Goal: Information Seeking & Learning: Learn about a topic

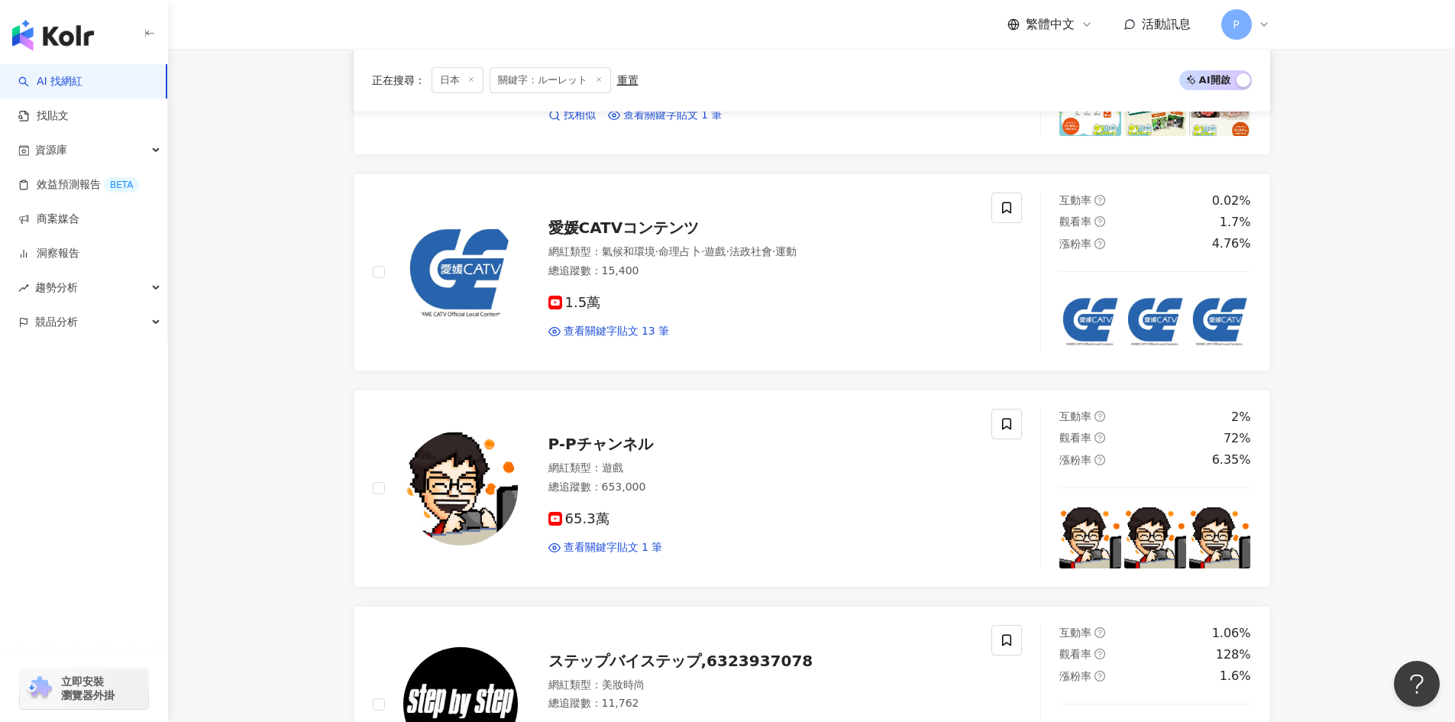
scroll to position [1269, 0]
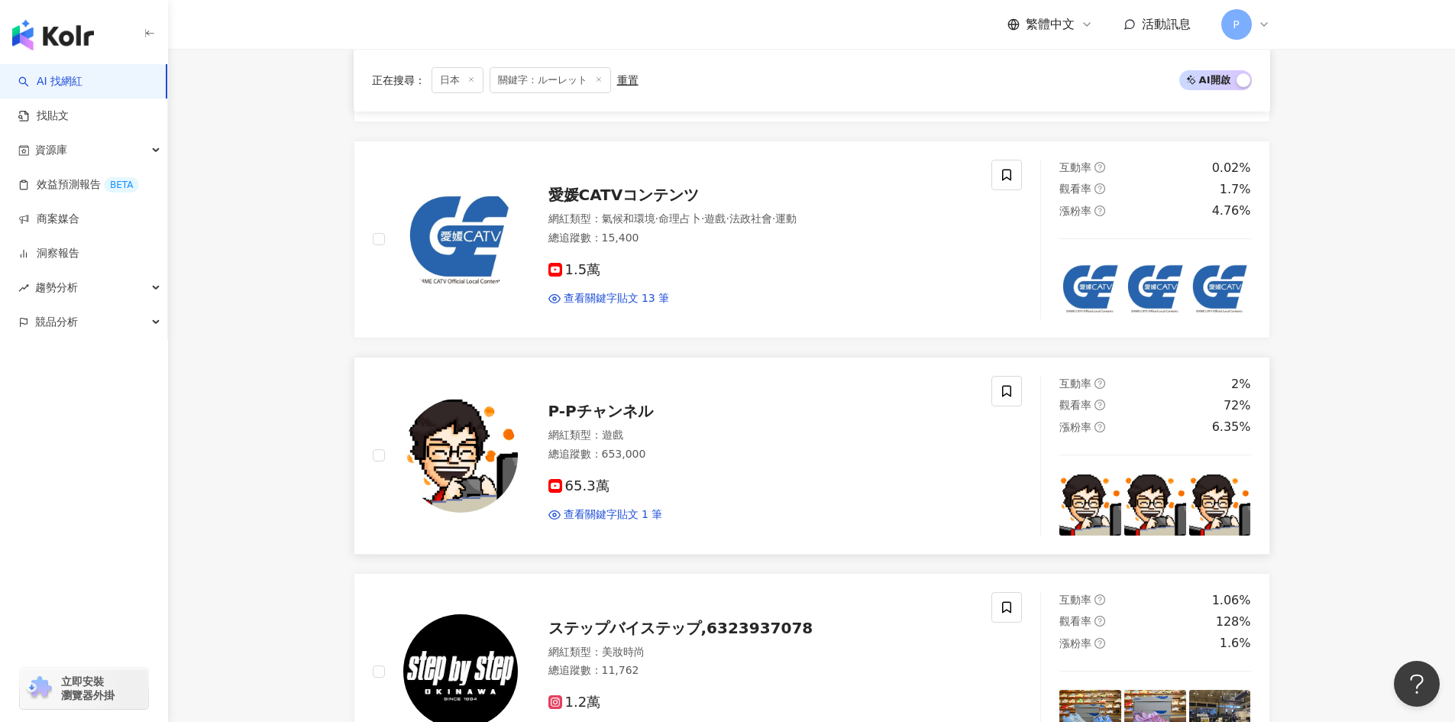
click at [579, 406] on span "P-Pチャンネル" at bounding box center [600, 411] width 105 height 18
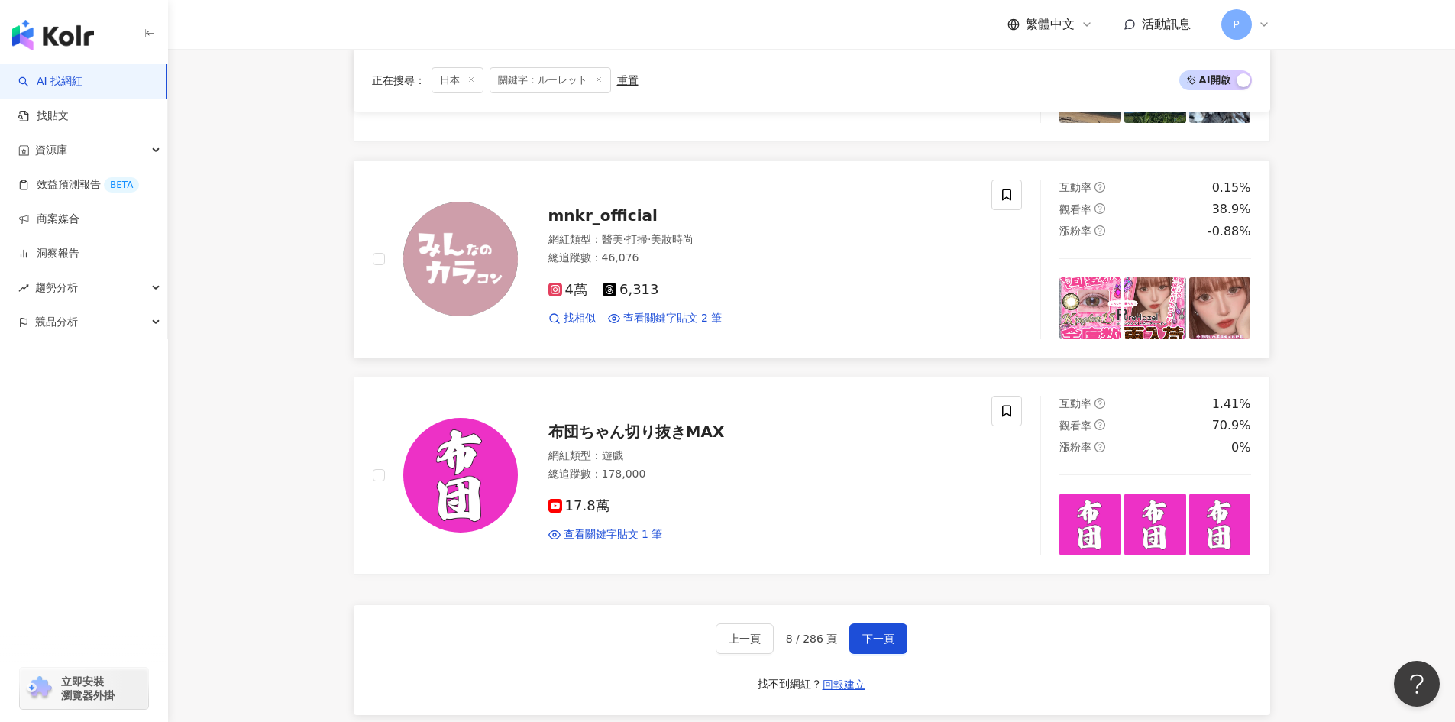
scroll to position [2338, 0]
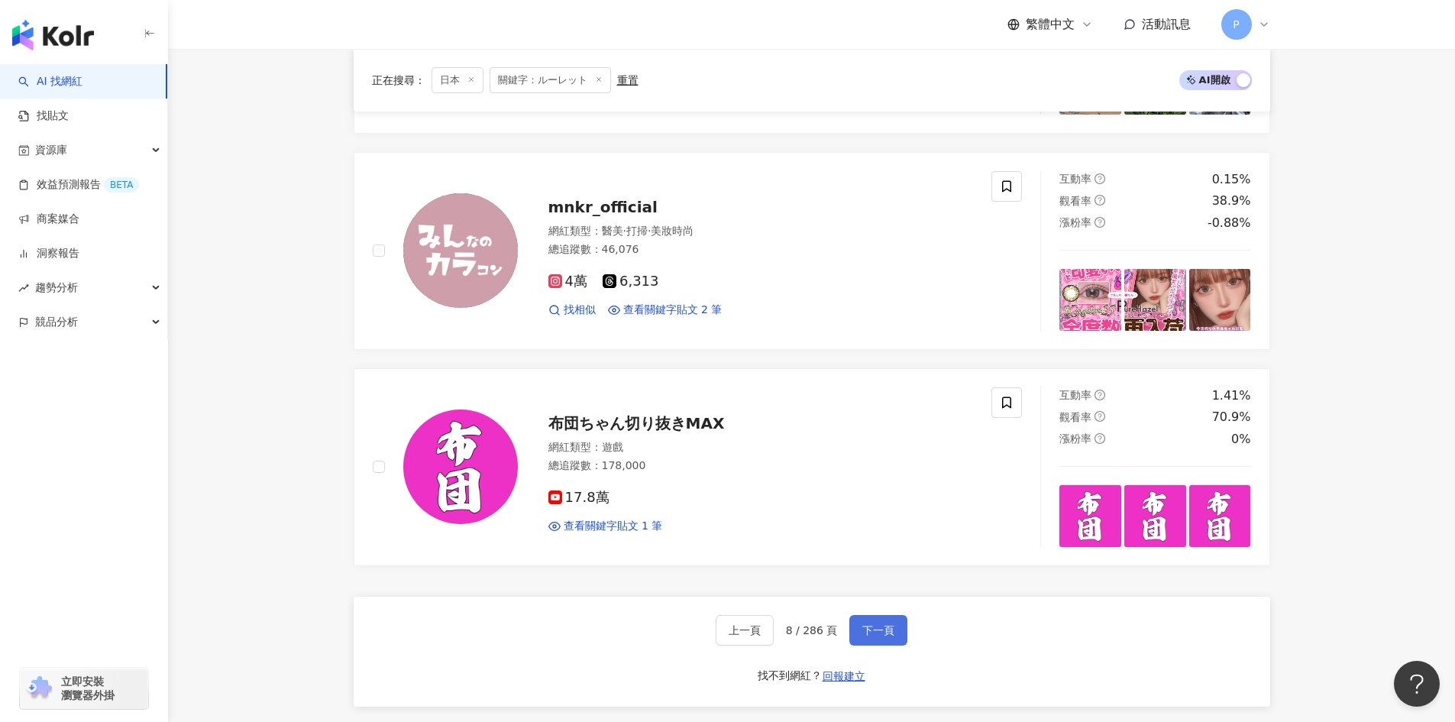
click at [884, 630] on span "下一頁" at bounding box center [878, 630] width 32 height 12
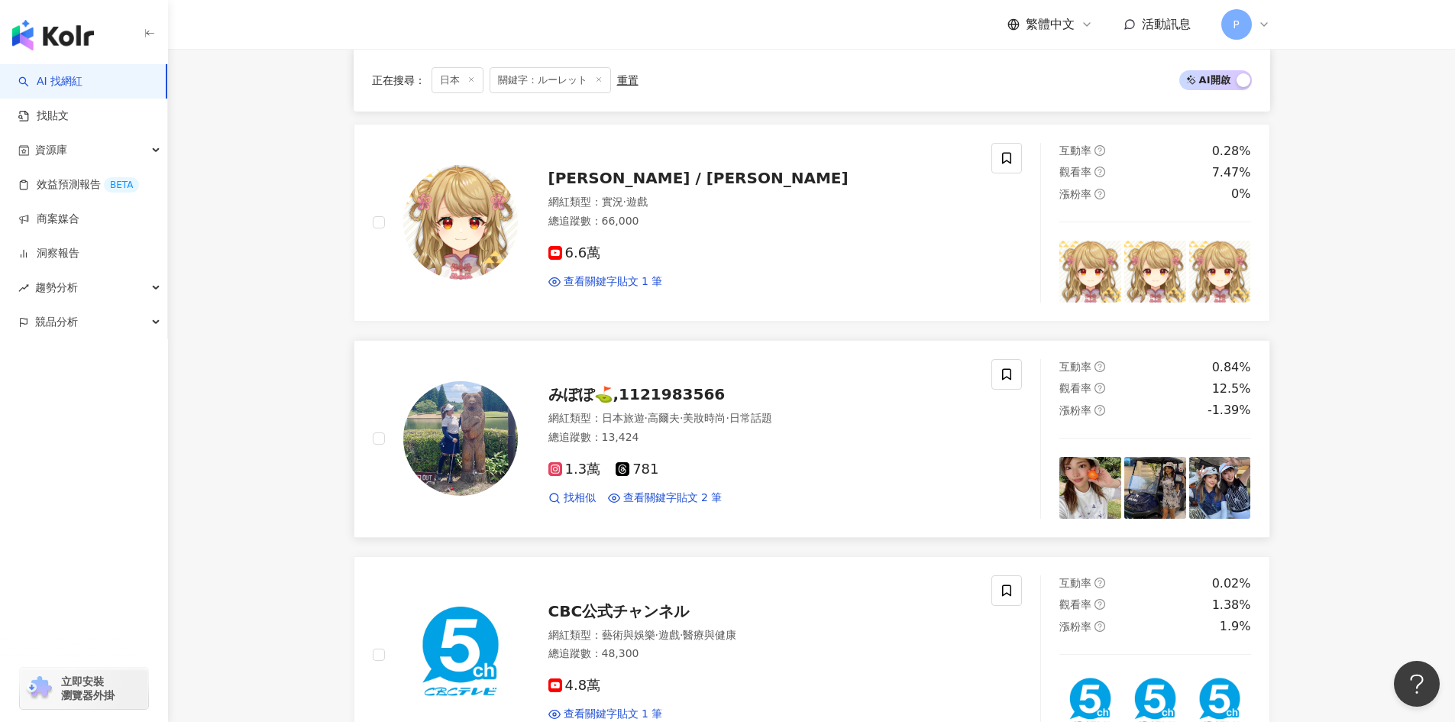
scroll to position [1192, 0]
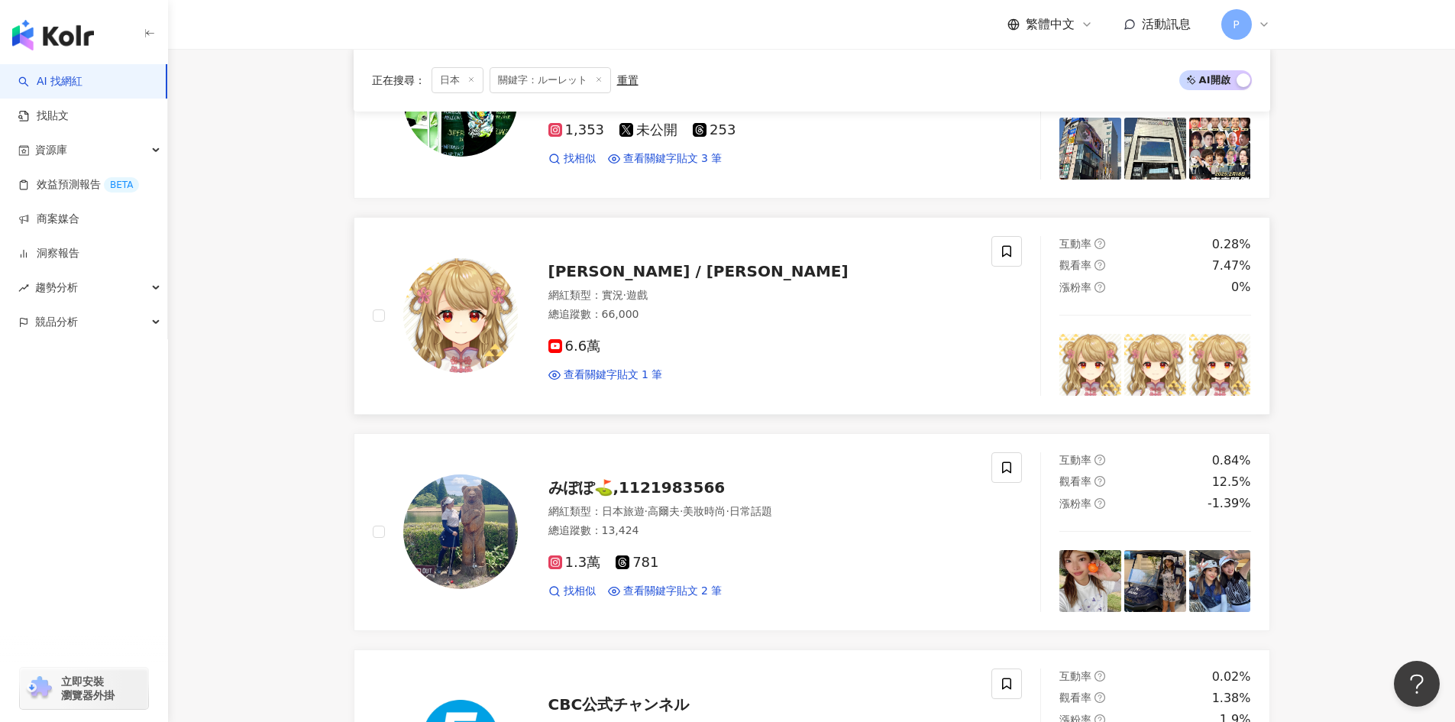
click at [673, 276] on span "[PERSON_NAME] / [PERSON_NAME]" at bounding box center [698, 271] width 300 height 18
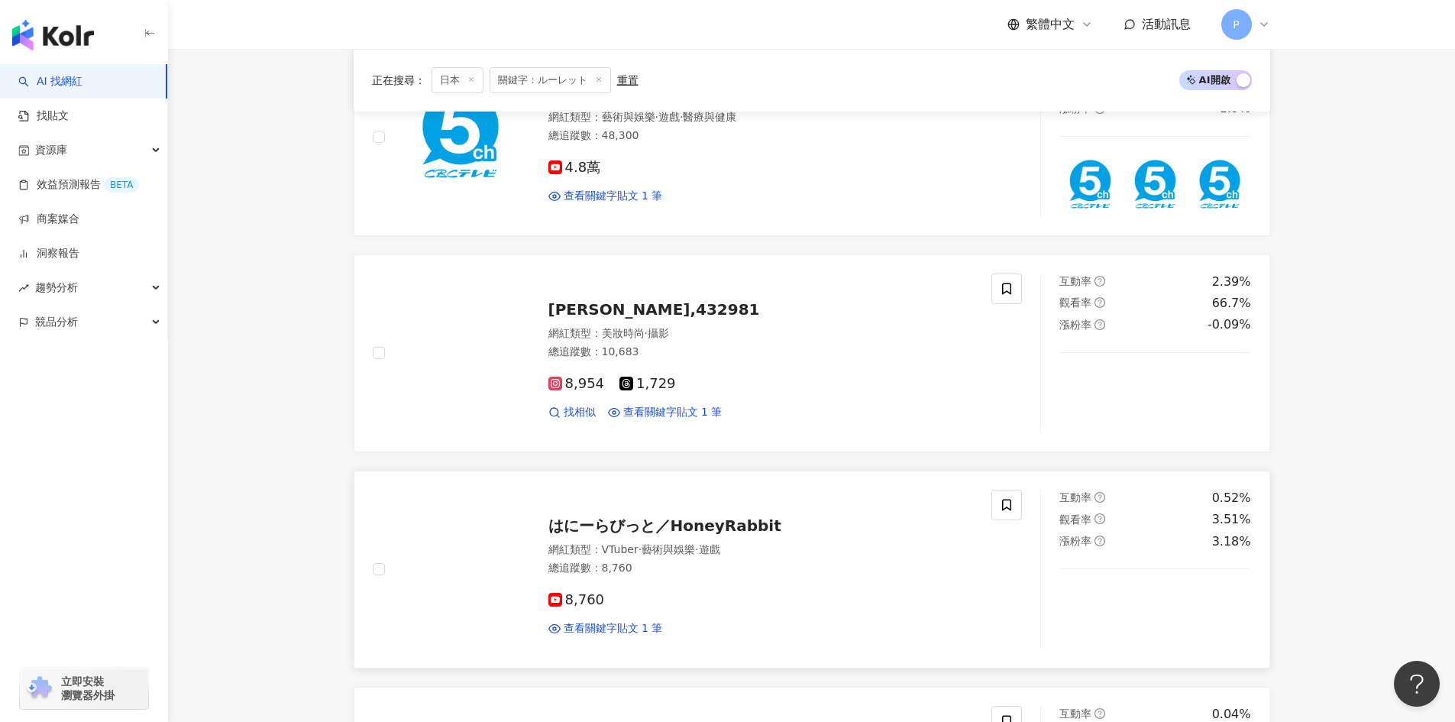
scroll to position [2415, 0]
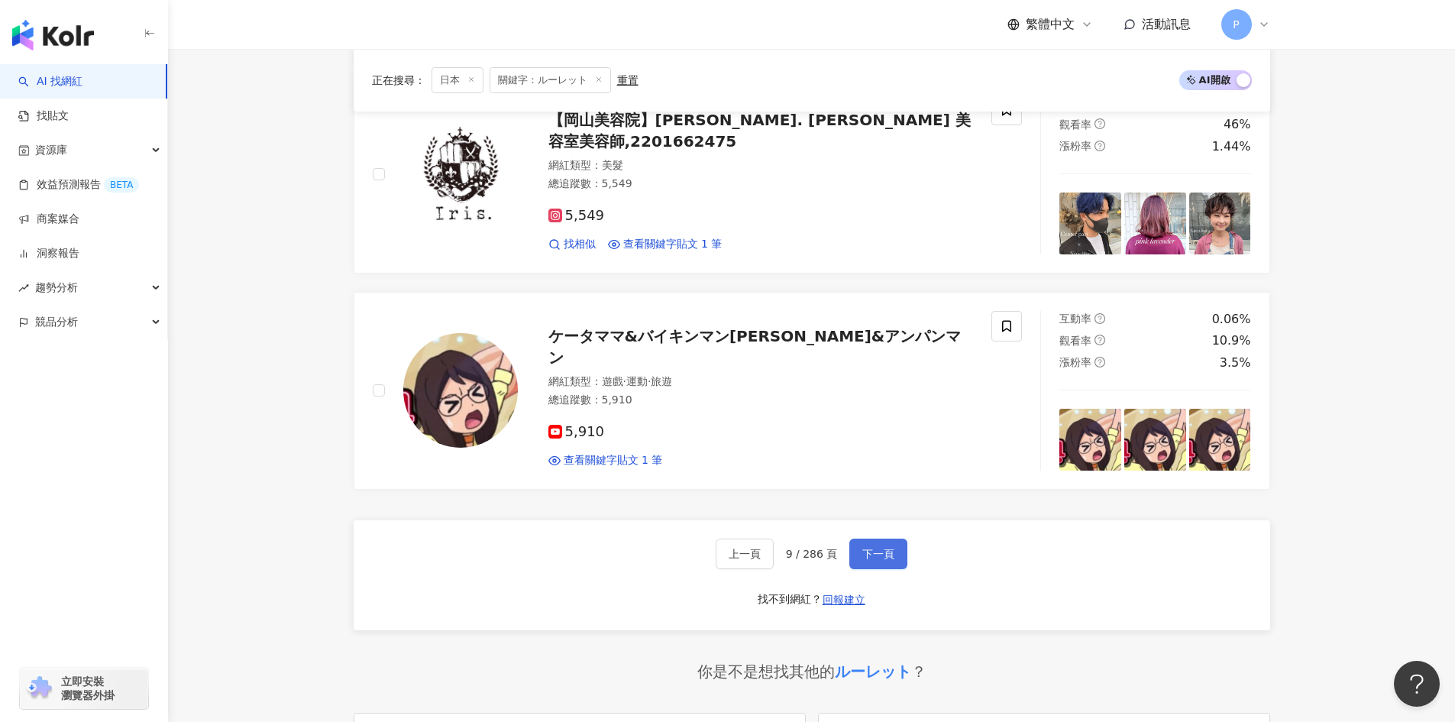
click at [878, 549] on span "下一頁" at bounding box center [878, 554] width 32 height 12
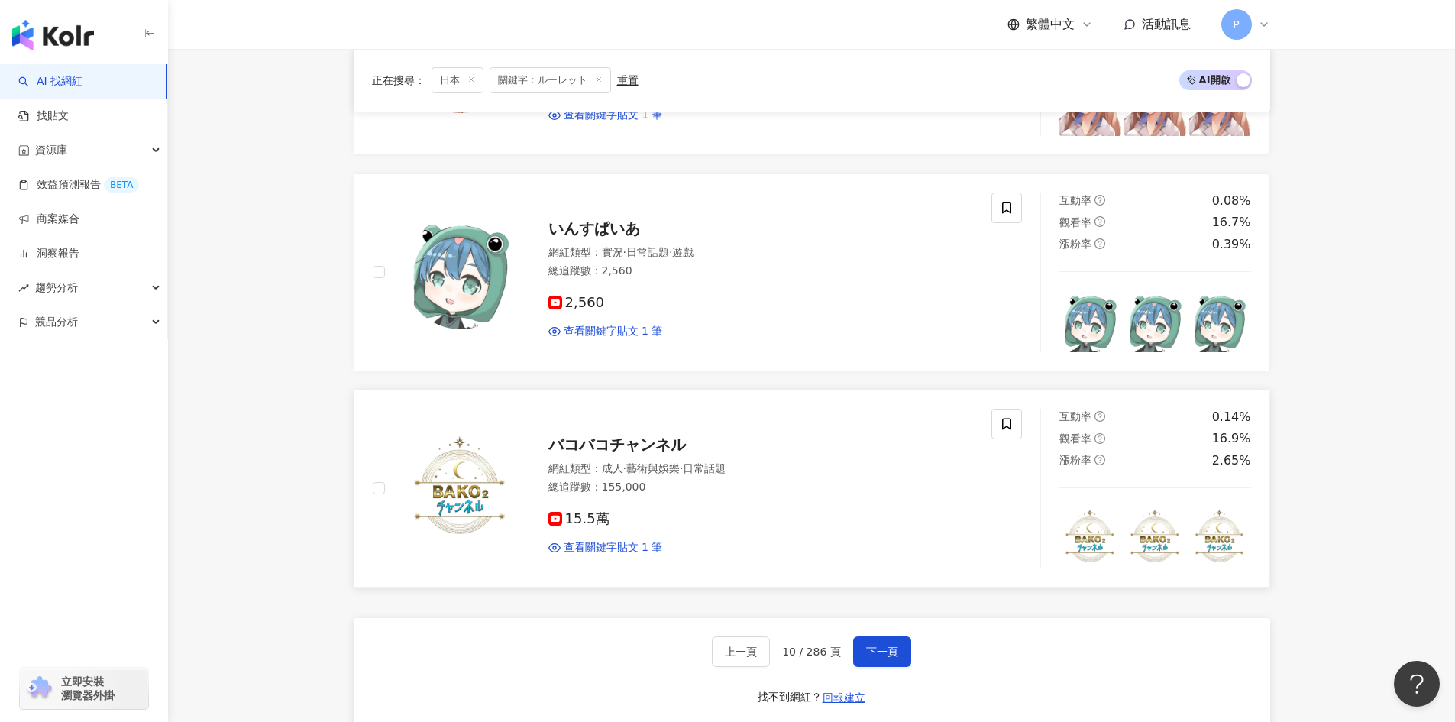
scroll to position [2198, 0]
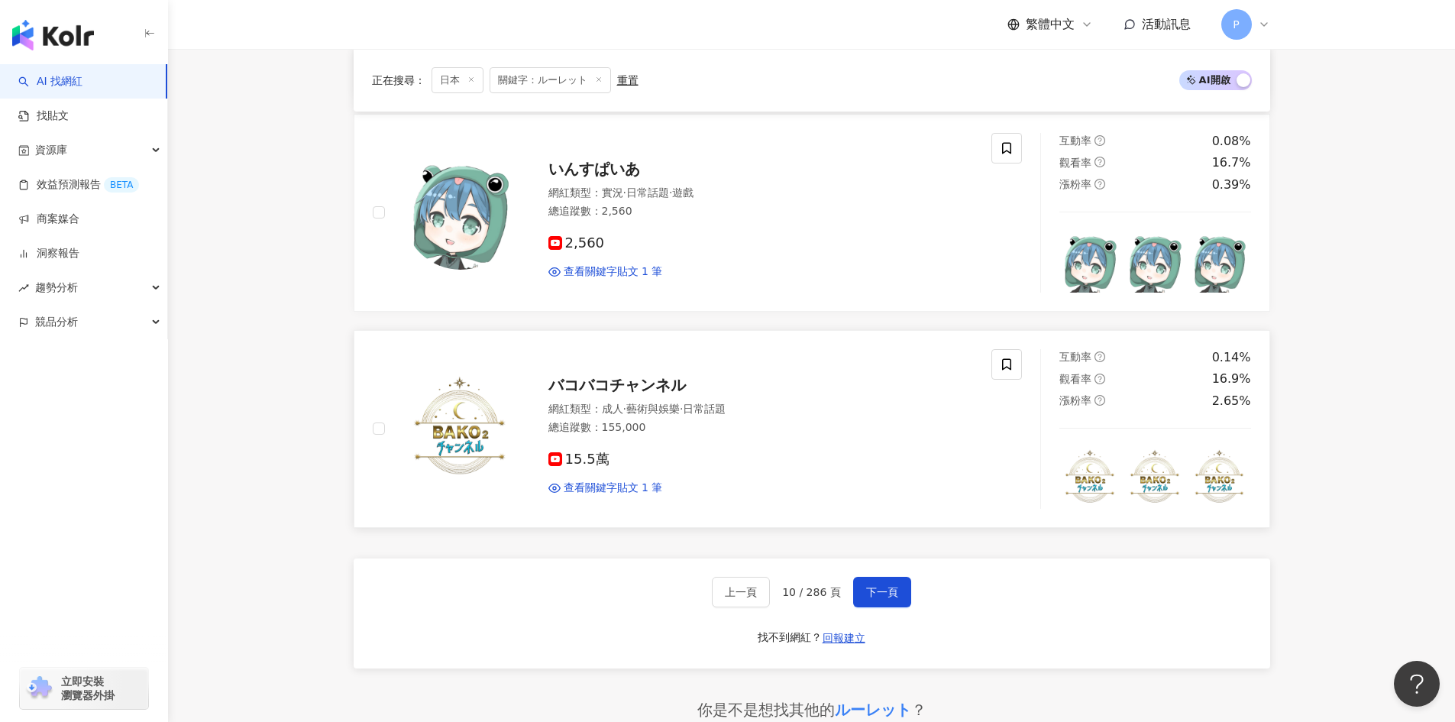
click at [629, 376] on span "バコバコチャンネル" at bounding box center [616, 385] width 137 height 18
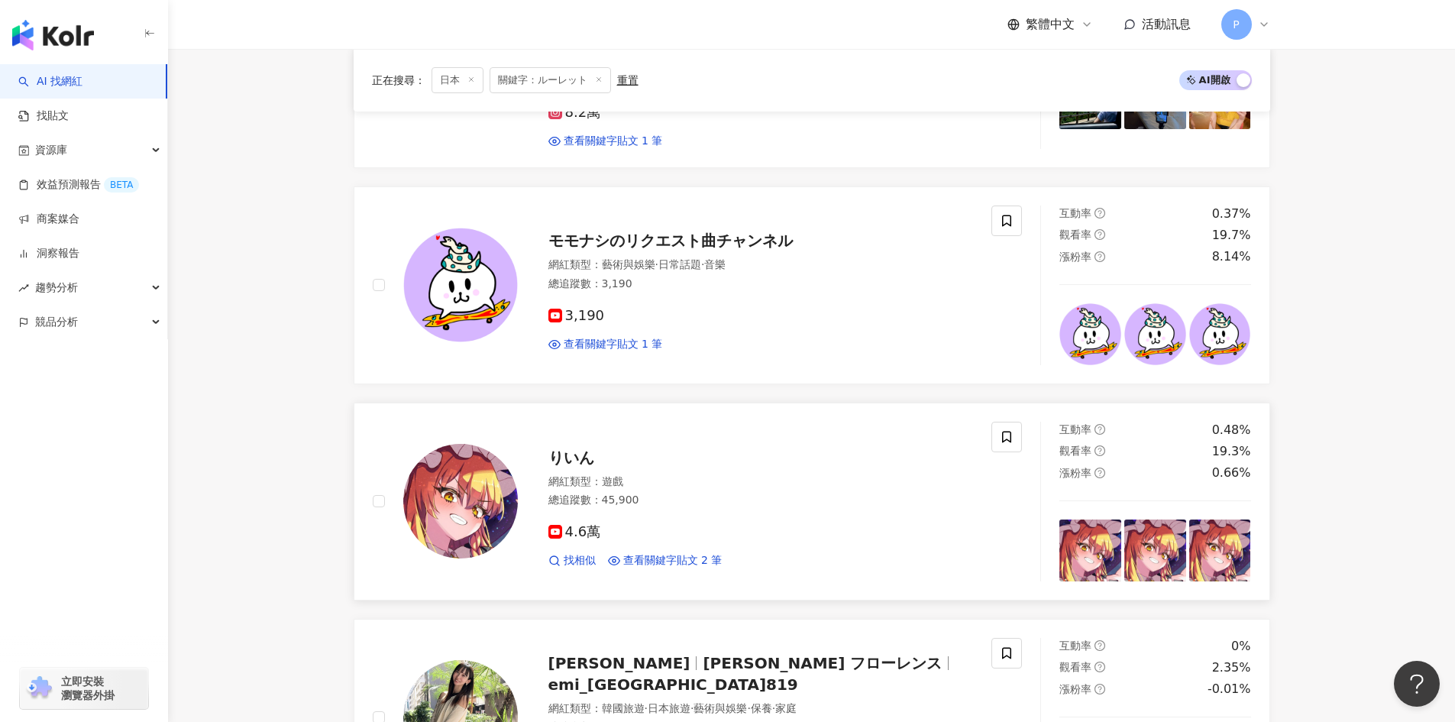
scroll to position [671, 0]
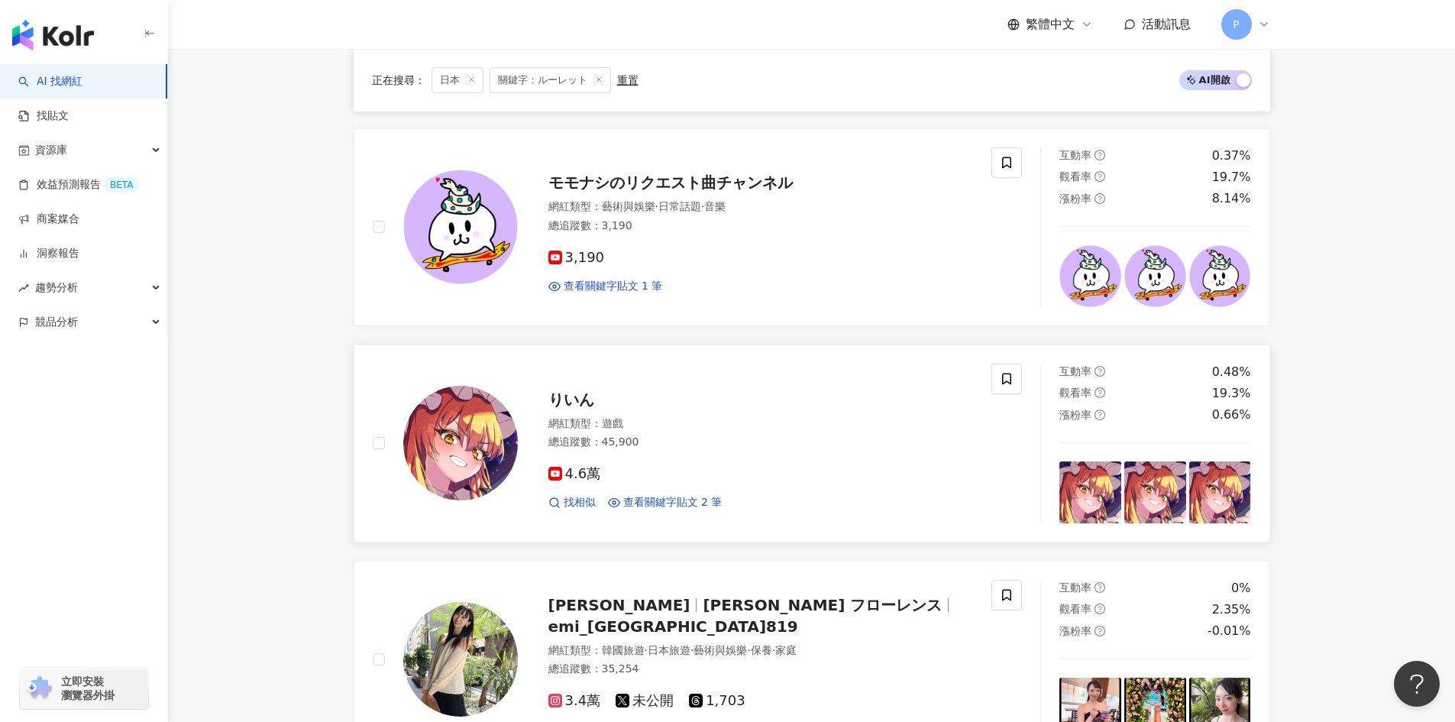
click at [573, 390] on span "りいん" at bounding box center [571, 399] width 46 height 18
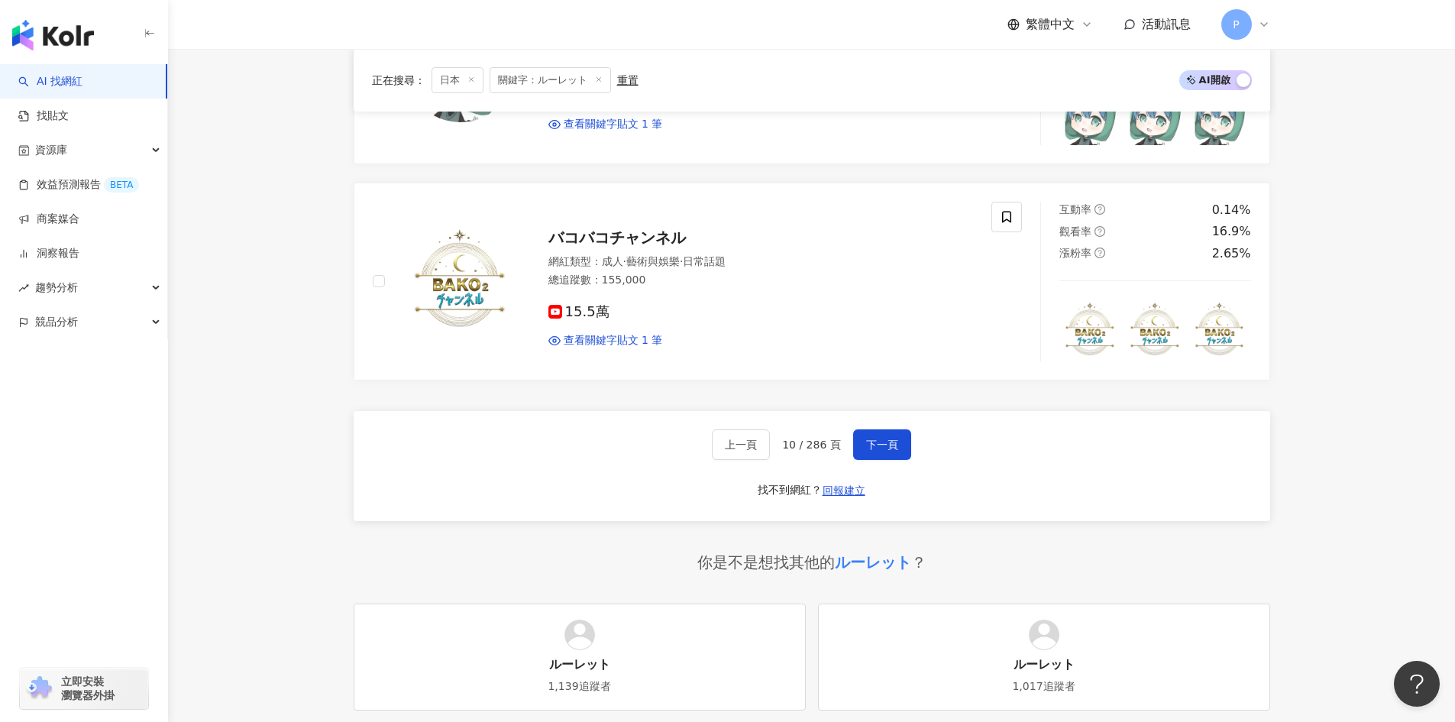
scroll to position [2504, 0]
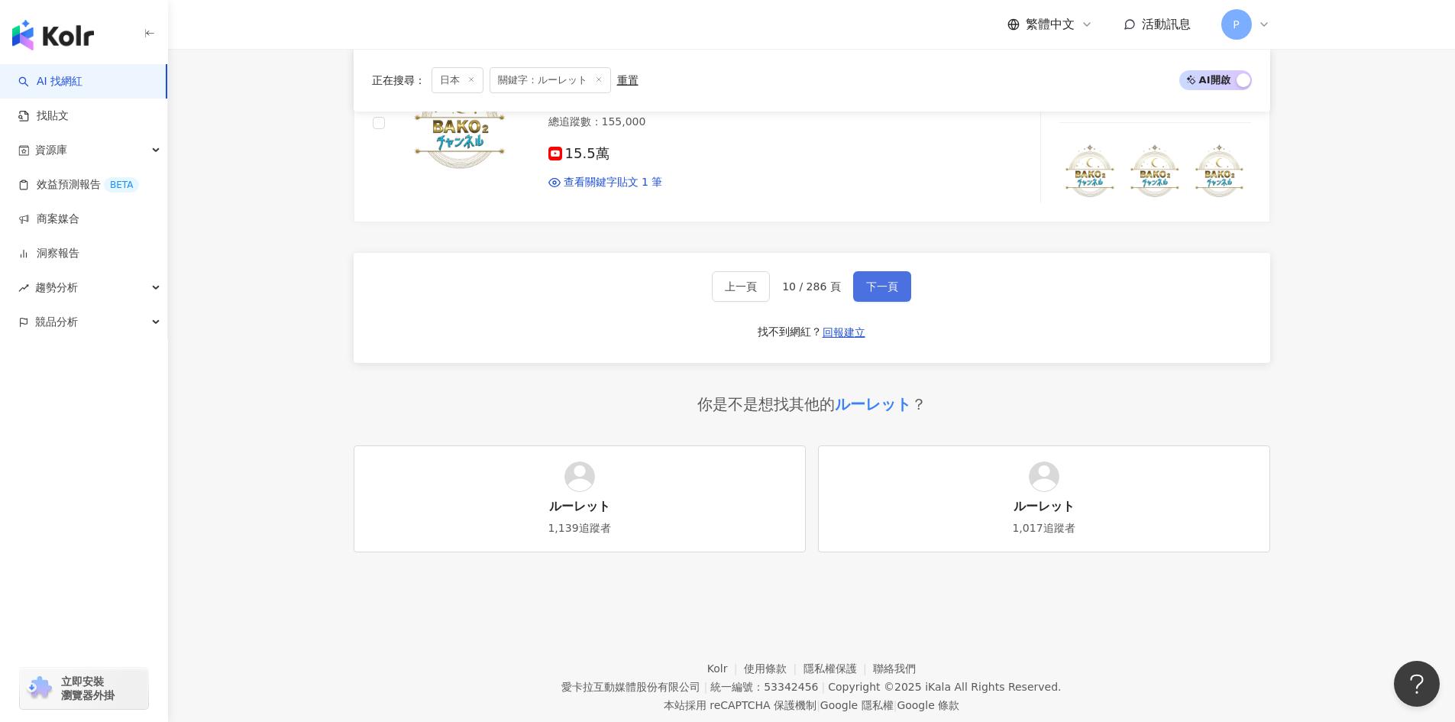
click at [878, 271] on button "下一頁" at bounding box center [882, 286] width 58 height 31
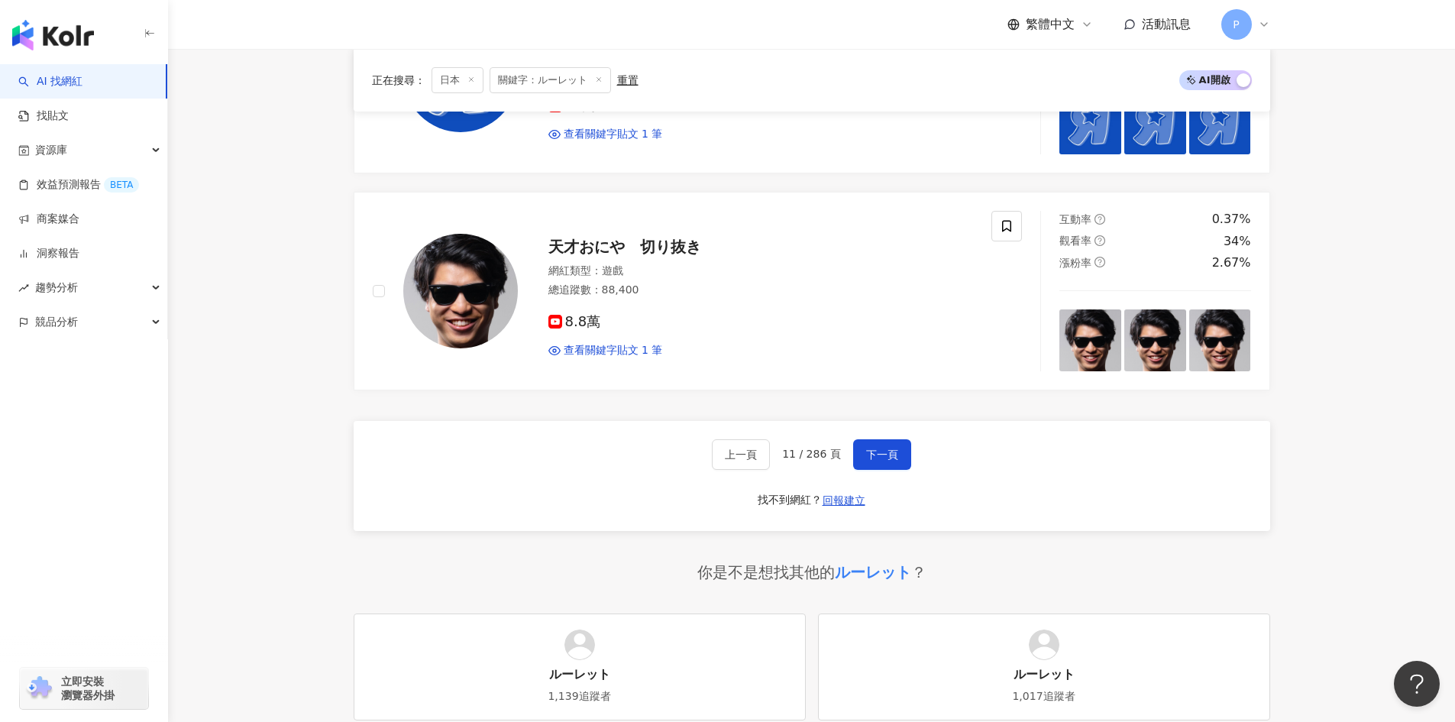
scroll to position [2621, 0]
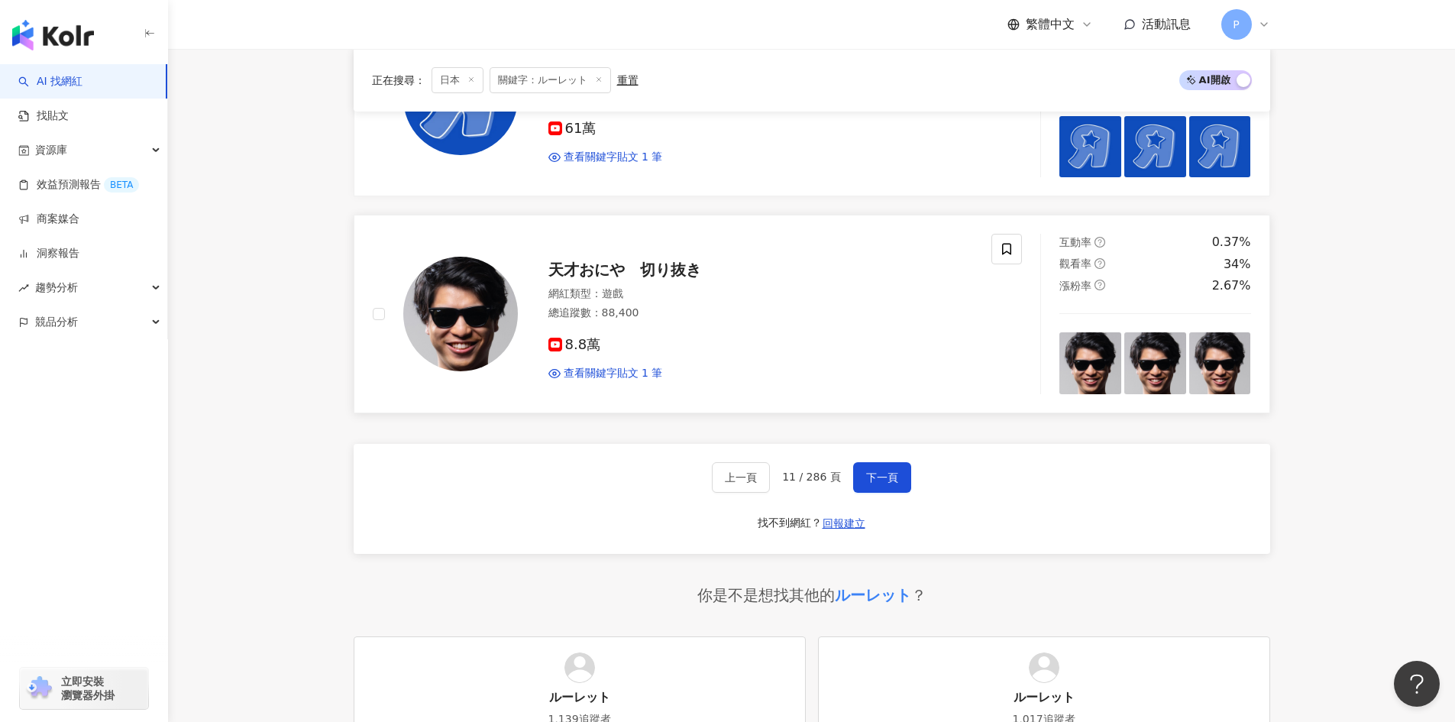
click at [601, 267] on span "天才おにや　切り抜き" at bounding box center [624, 269] width 153 height 18
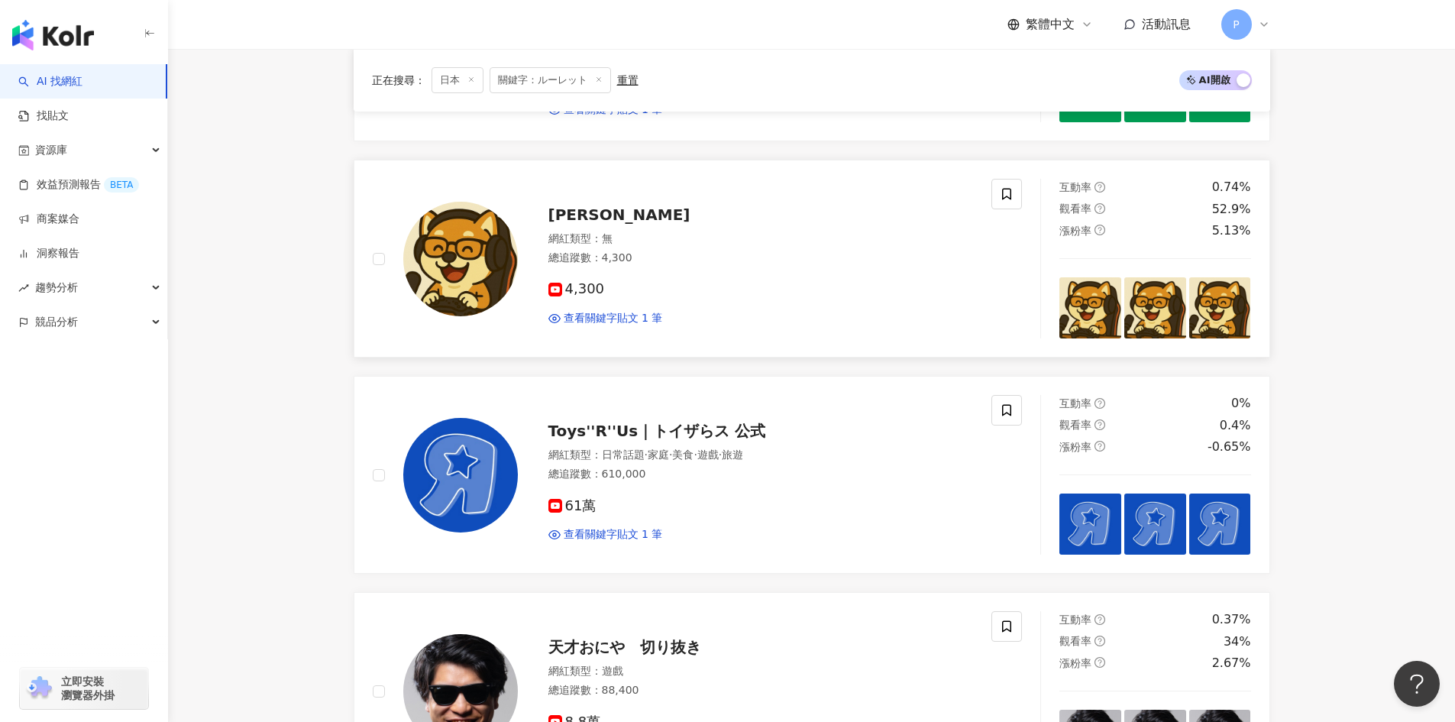
scroll to position [2239, 0]
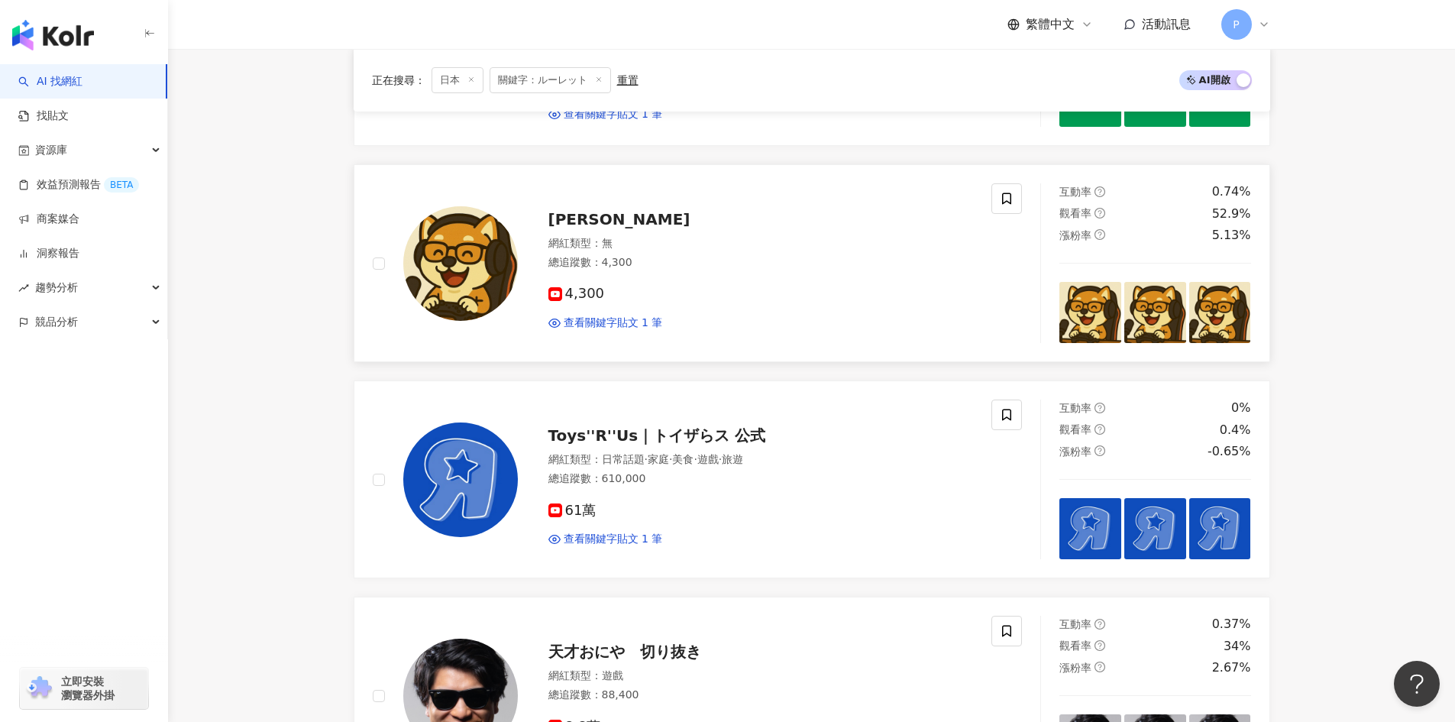
click at [586, 213] on span "いぬやまch" at bounding box center [619, 219] width 142 height 18
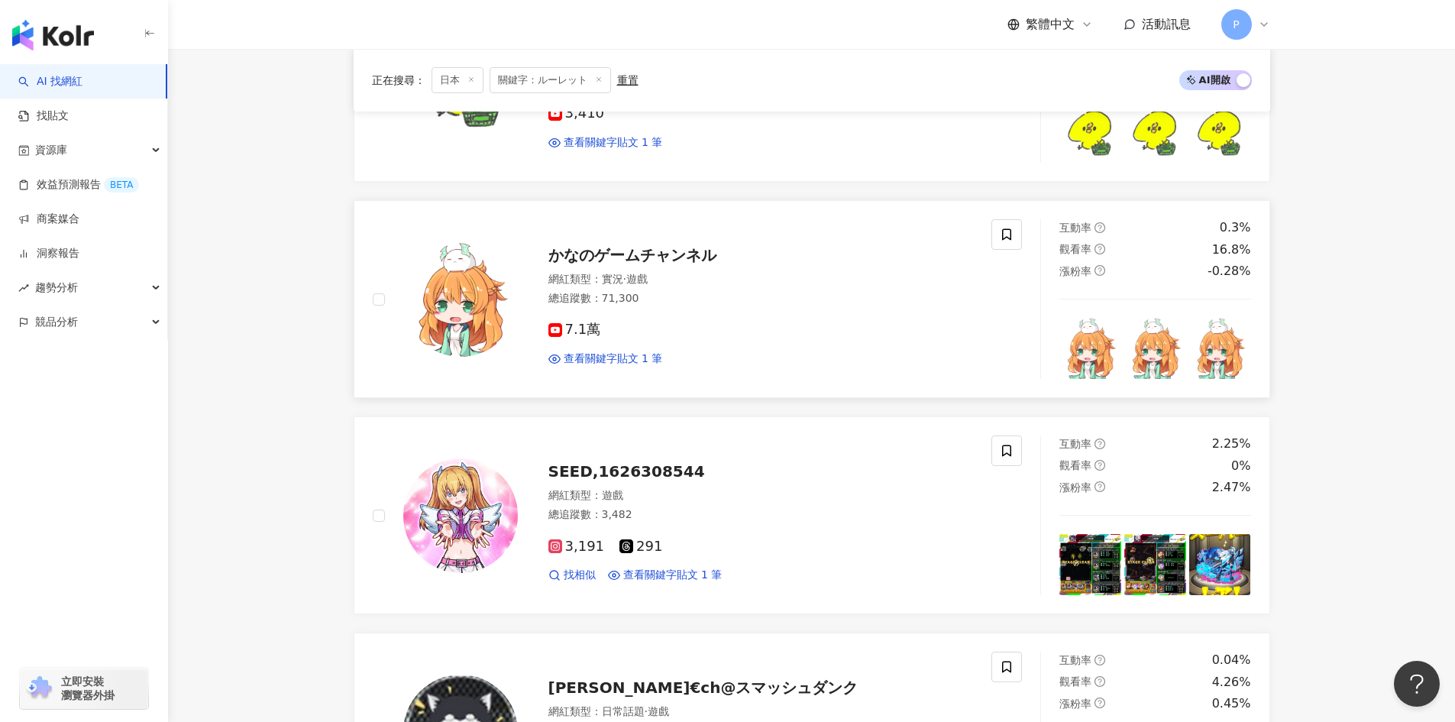
scroll to position [558, 0]
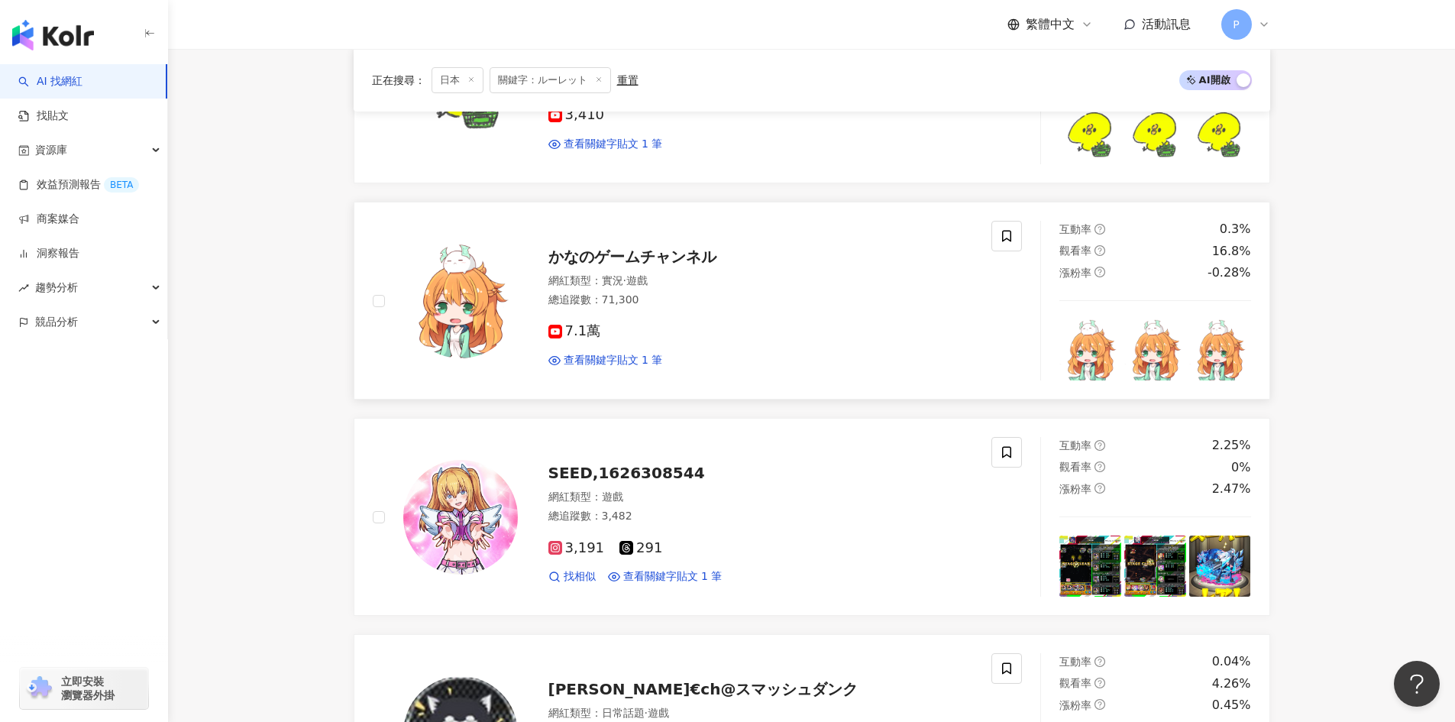
click at [626, 255] on span "かなのゲームチャンネル" at bounding box center [632, 256] width 168 height 18
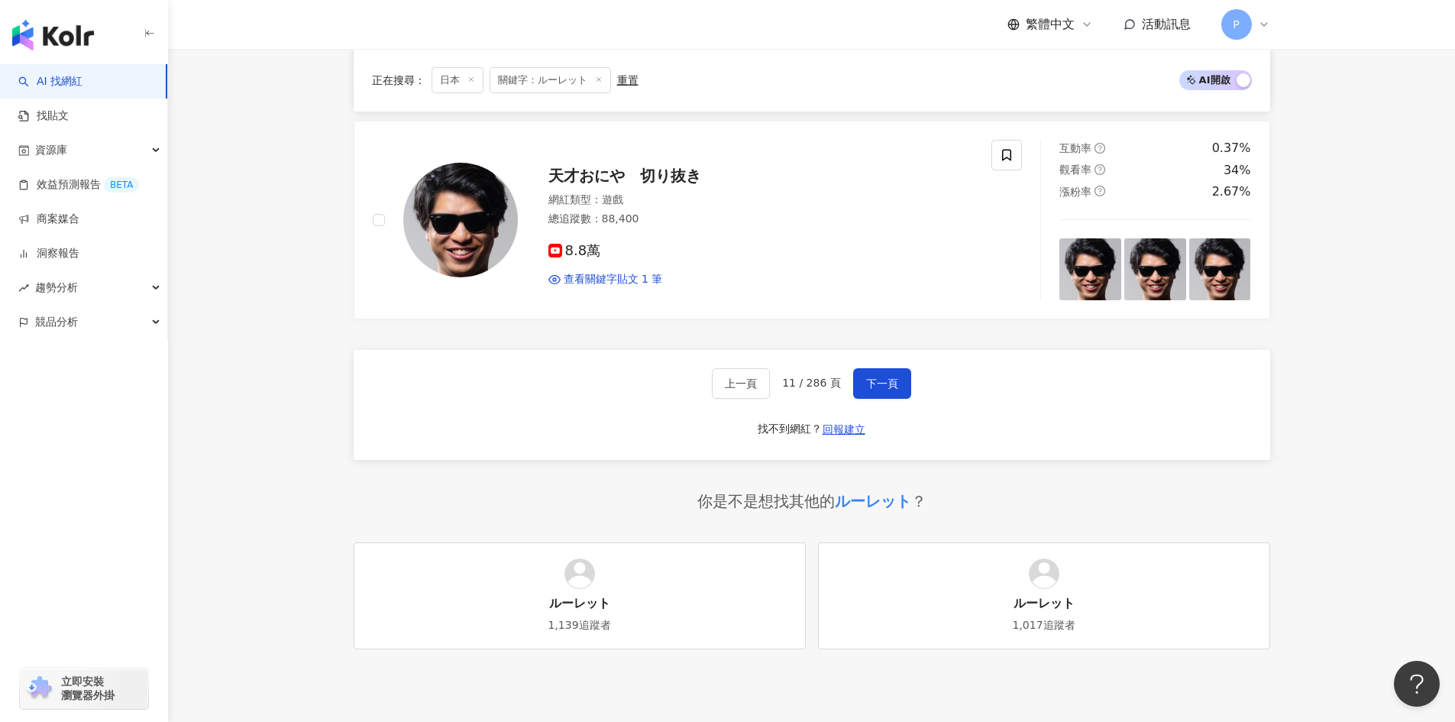
scroll to position [2850, 0]
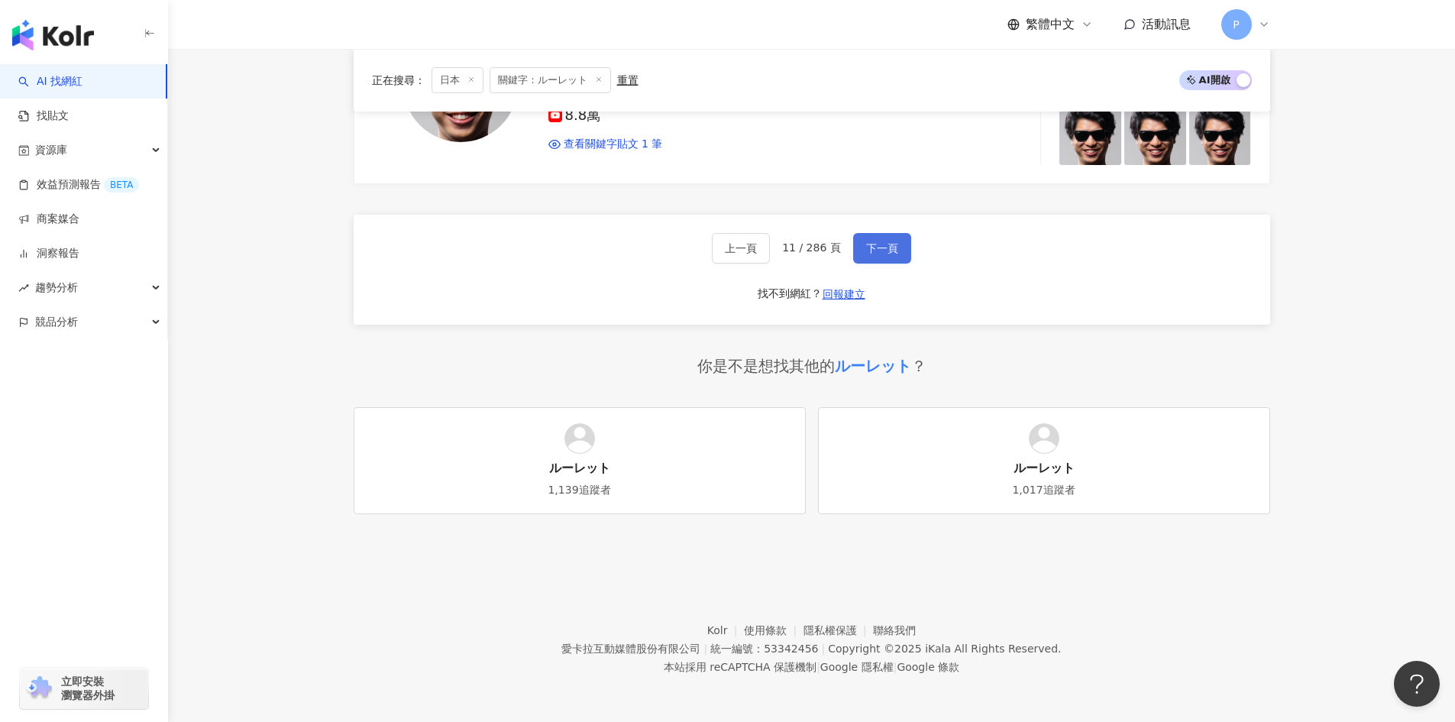
click at [866, 236] on button "下一頁" at bounding box center [882, 248] width 58 height 31
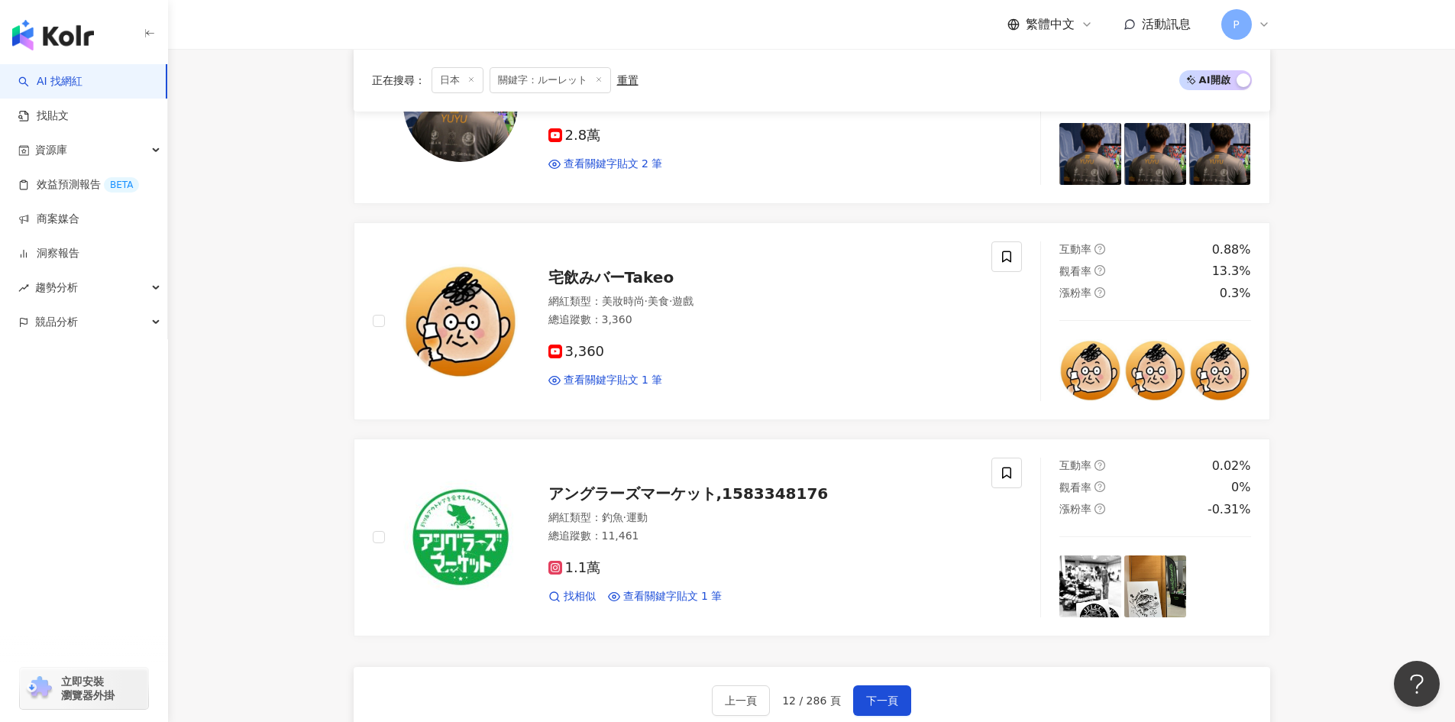
scroll to position [2262, 0]
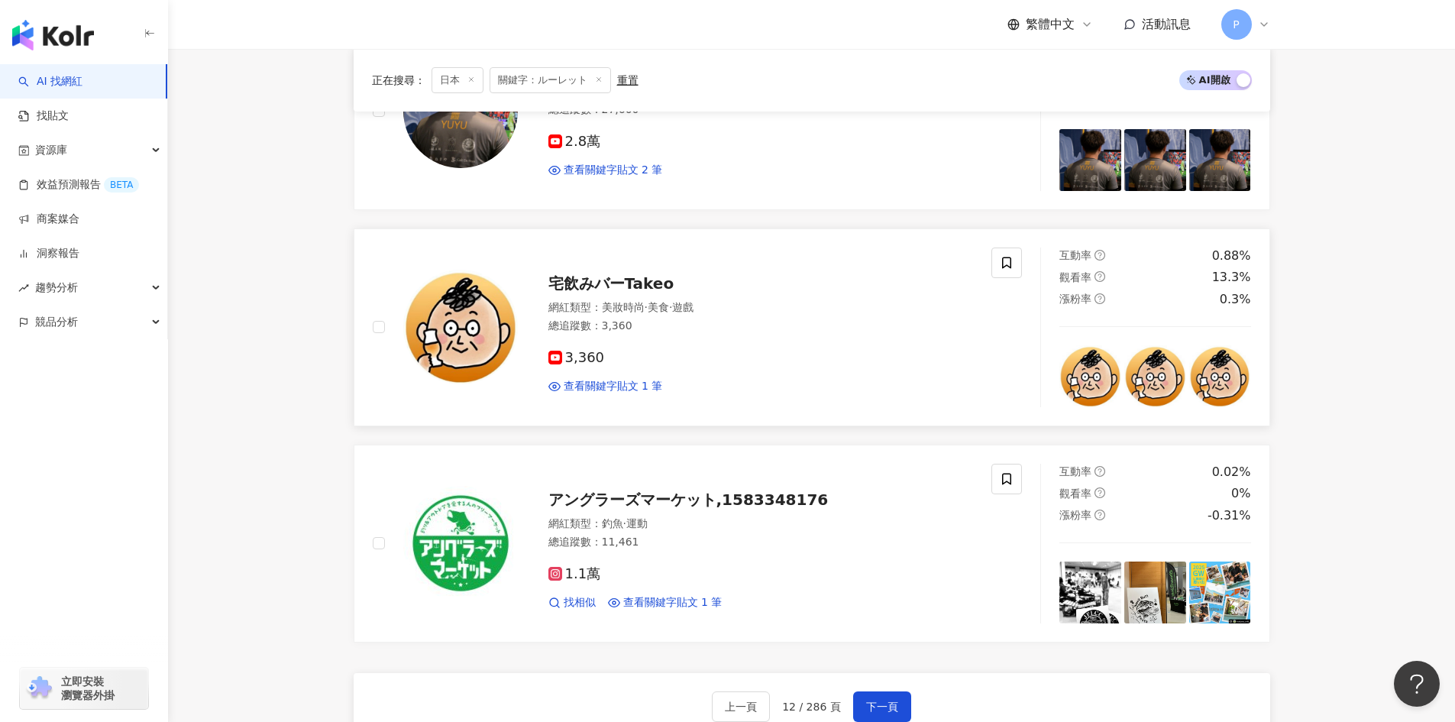
click at [582, 287] on span "宅飲みバーTakeo" at bounding box center [611, 283] width 126 height 18
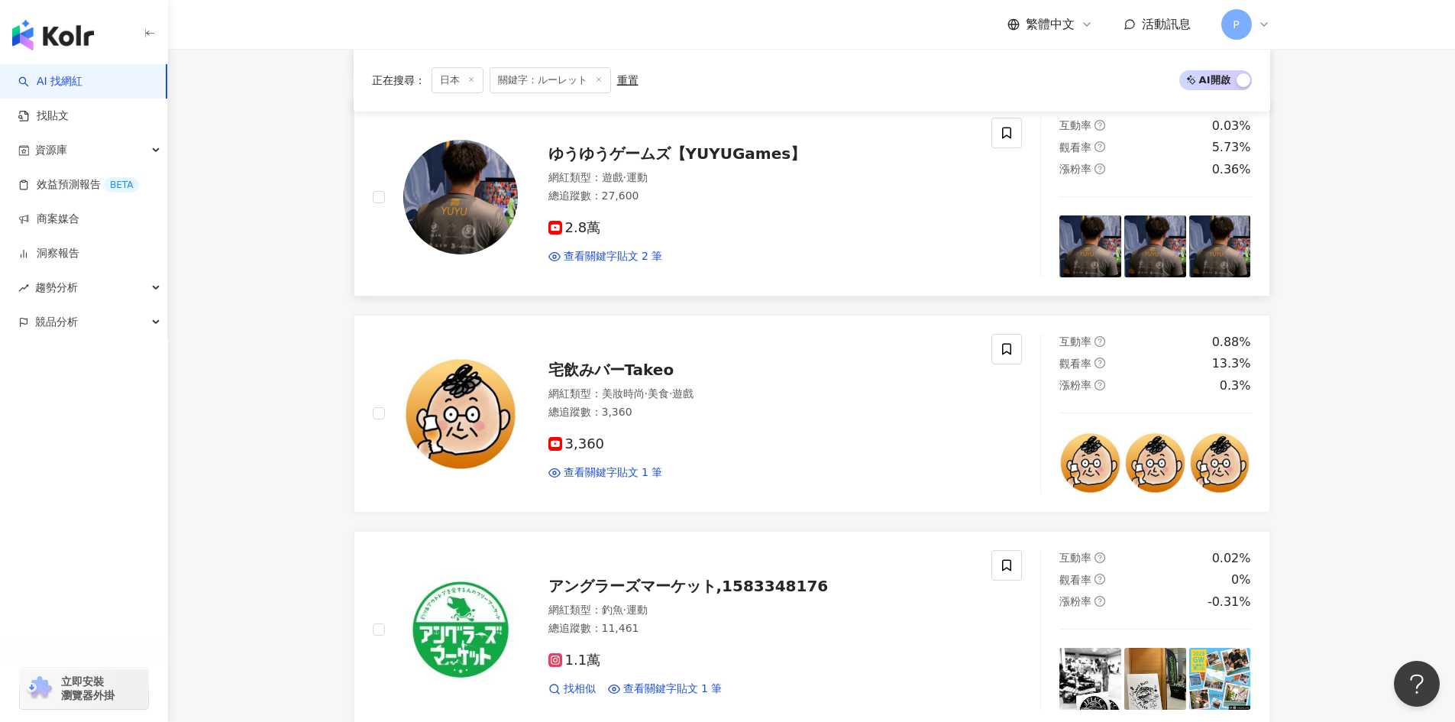
scroll to position [2109, 0]
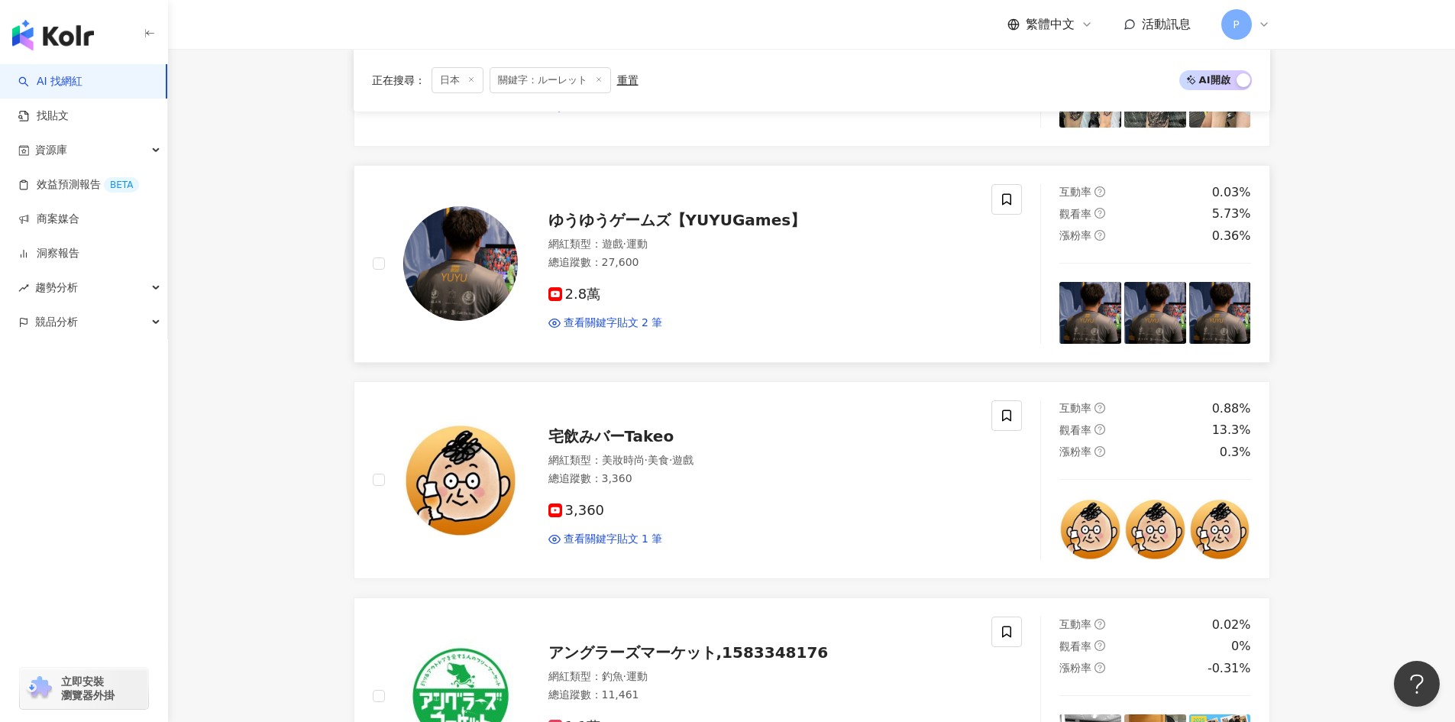
click at [584, 211] on span "ゆうゆうゲームズ【YUYUGames】" at bounding box center [677, 220] width 258 height 18
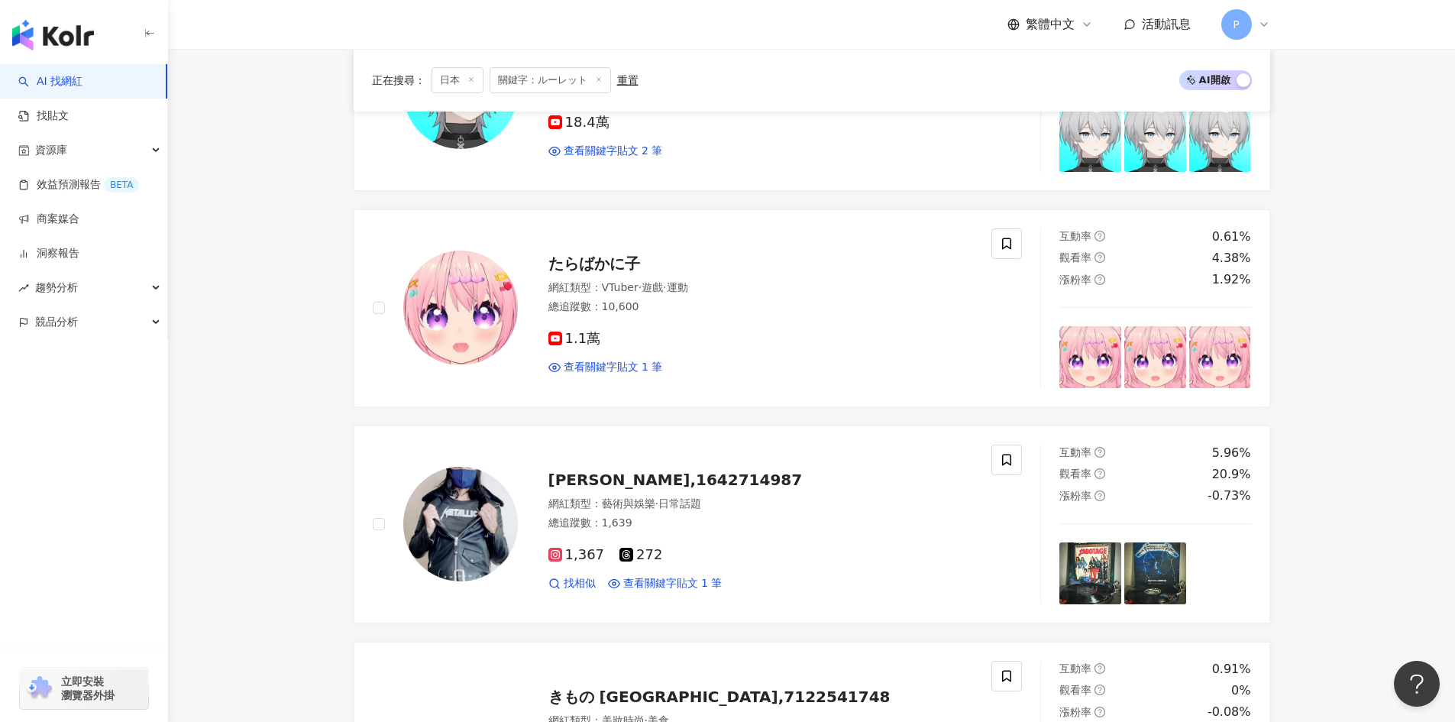
scroll to position [1192, 0]
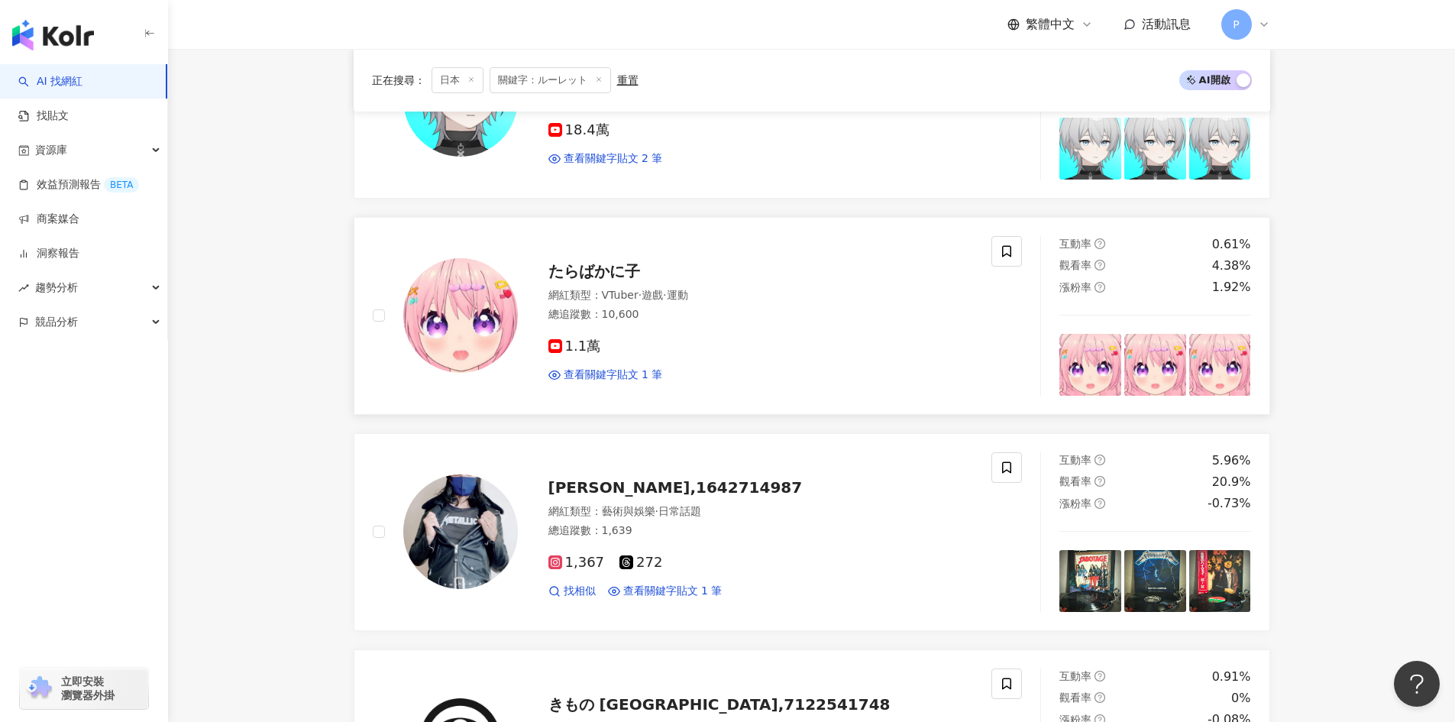
click at [621, 270] on span "たらばかに子" at bounding box center [594, 271] width 92 height 18
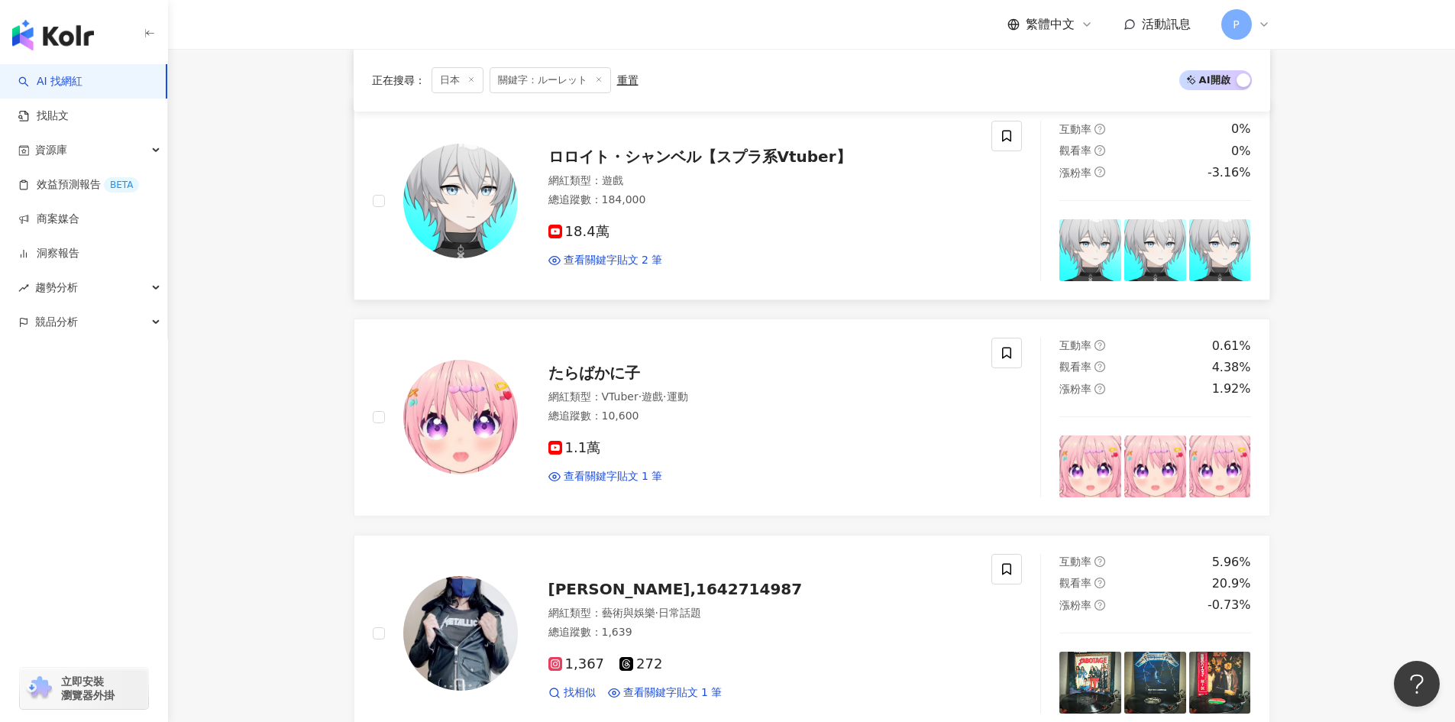
scroll to position [887, 0]
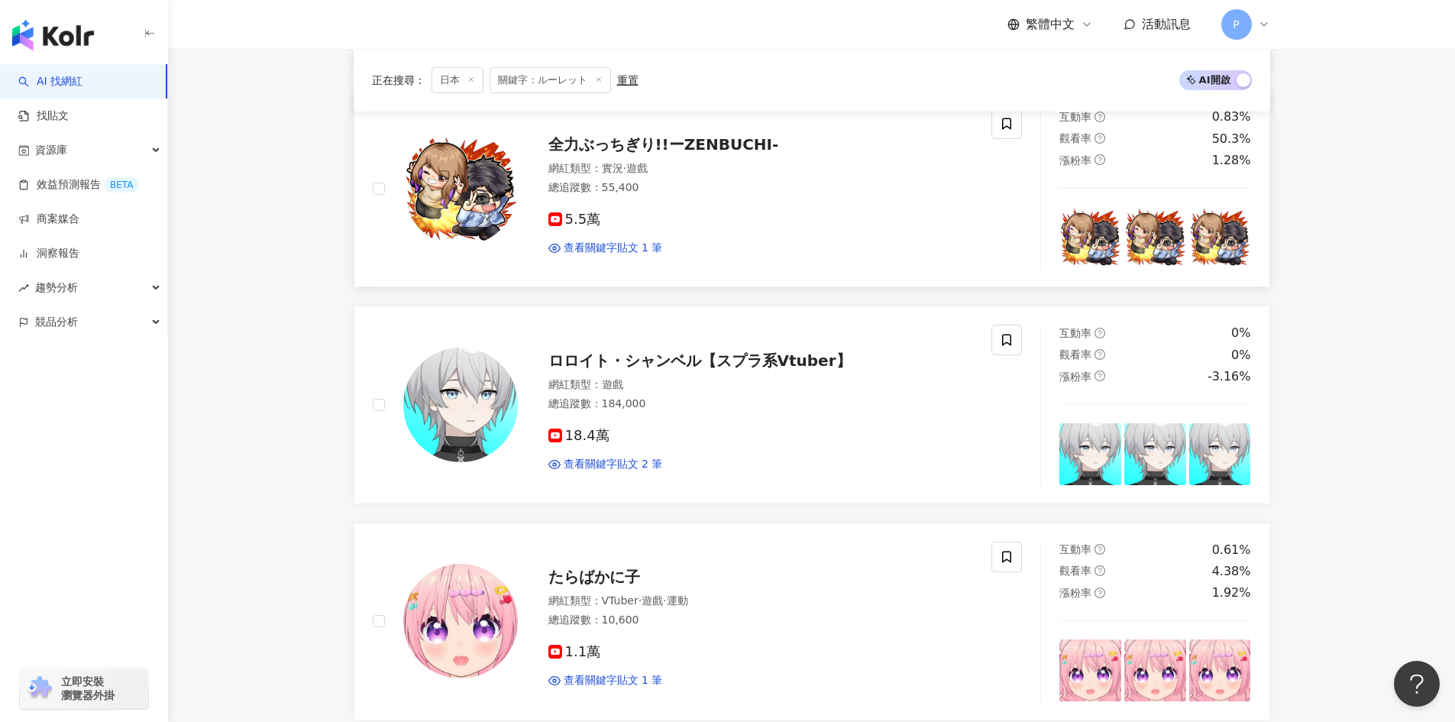
click at [596, 143] on span "全力ぶっちぎり!!ーZENBUCHI-" at bounding box center [663, 144] width 231 height 18
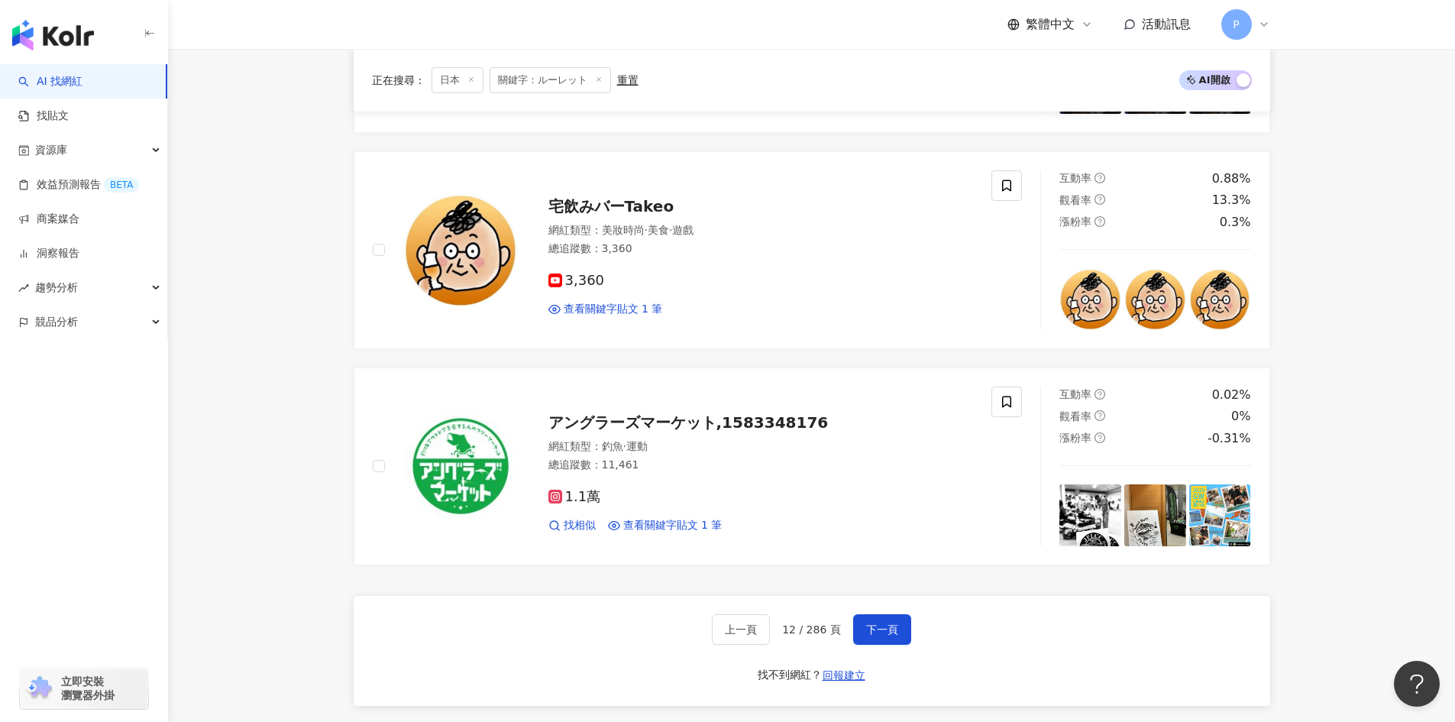
scroll to position [2720, 0]
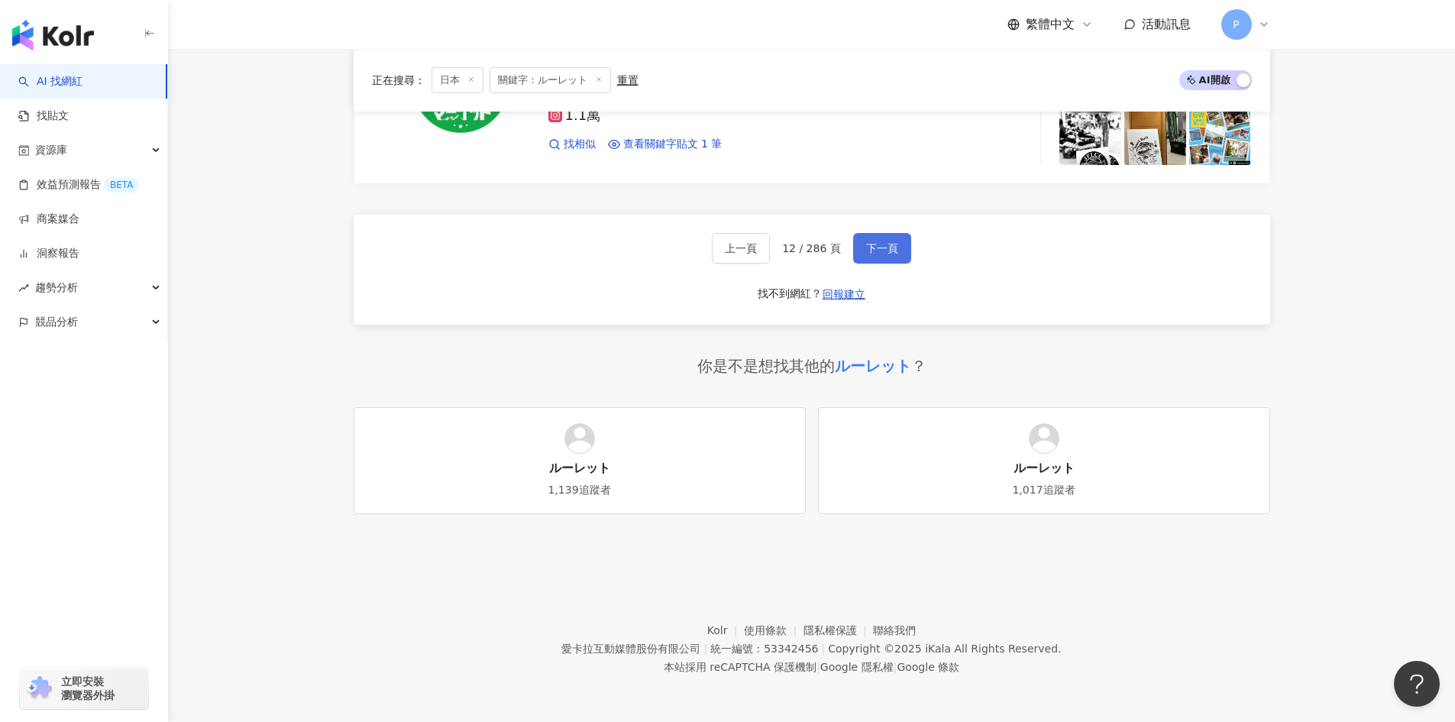
click at [881, 243] on span "下一頁" at bounding box center [882, 248] width 32 height 12
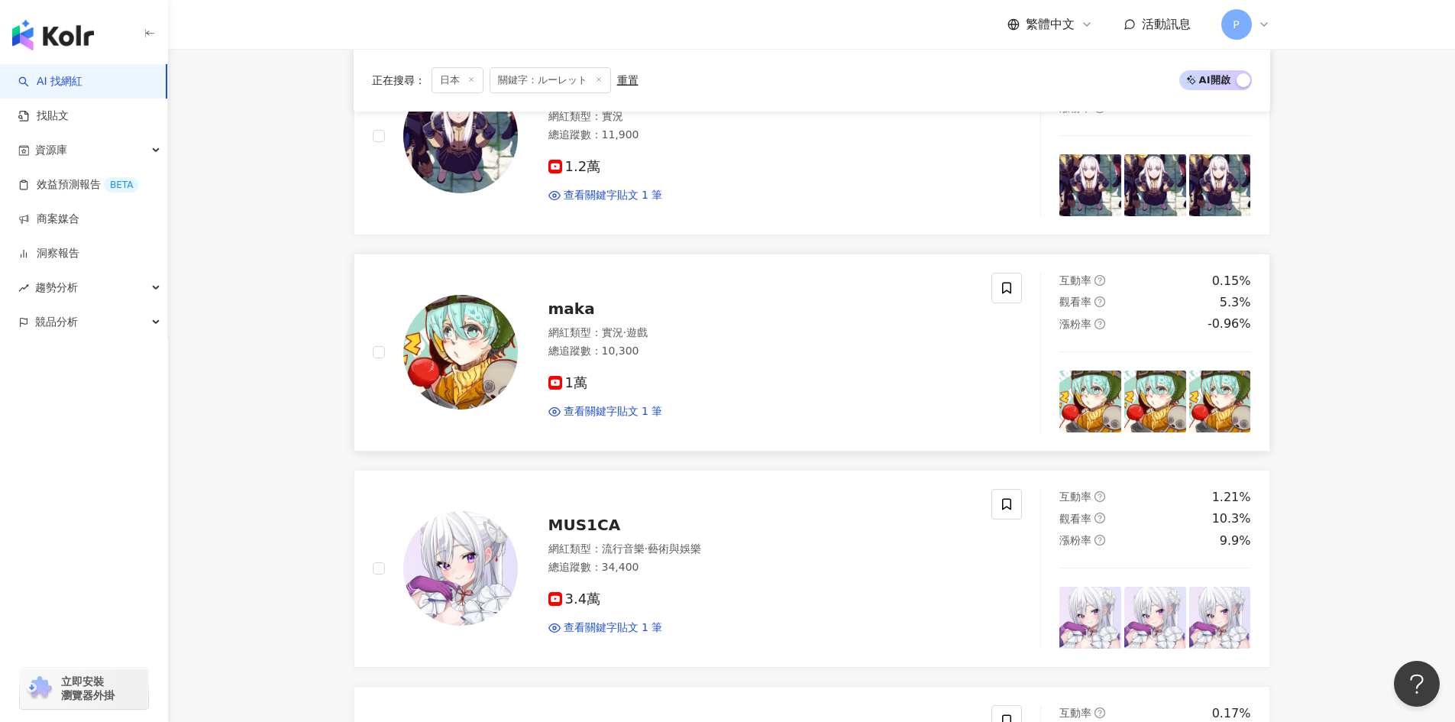
scroll to position [1804, 0]
click at [580, 306] on span "maka" at bounding box center [571, 309] width 47 height 18
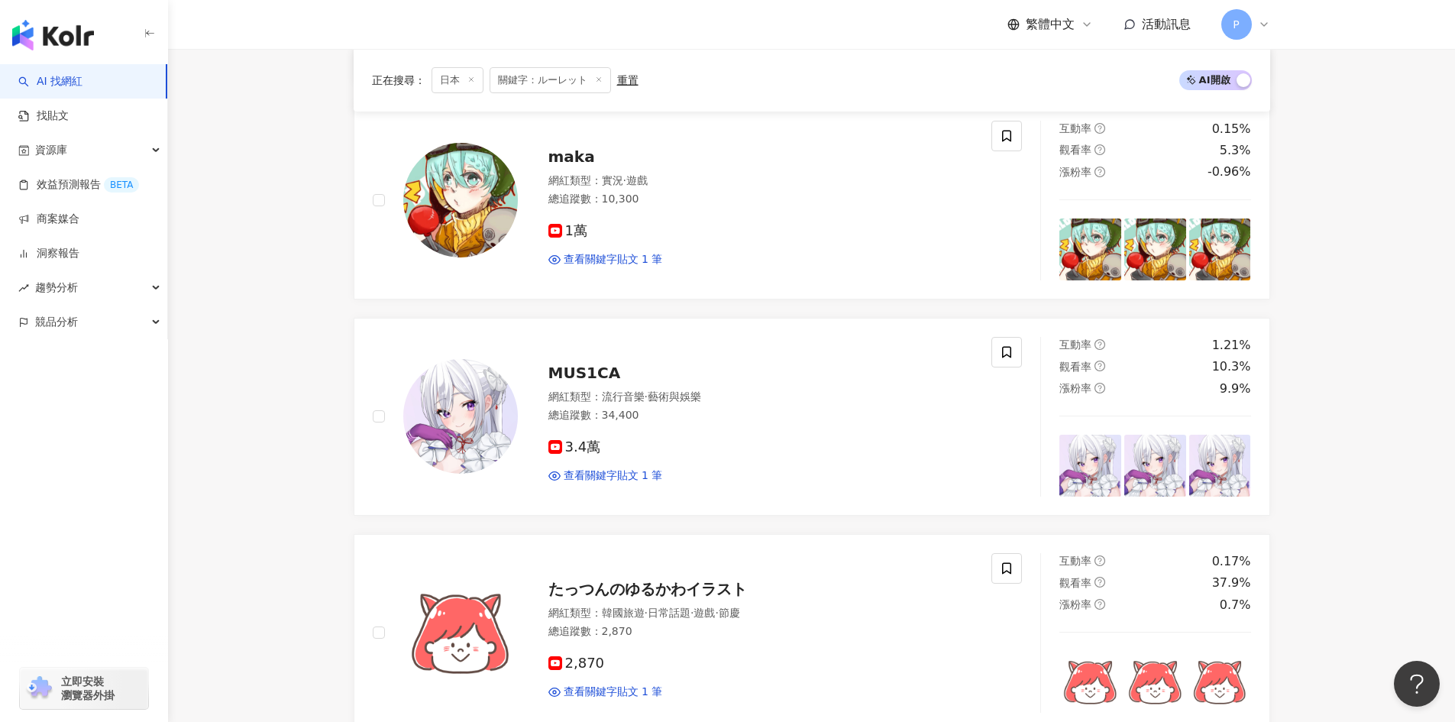
scroll to position [2567, 0]
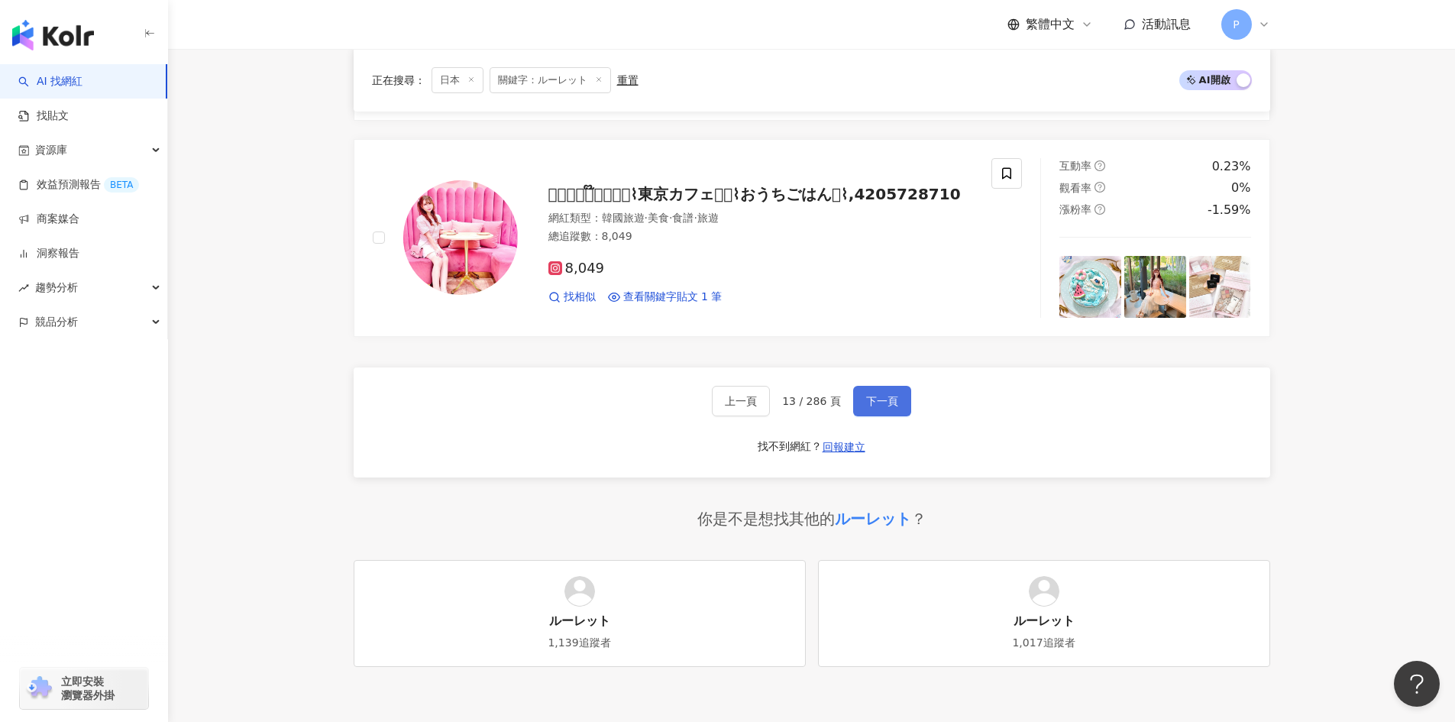
click at [878, 396] on span "下一頁" at bounding box center [882, 401] width 32 height 12
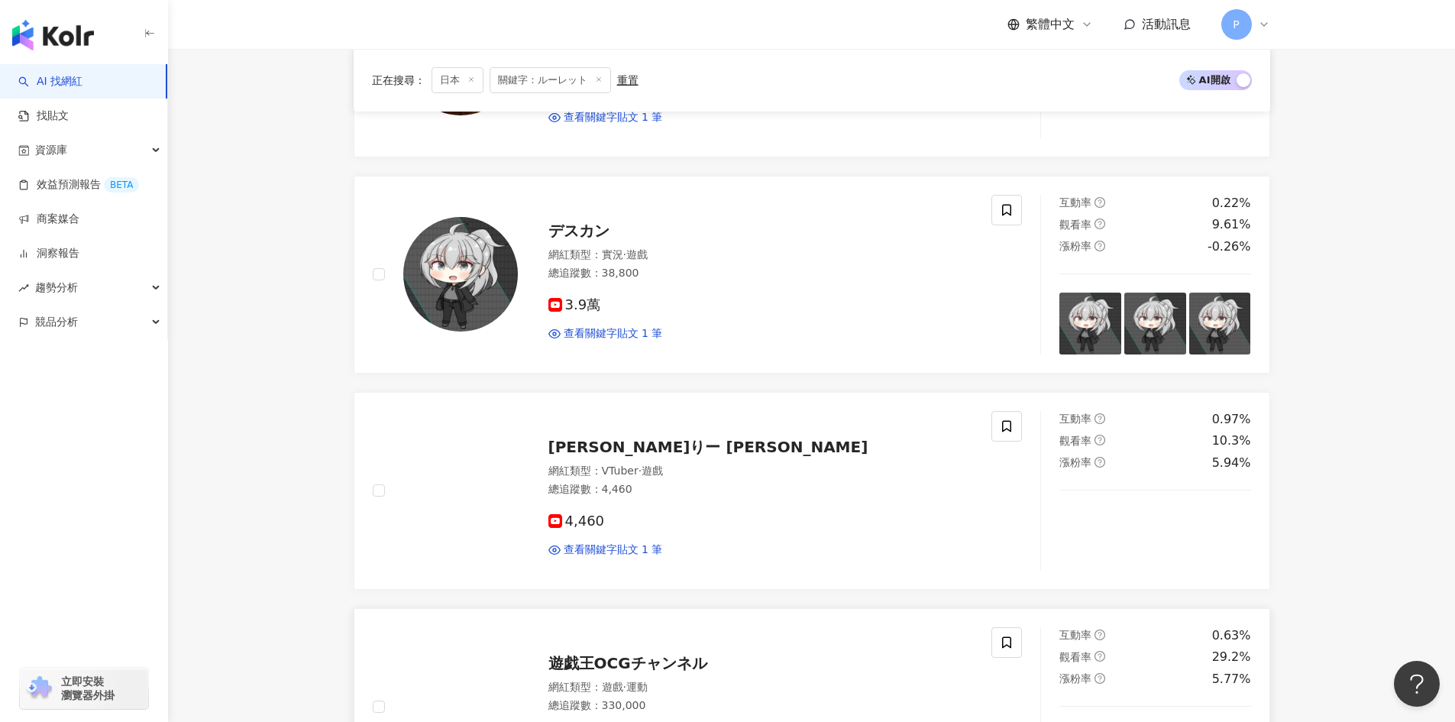
scroll to position [2720, 0]
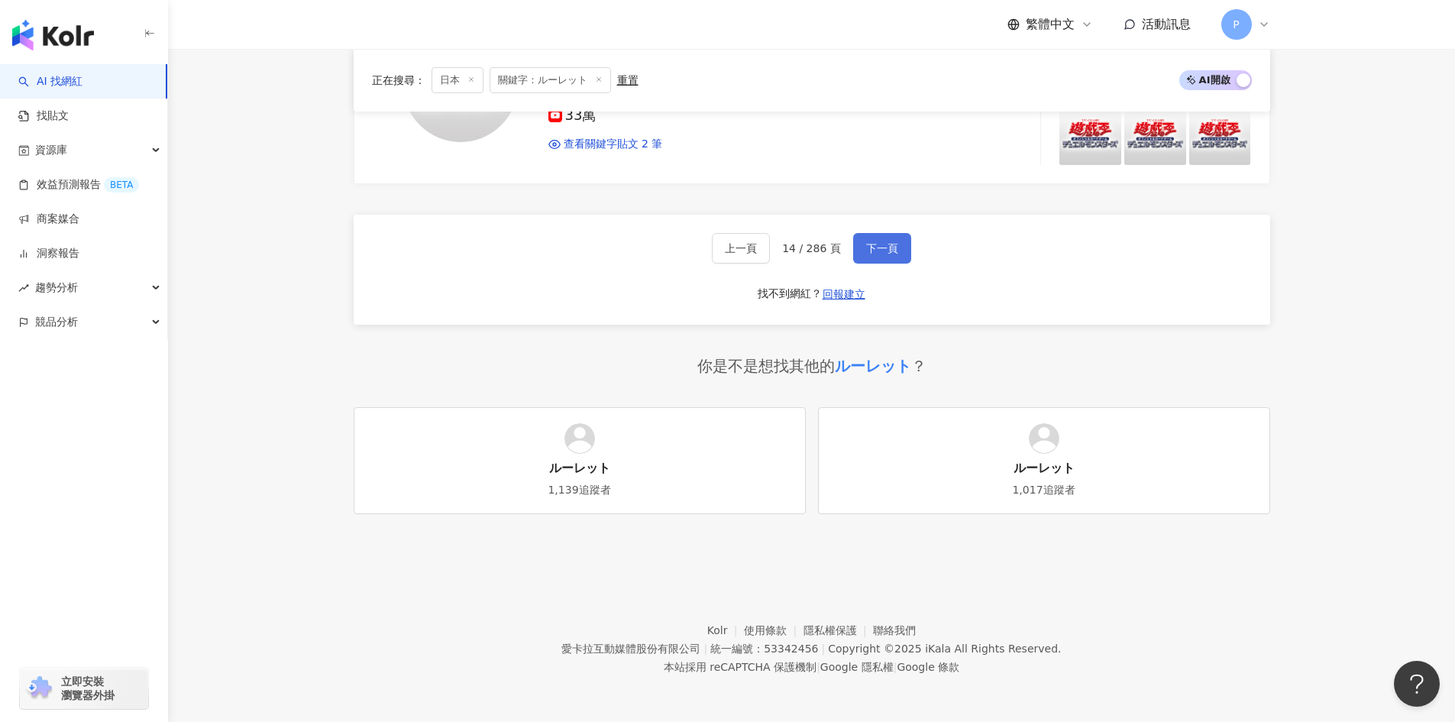
click at [891, 247] on span "下一頁" at bounding box center [882, 248] width 32 height 12
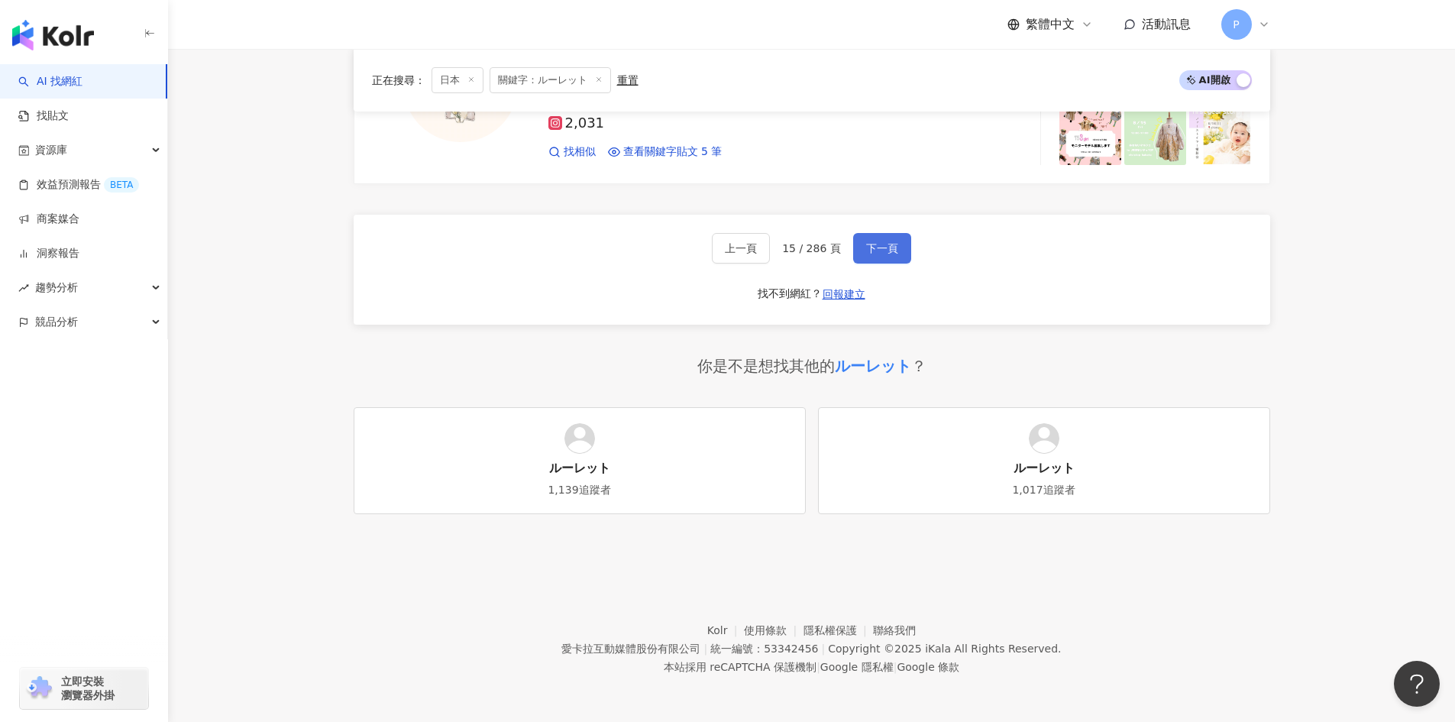
click at [880, 250] on span "下一頁" at bounding box center [882, 248] width 32 height 12
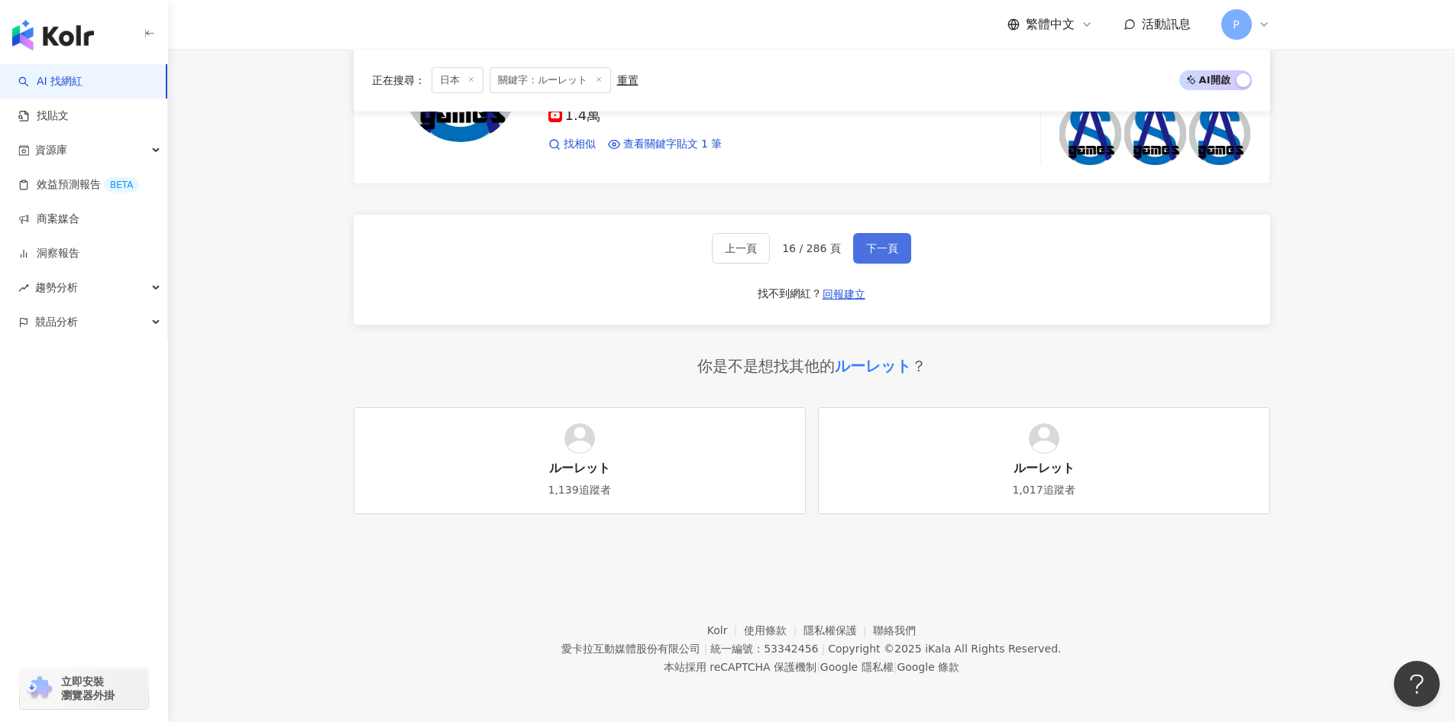
click at [875, 245] on span "下一頁" at bounding box center [882, 248] width 32 height 12
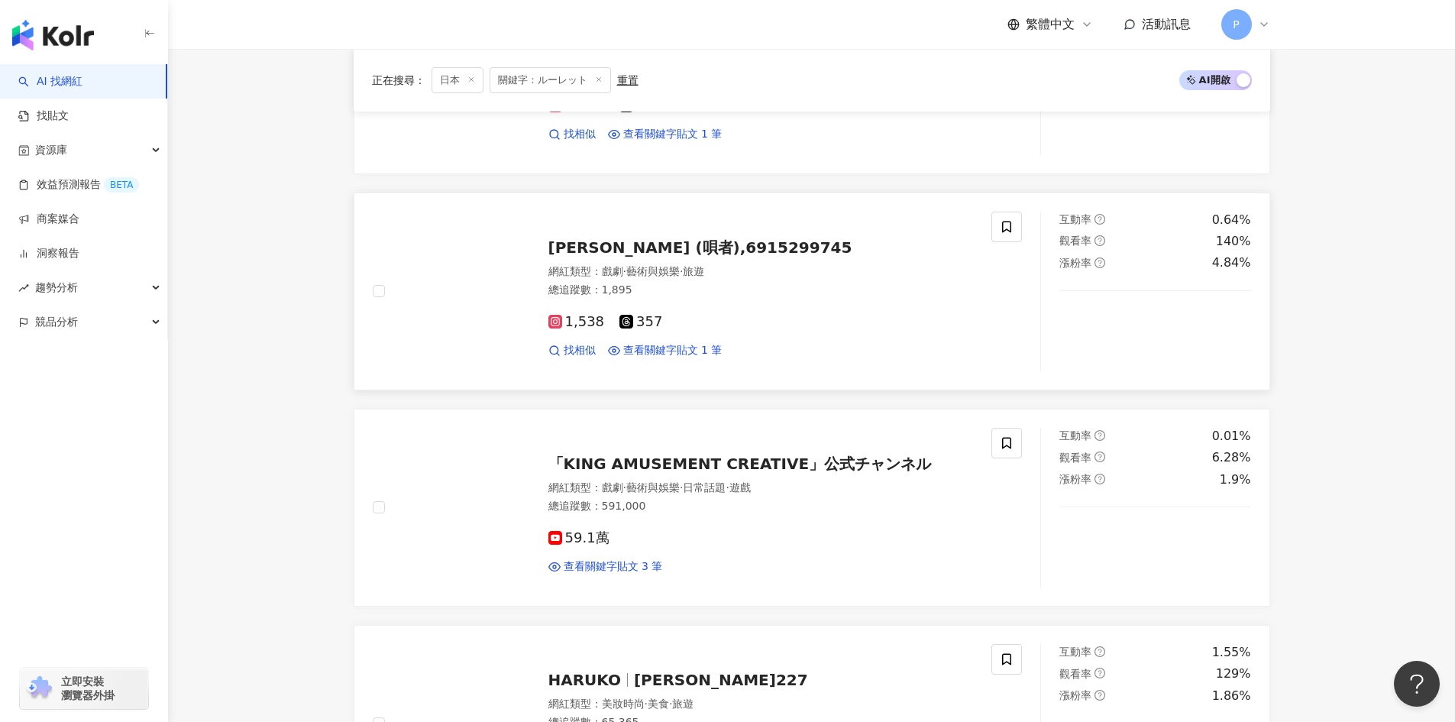
scroll to position [2306, 0]
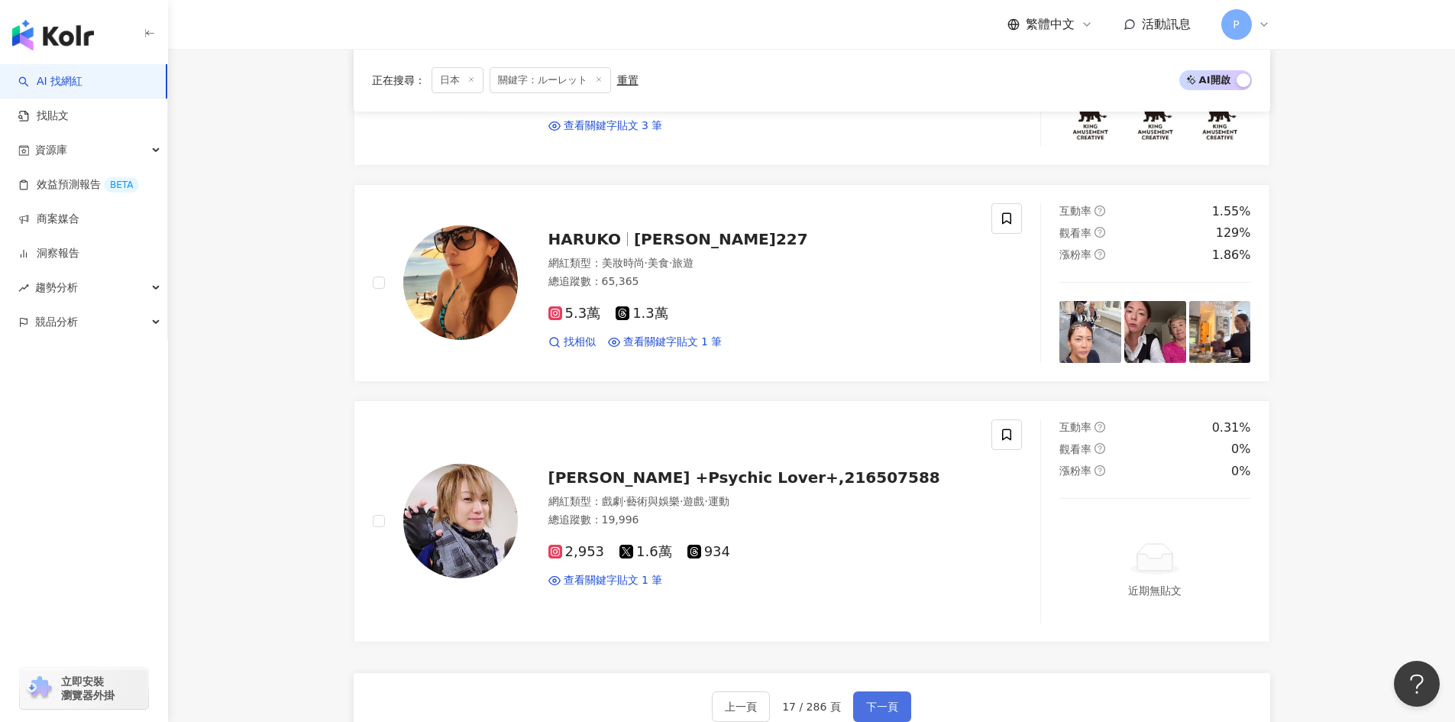
click at [881, 705] on span "下一頁" at bounding box center [882, 706] width 32 height 12
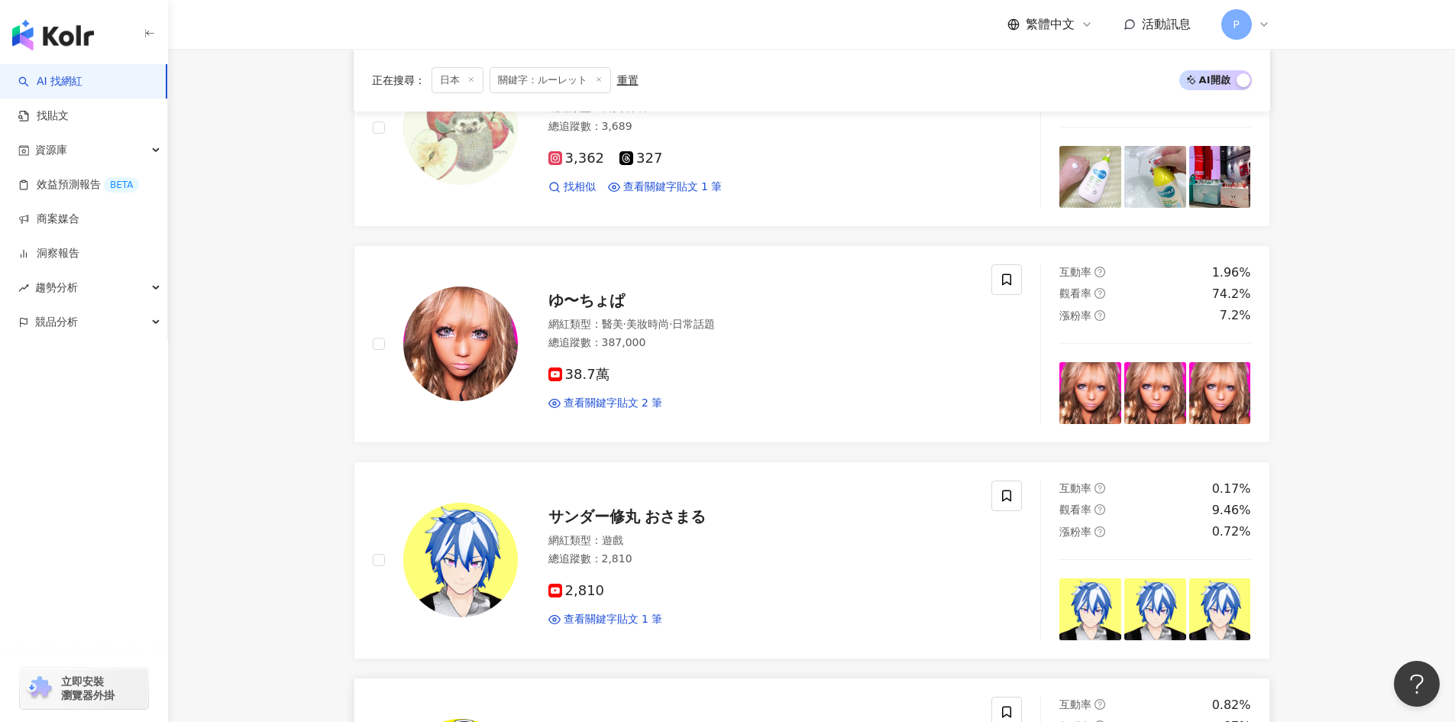
scroll to position [2368, 0]
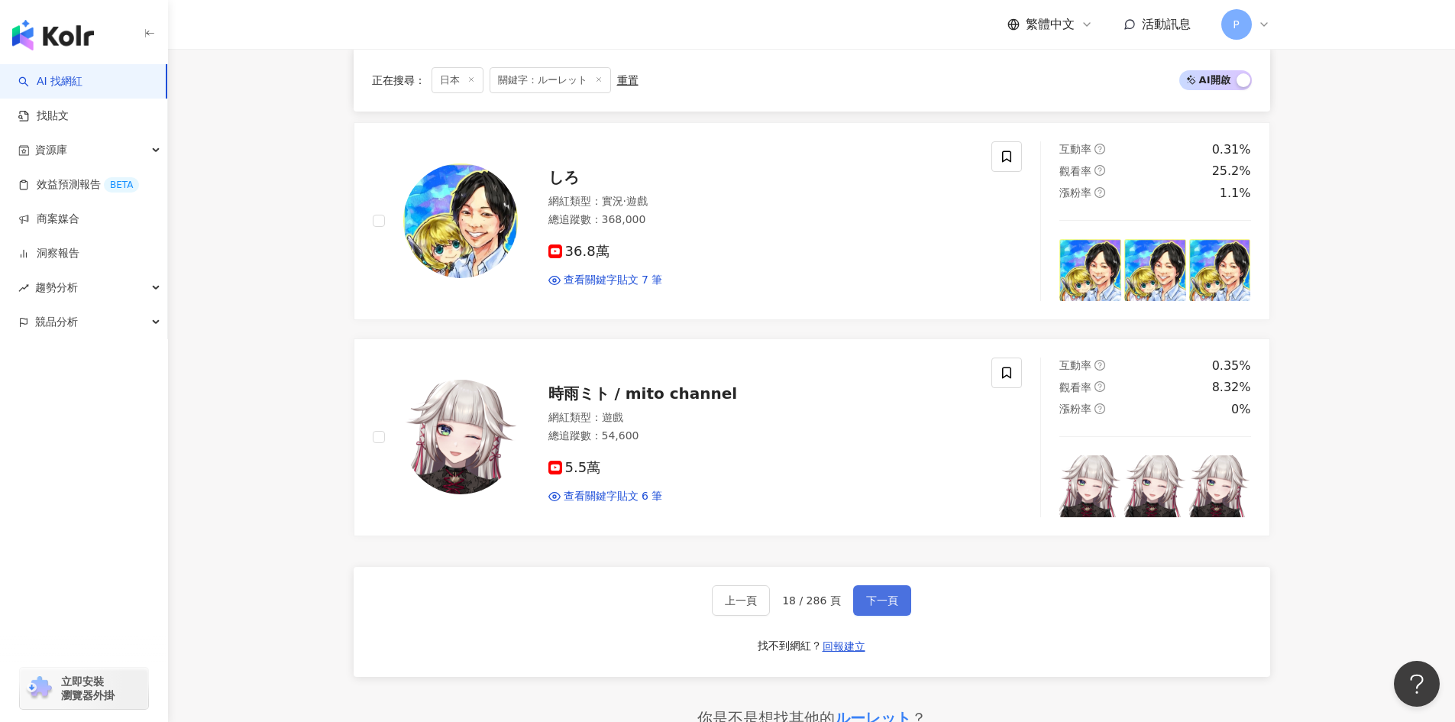
click at [875, 604] on span "下一頁" at bounding box center [882, 600] width 32 height 12
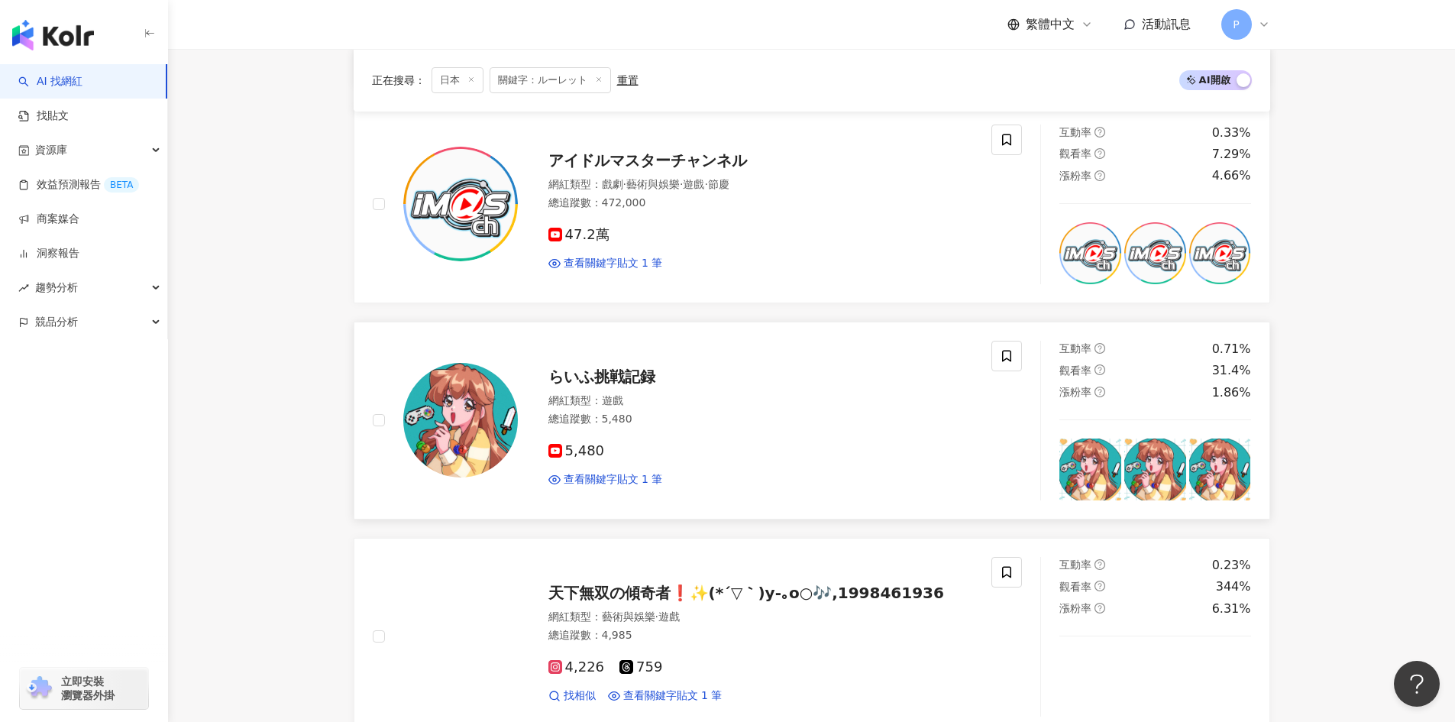
scroll to position [2597, 0]
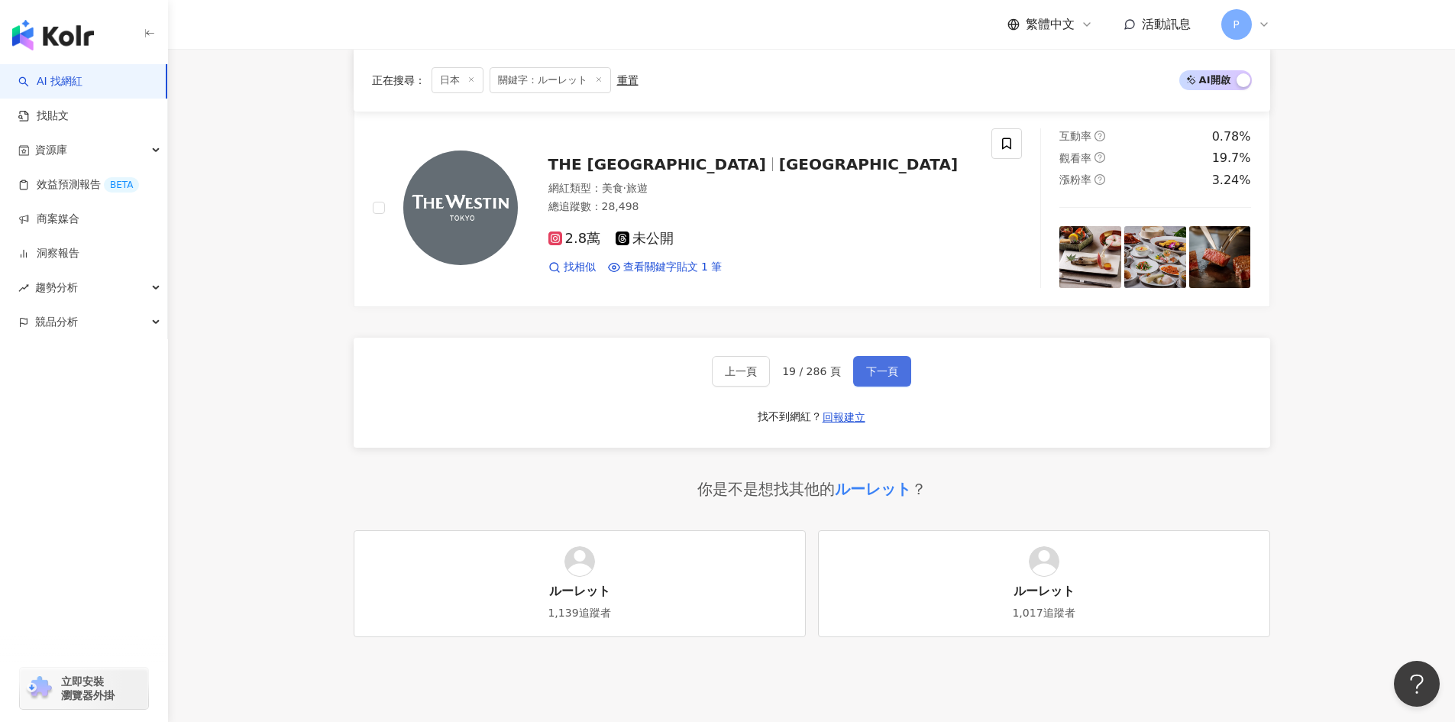
click at [886, 377] on span "下一頁" at bounding box center [882, 371] width 32 height 12
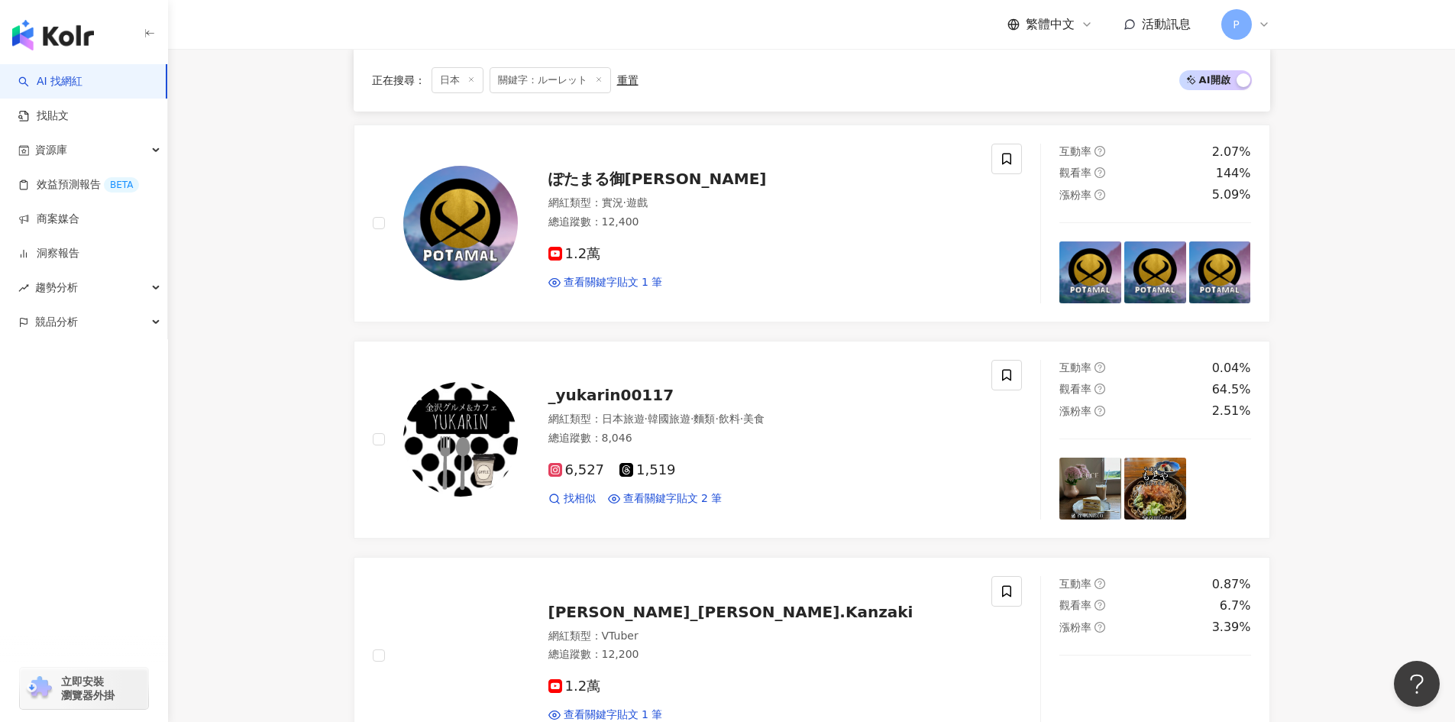
scroll to position [1235, 0]
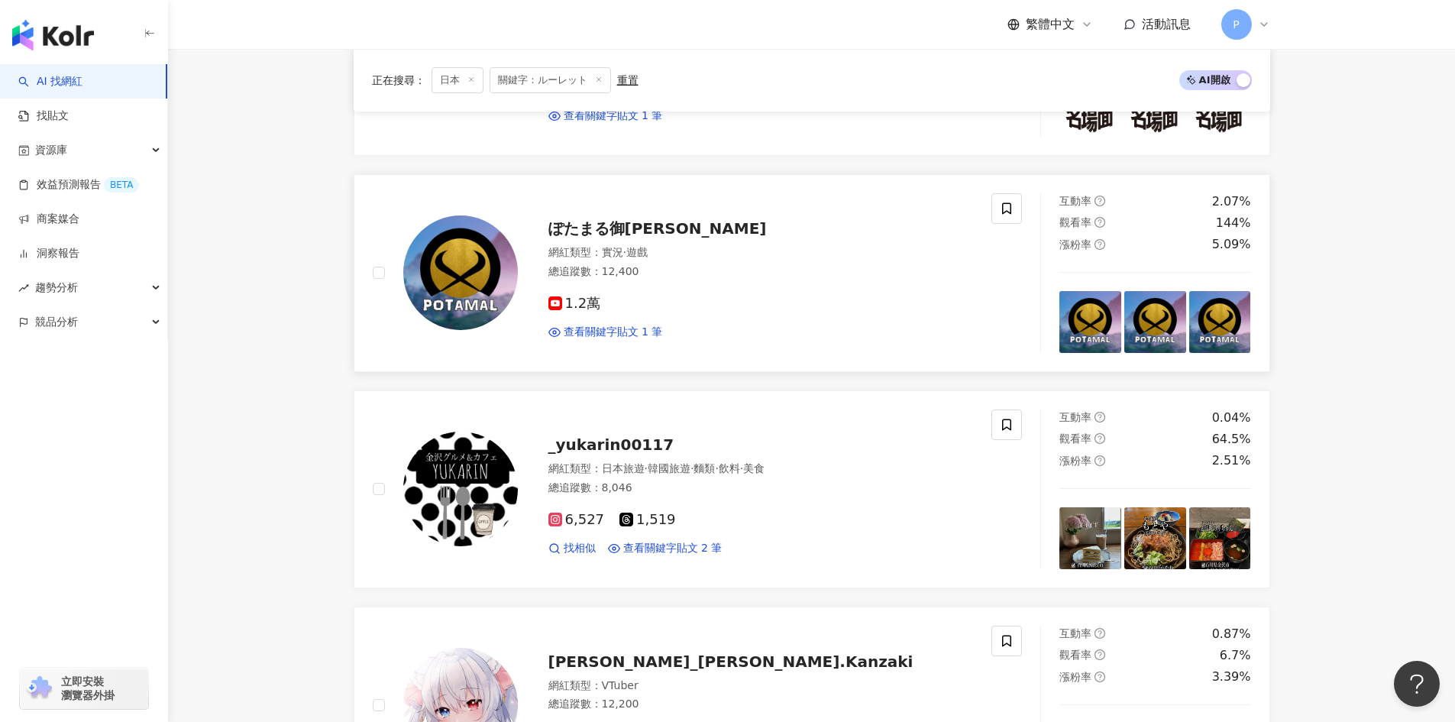
click at [613, 224] on span "ぽたまる御一行" at bounding box center [657, 228] width 218 height 18
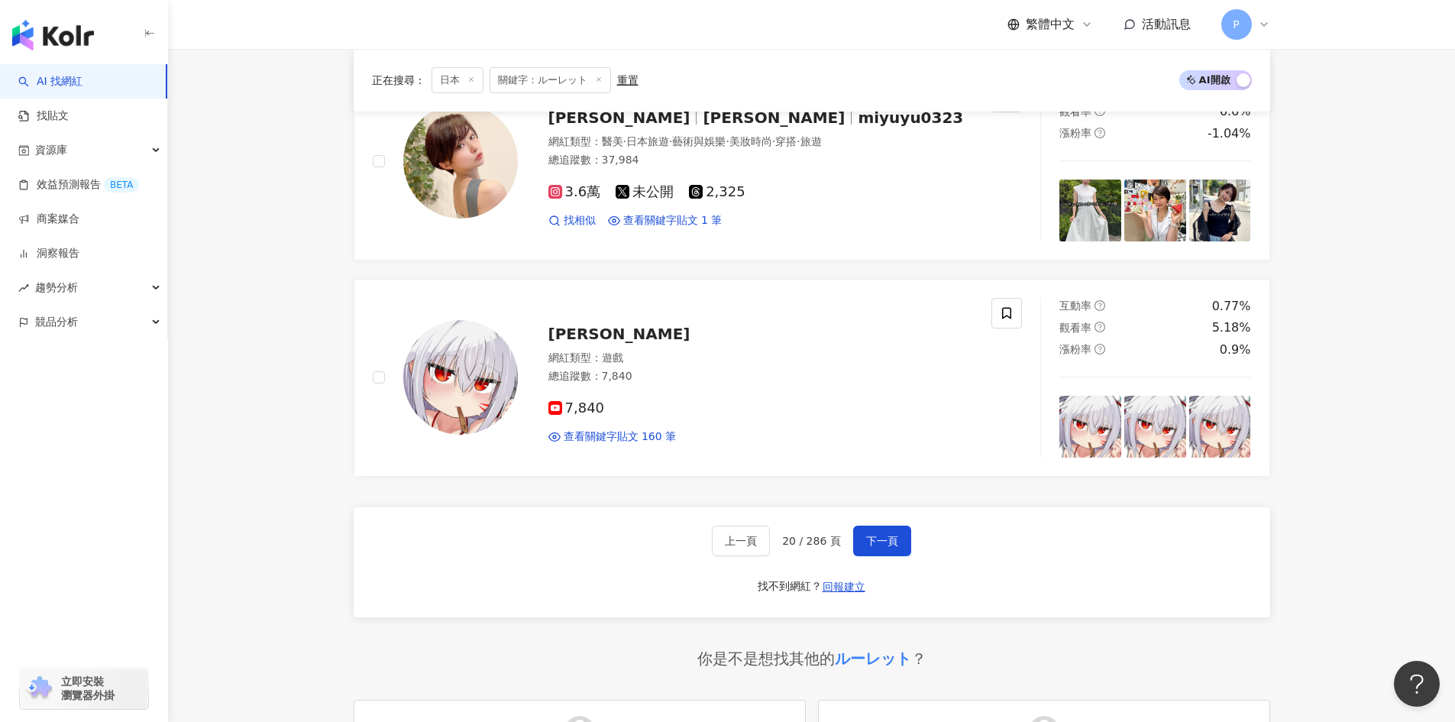
scroll to position [2215, 0]
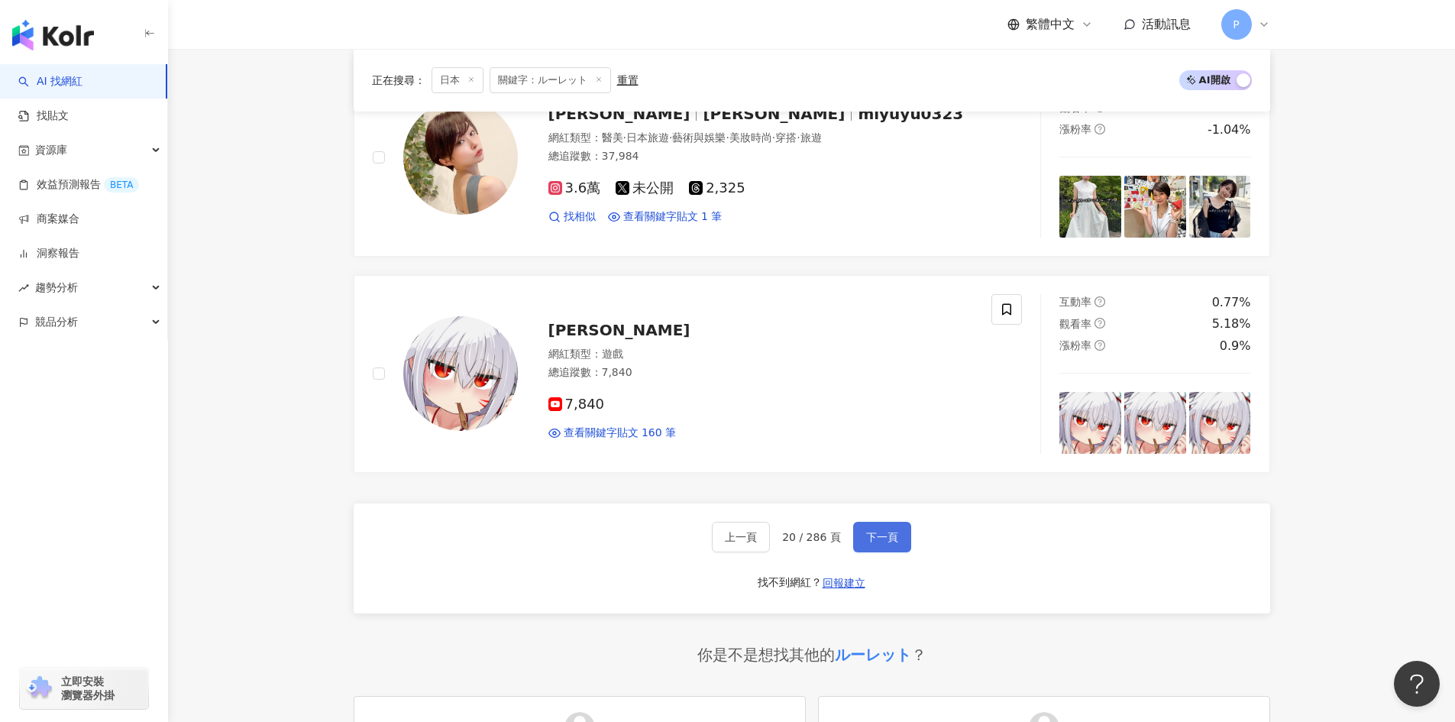
click at [885, 529] on button "下一頁" at bounding box center [882, 537] width 58 height 31
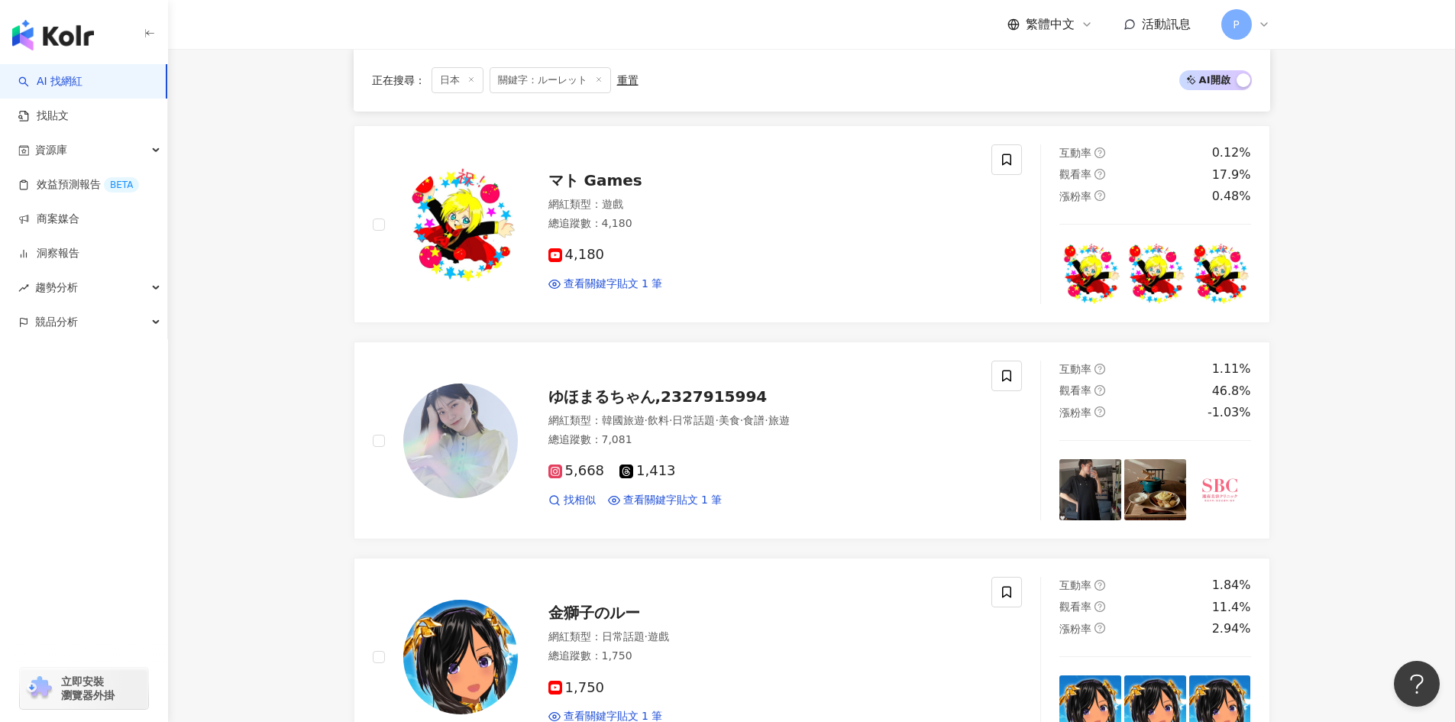
scroll to position [293, 0]
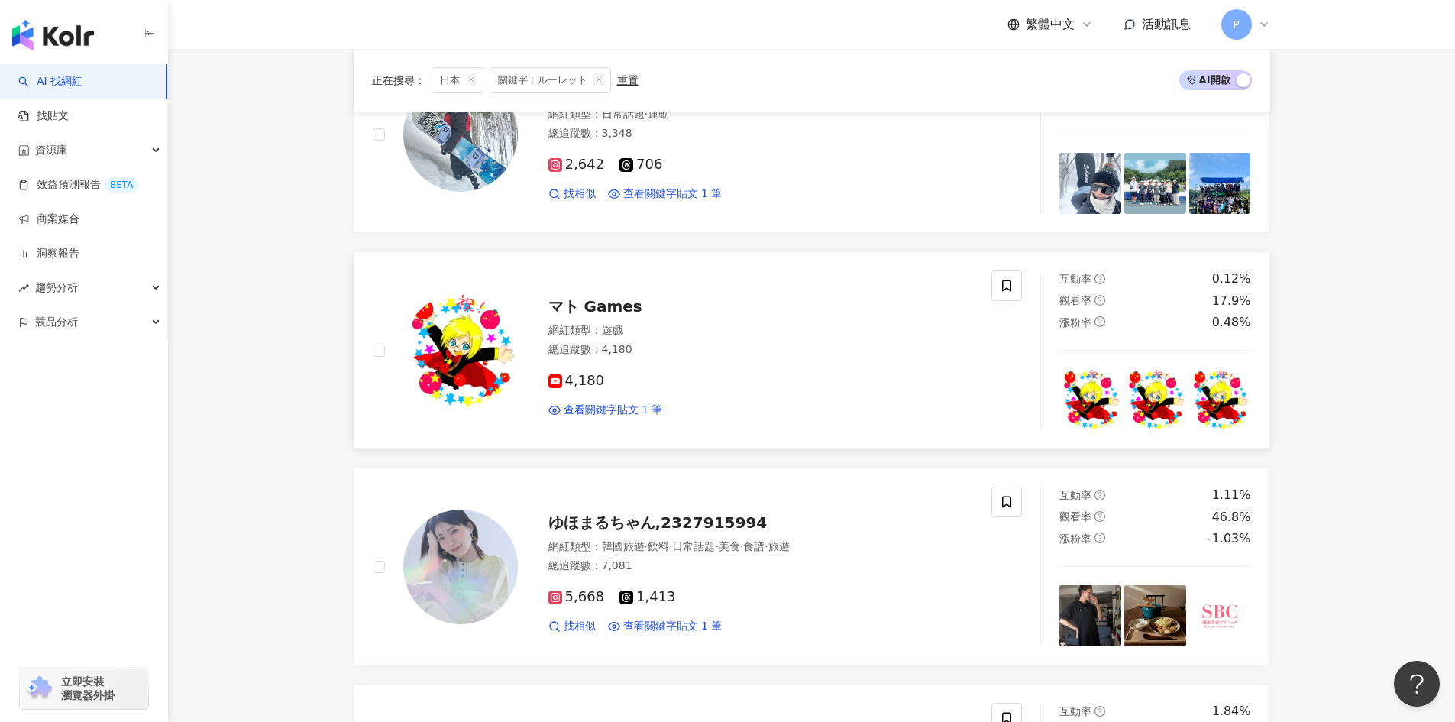
click at [589, 303] on span "マト Games" at bounding box center [595, 306] width 94 height 18
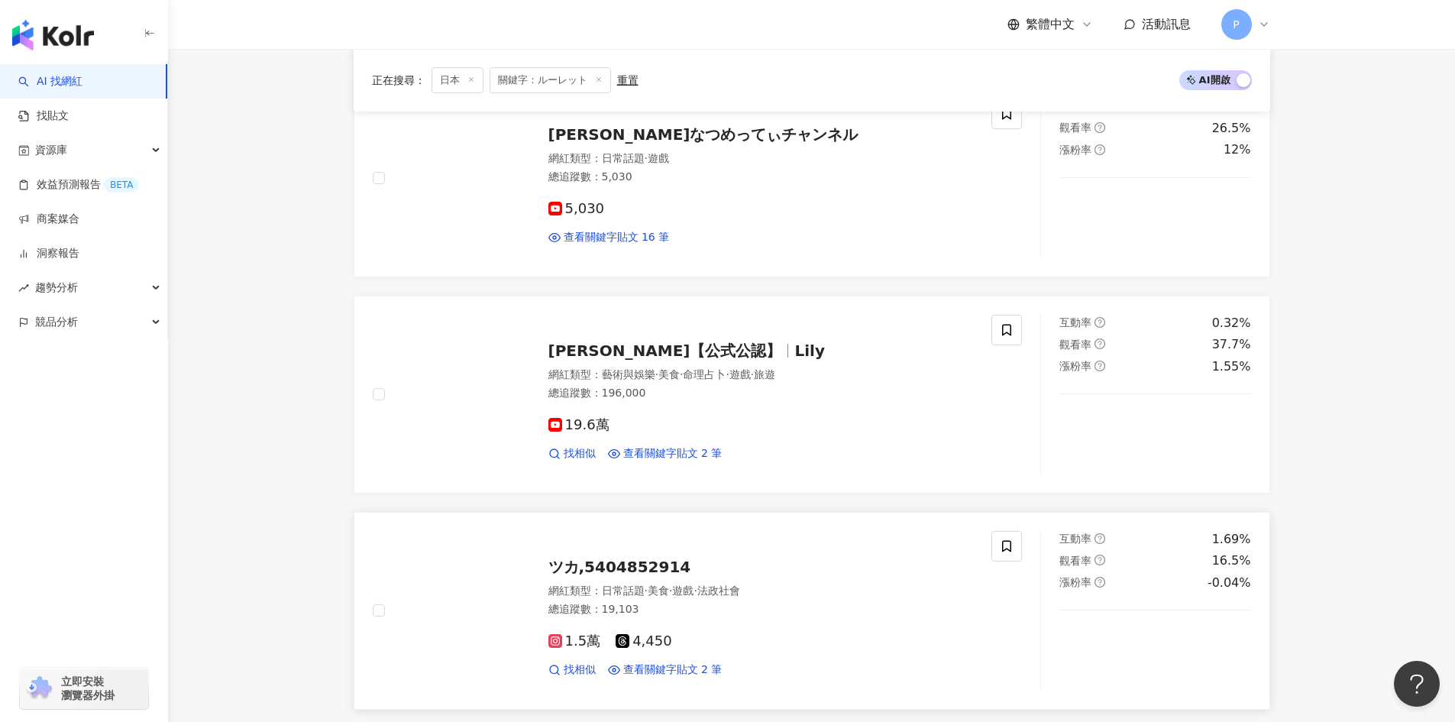
scroll to position [2720, 0]
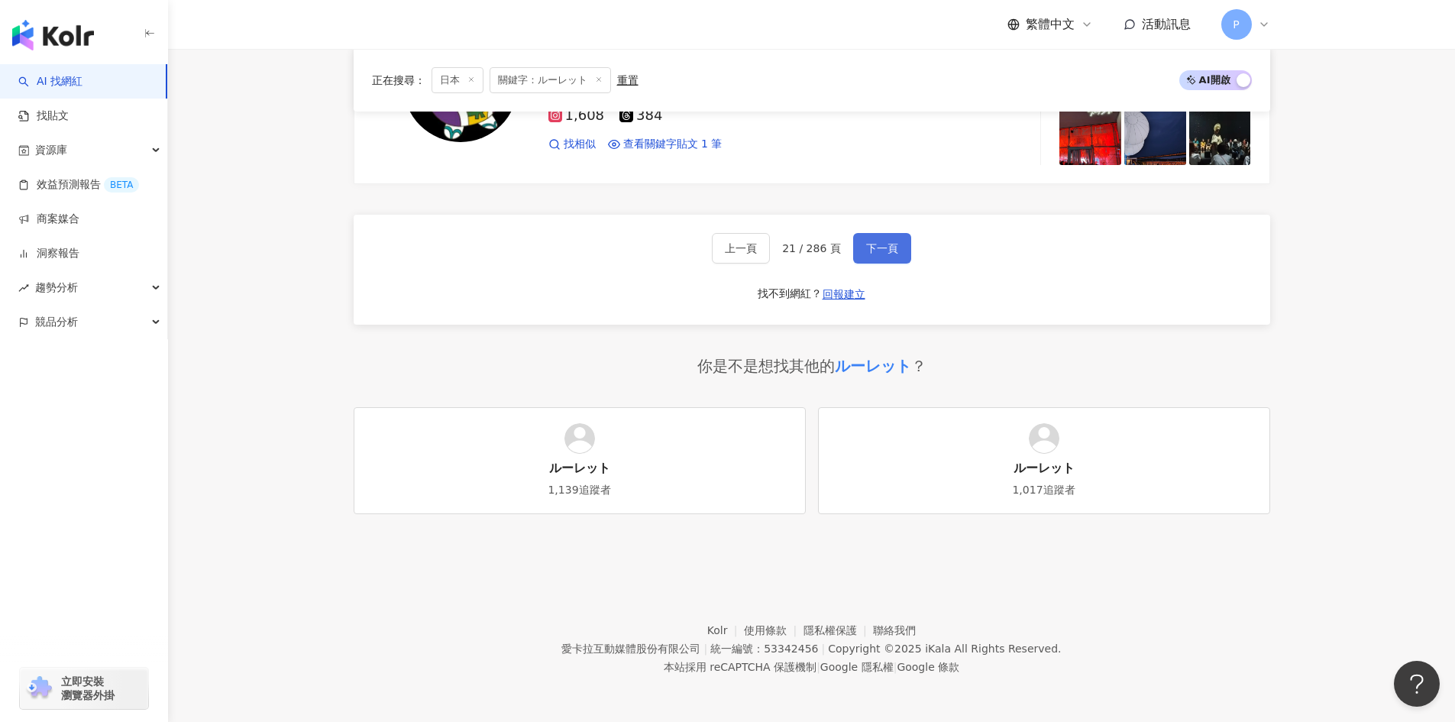
click at [893, 251] on span "下一頁" at bounding box center [882, 248] width 32 height 12
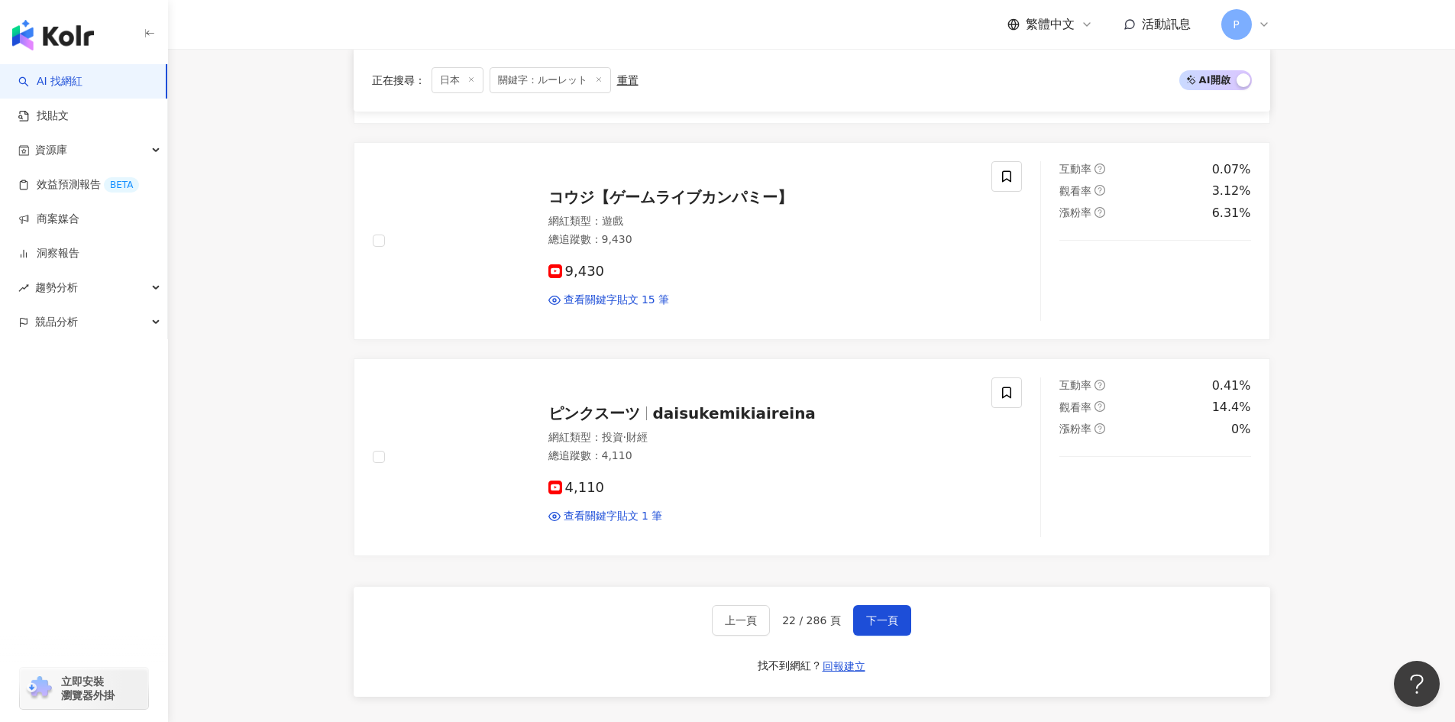
scroll to position [2338, 0]
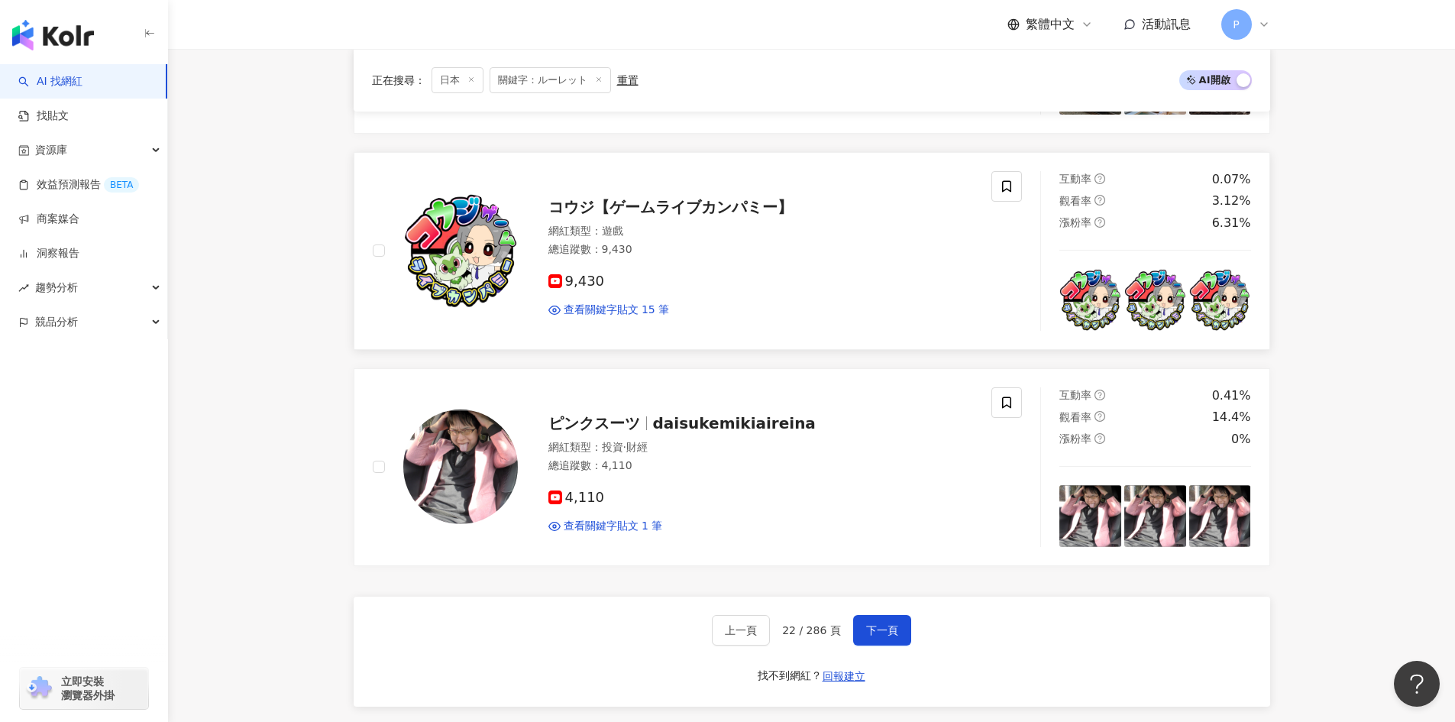
click at [635, 203] on span "コウジ【ゲームライブカンパミー】" at bounding box center [670, 207] width 244 height 18
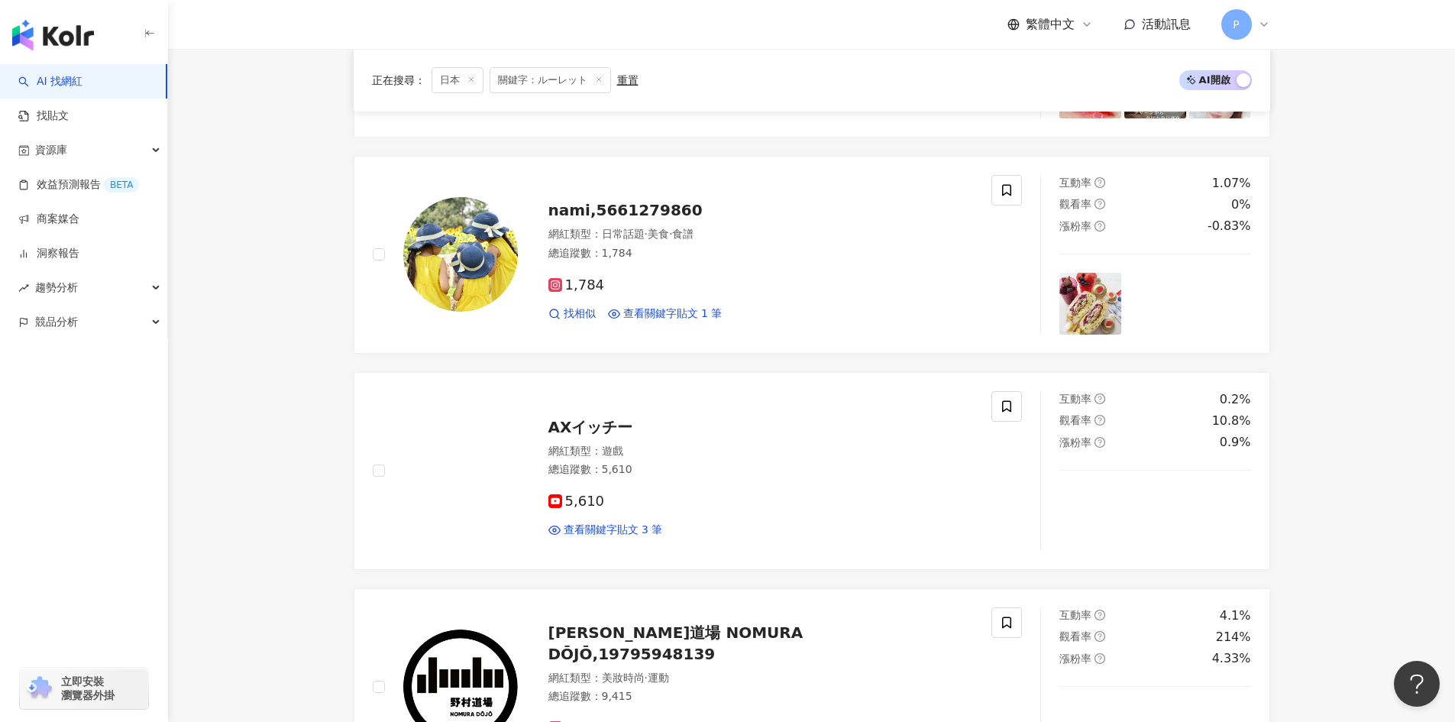
scroll to position [2674, 0]
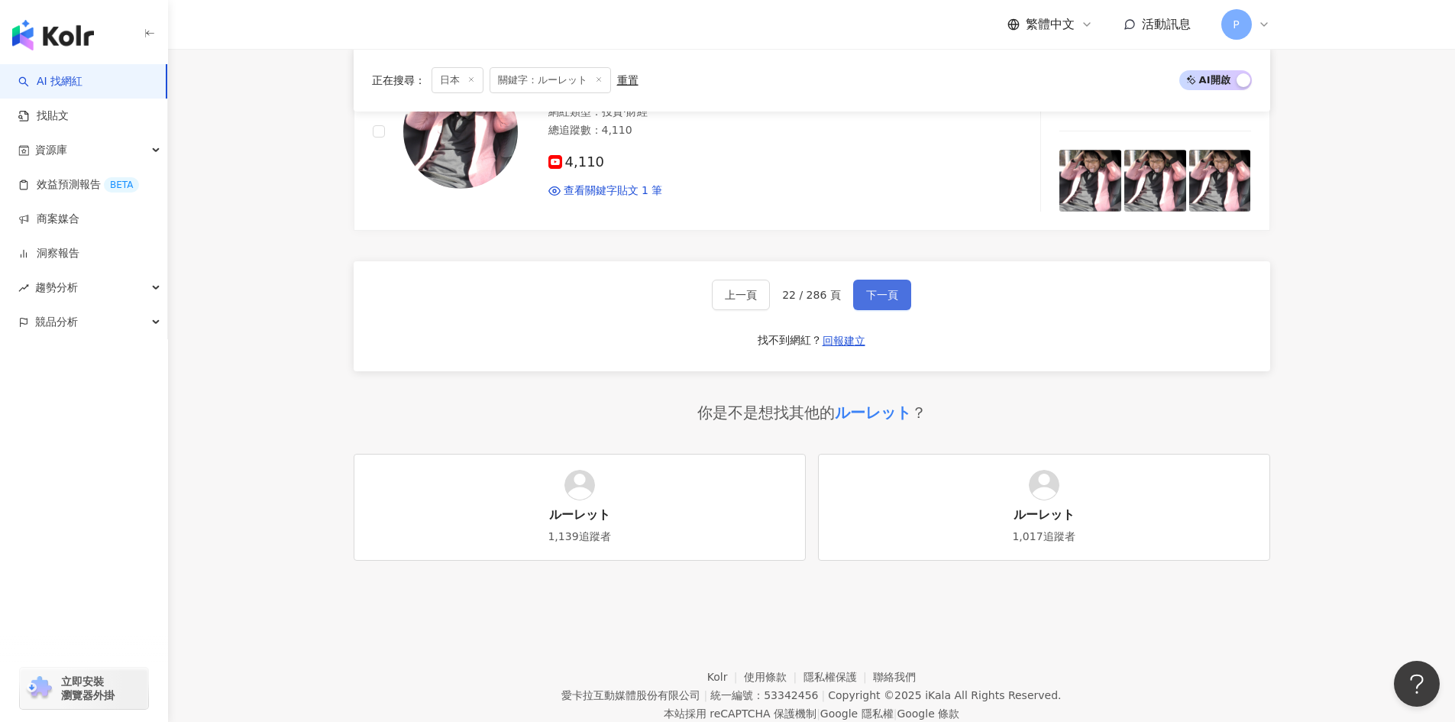
click at [869, 302] on button "下一頁" at bounding box center [882, 295] width 58 height 31
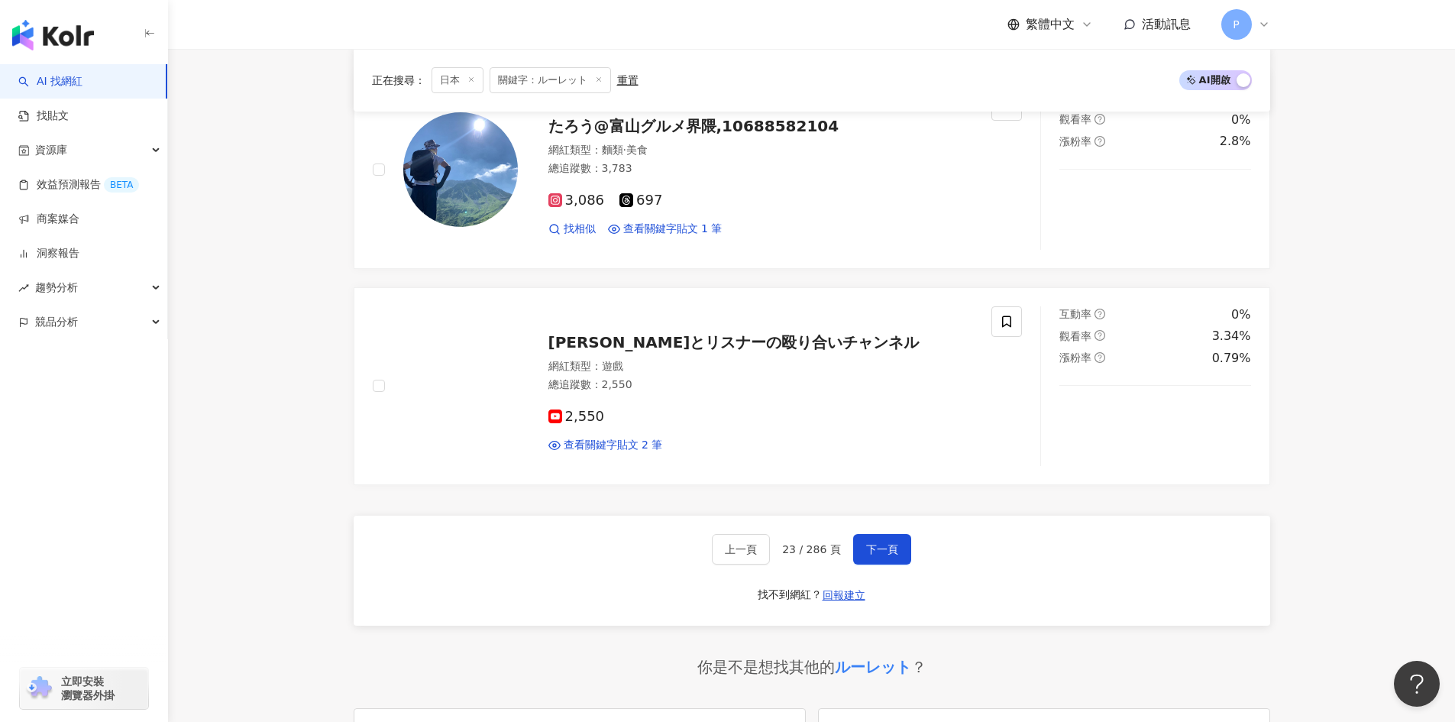
scroll to position [2288, 0]
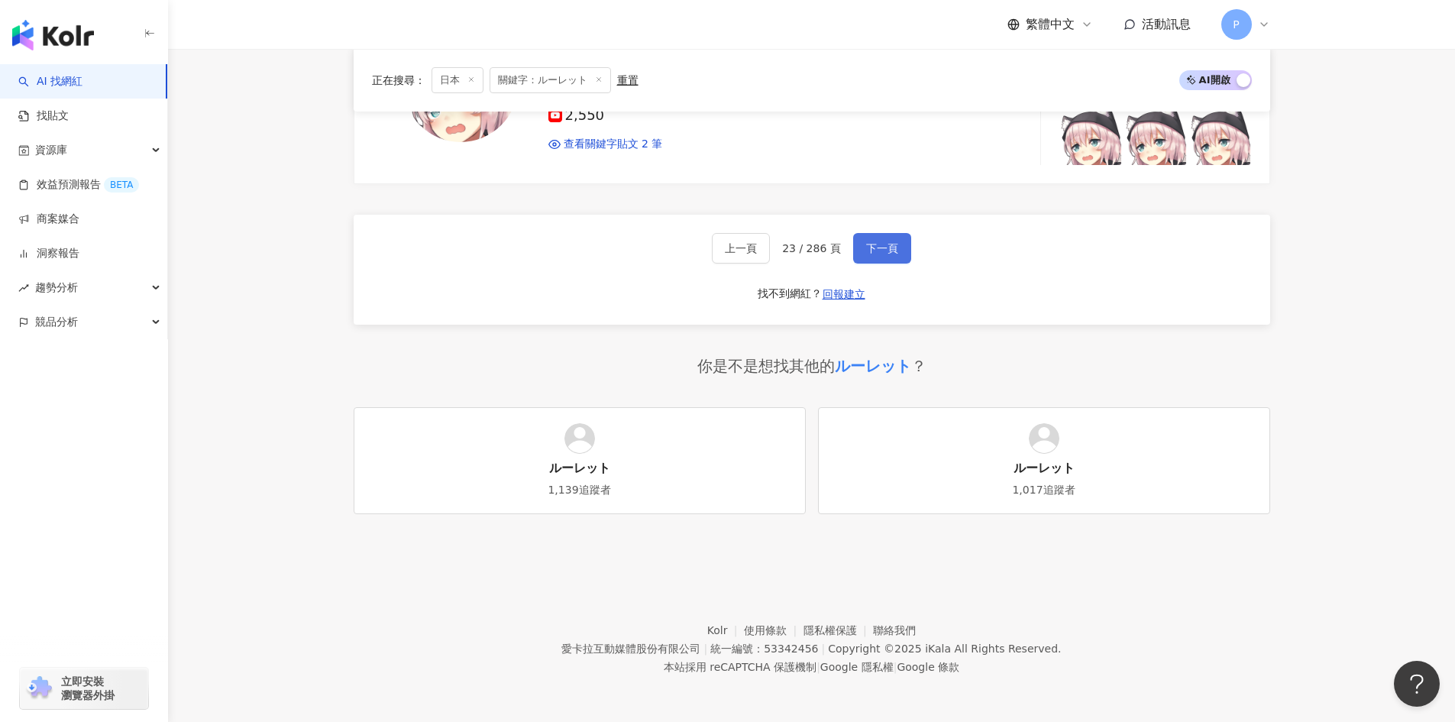
click at [876, 247] on span "下一頁" at bounding box center [882, 248] width 32 height 12
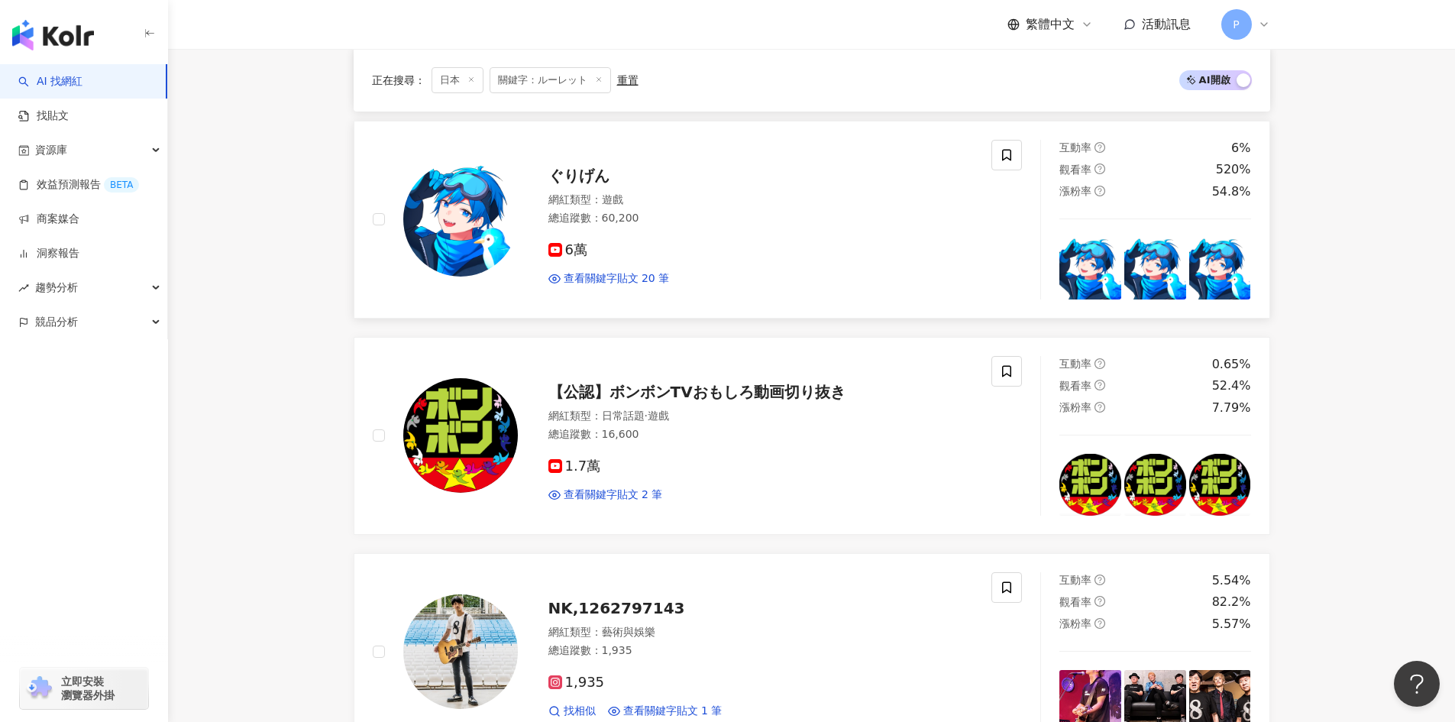
scroll to position [2338, 0]
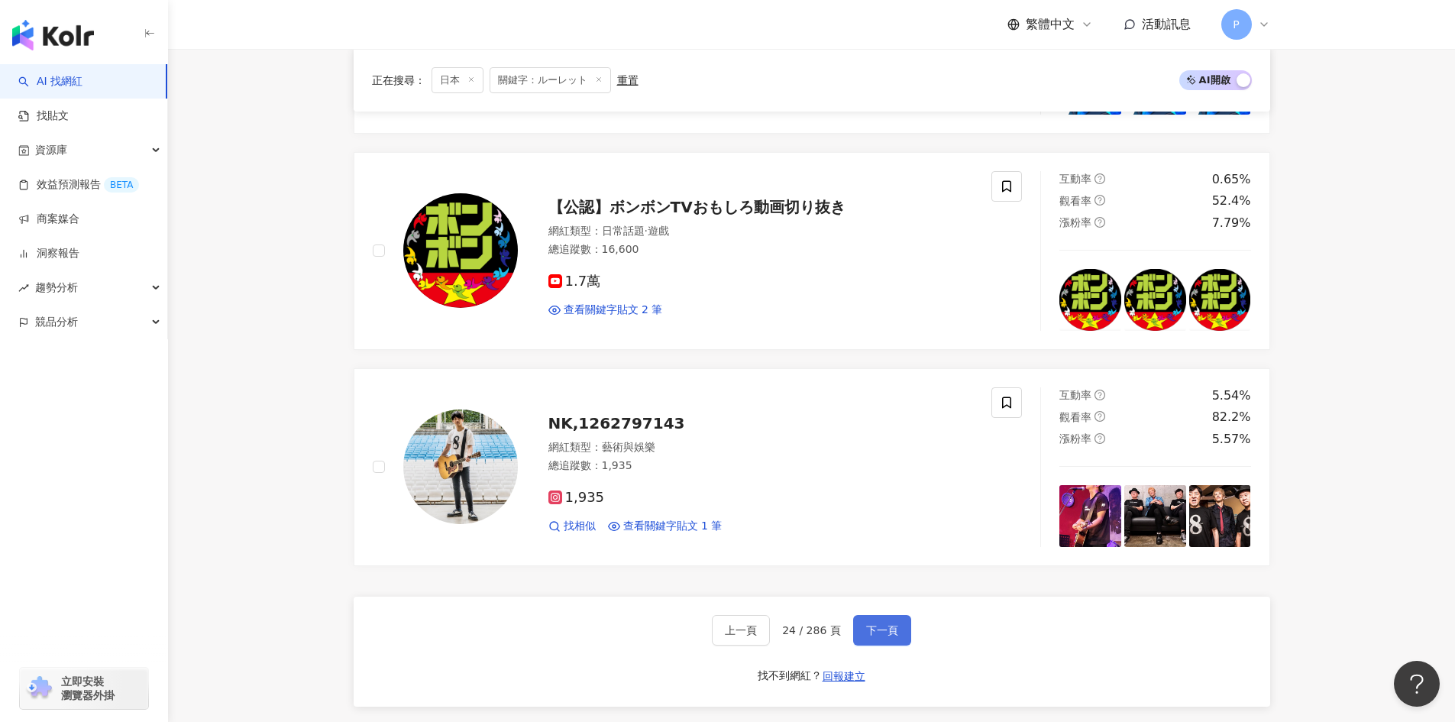
click at [879, 636] on span "下一頁" at bounding box center [882, 630] width 32 height 12
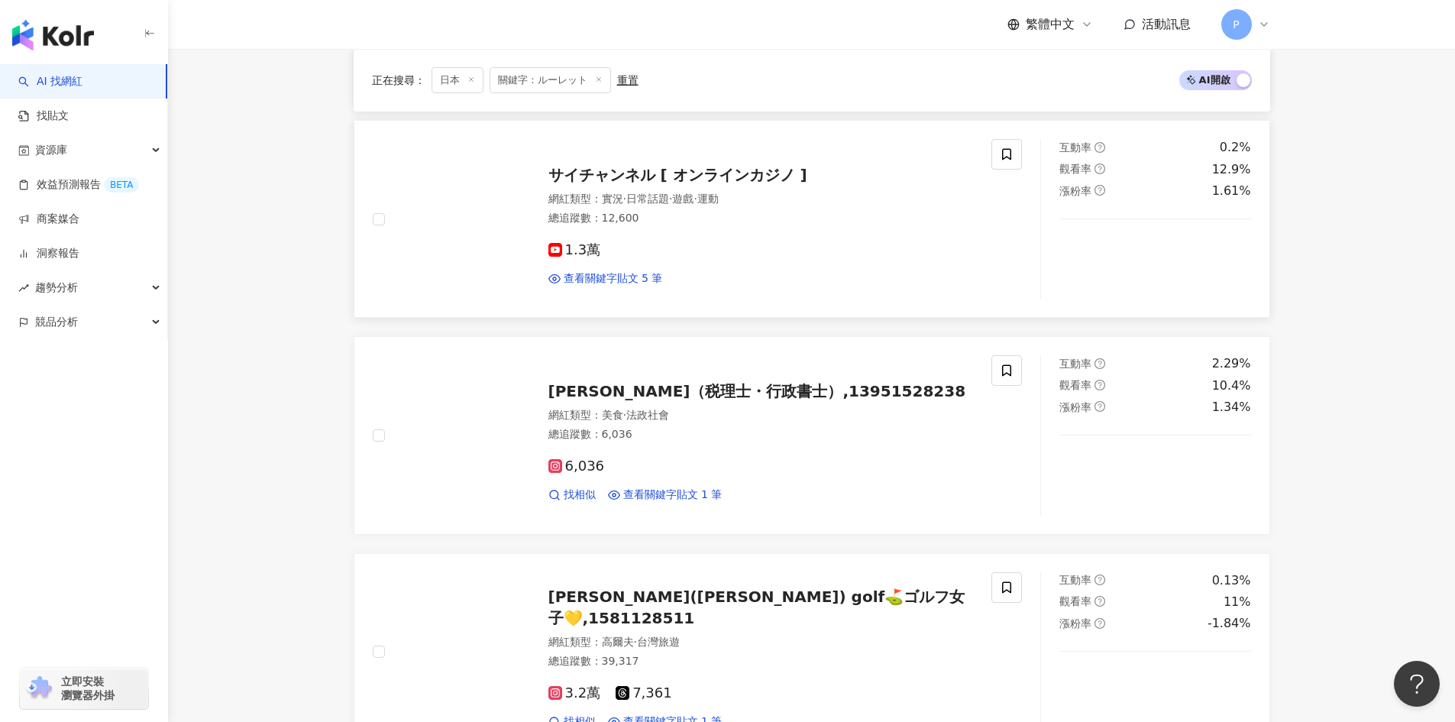
scroll to position [810, 0]
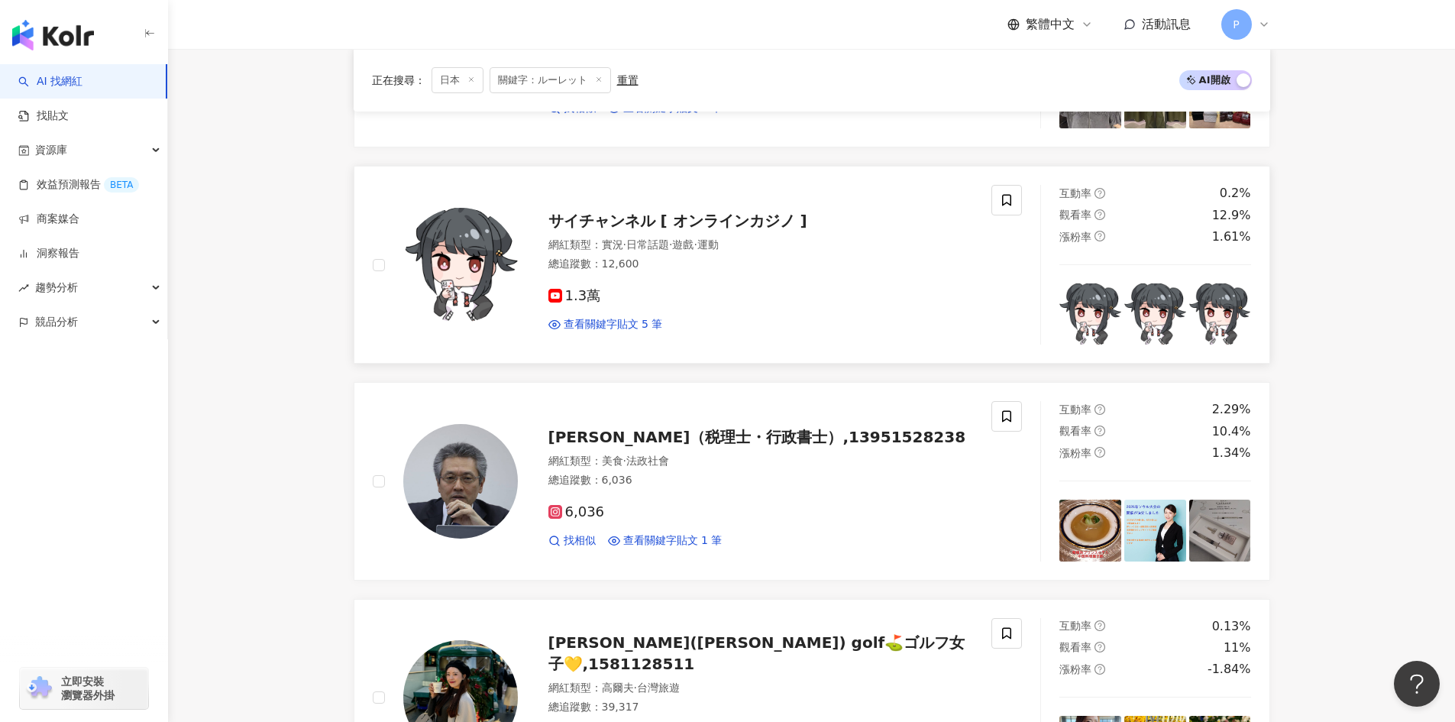
click at [600, 226] on span "サイチャンネル [ オンラインカジノ ]" at bounding box center [677, 221] width 259 height 18
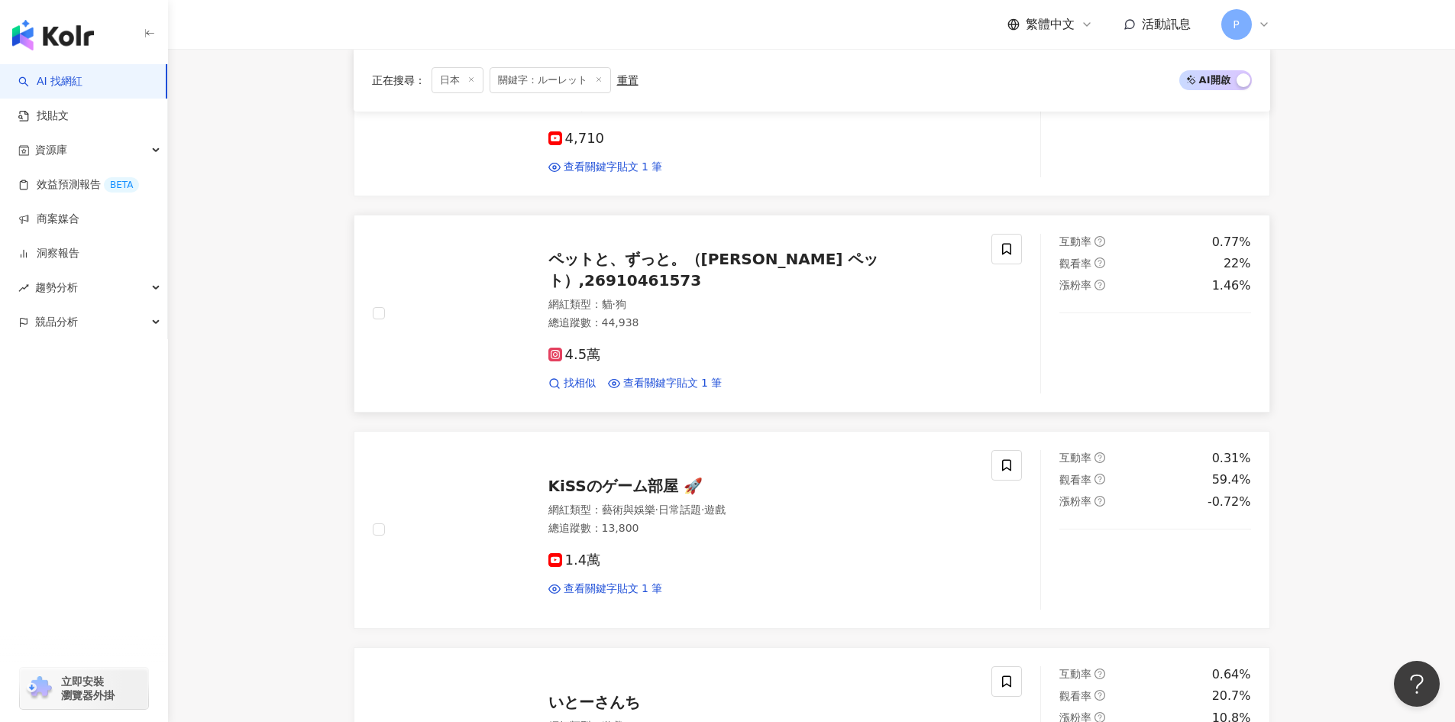
scroll to position [2368, 0]
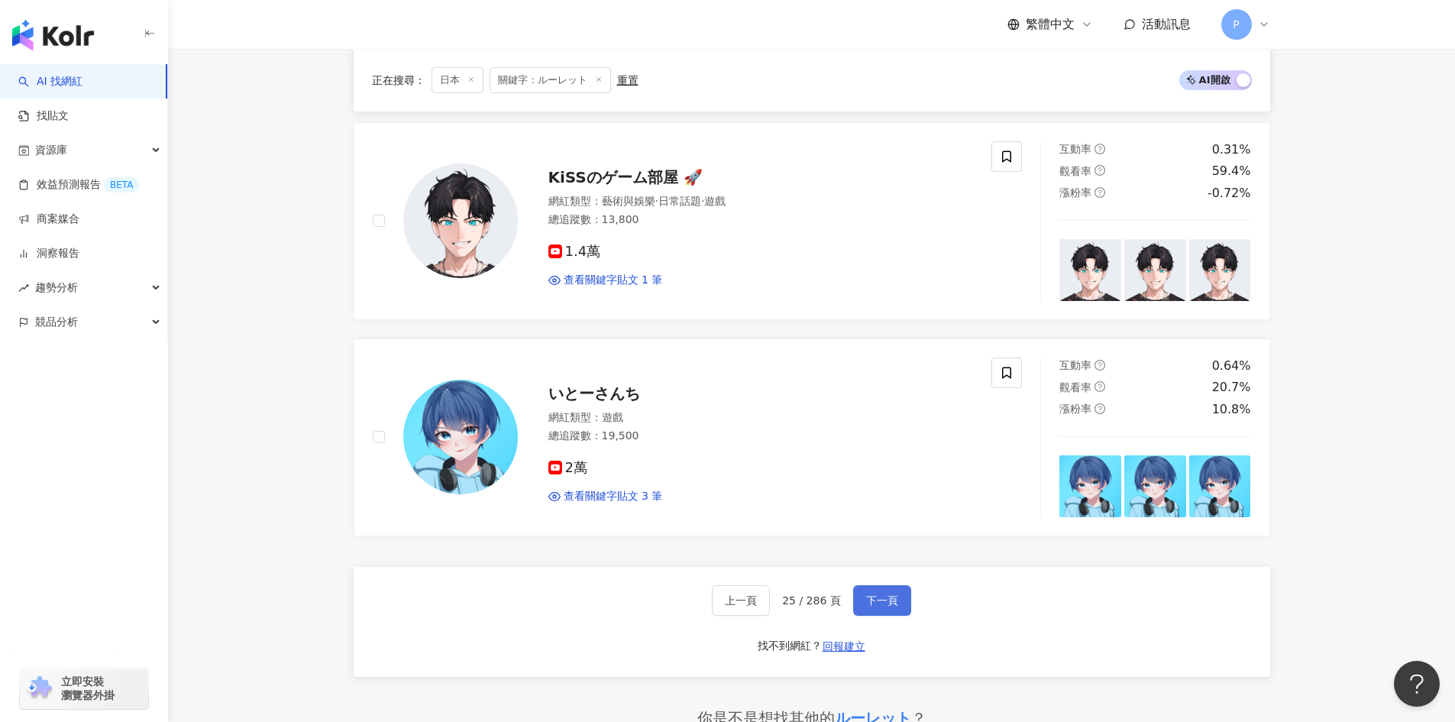
click at [889, 595] on span "下一頁" at bounding box center [882, 600] width 32 height 12
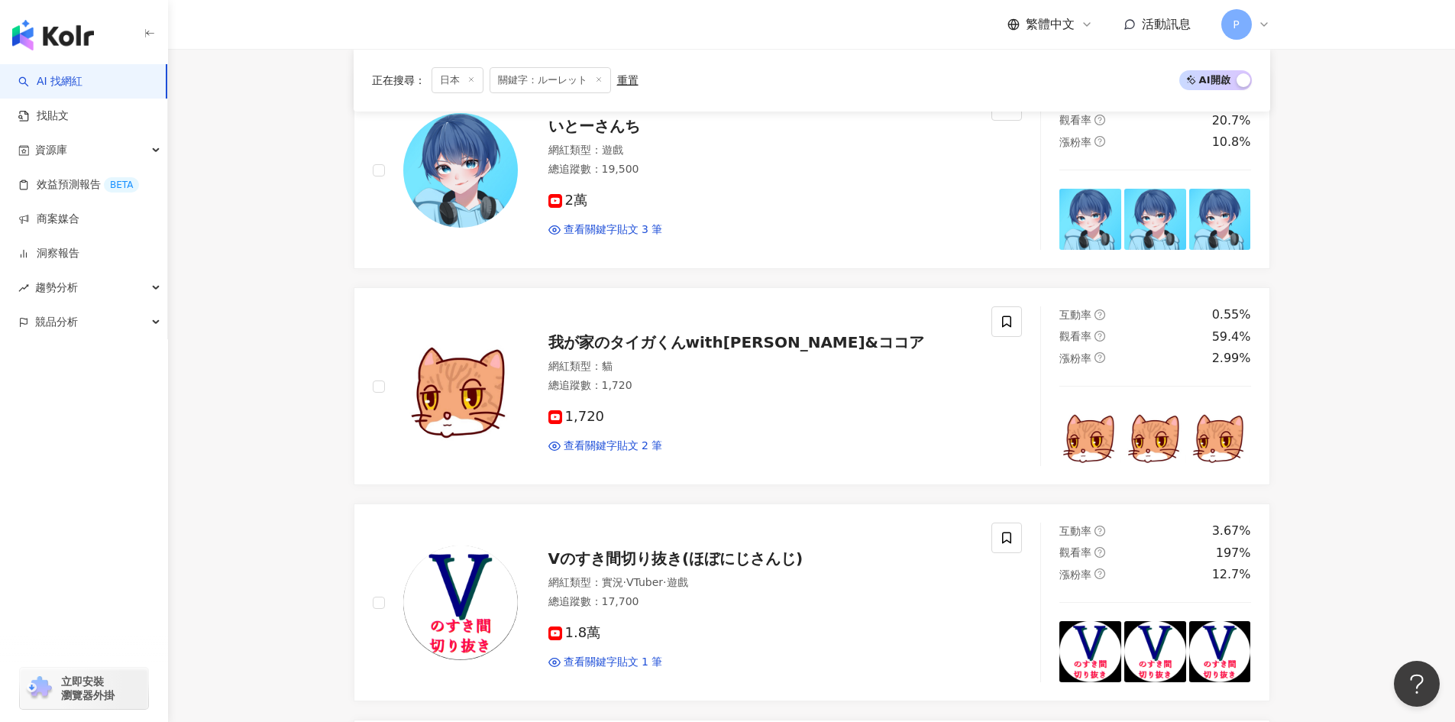
scroll to position [242, 0]
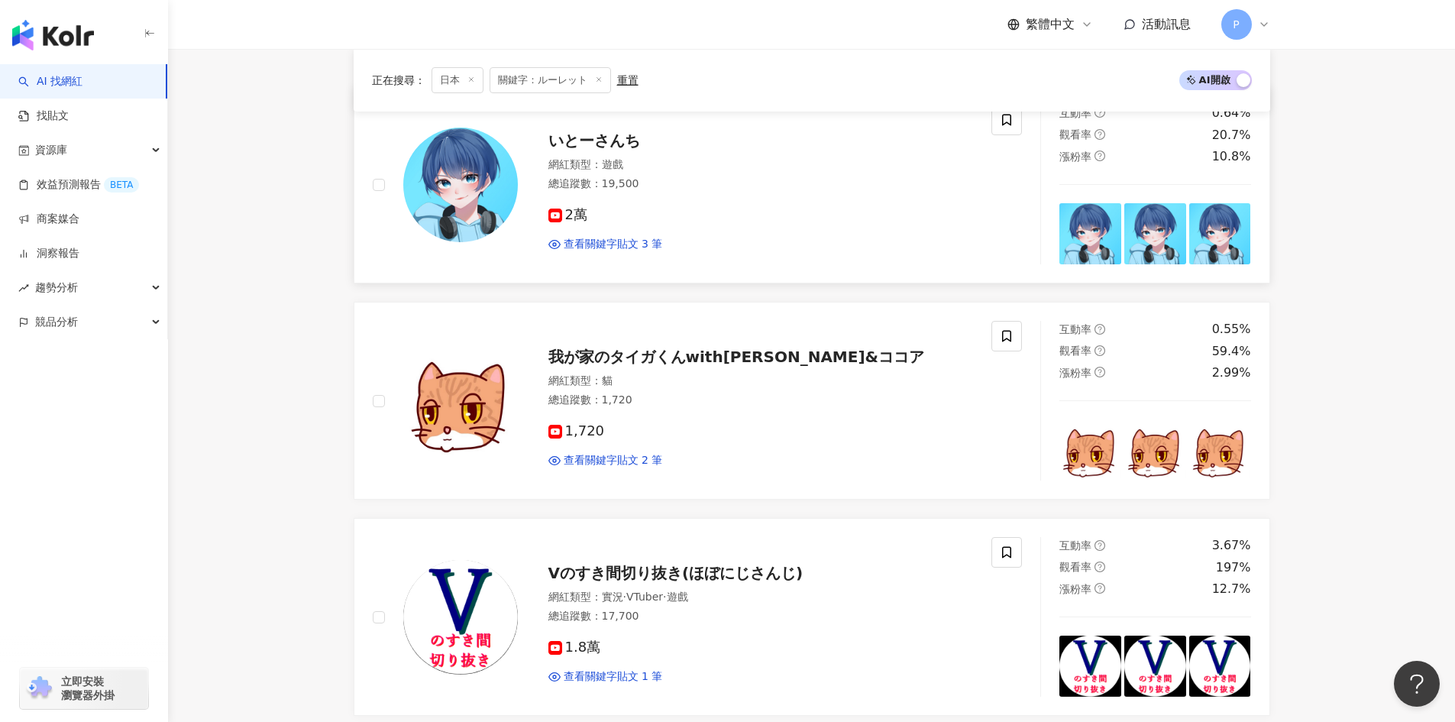
click at [587, 144] on span "いとーさんち" at bounding box center [594, 140] width 92 height 18
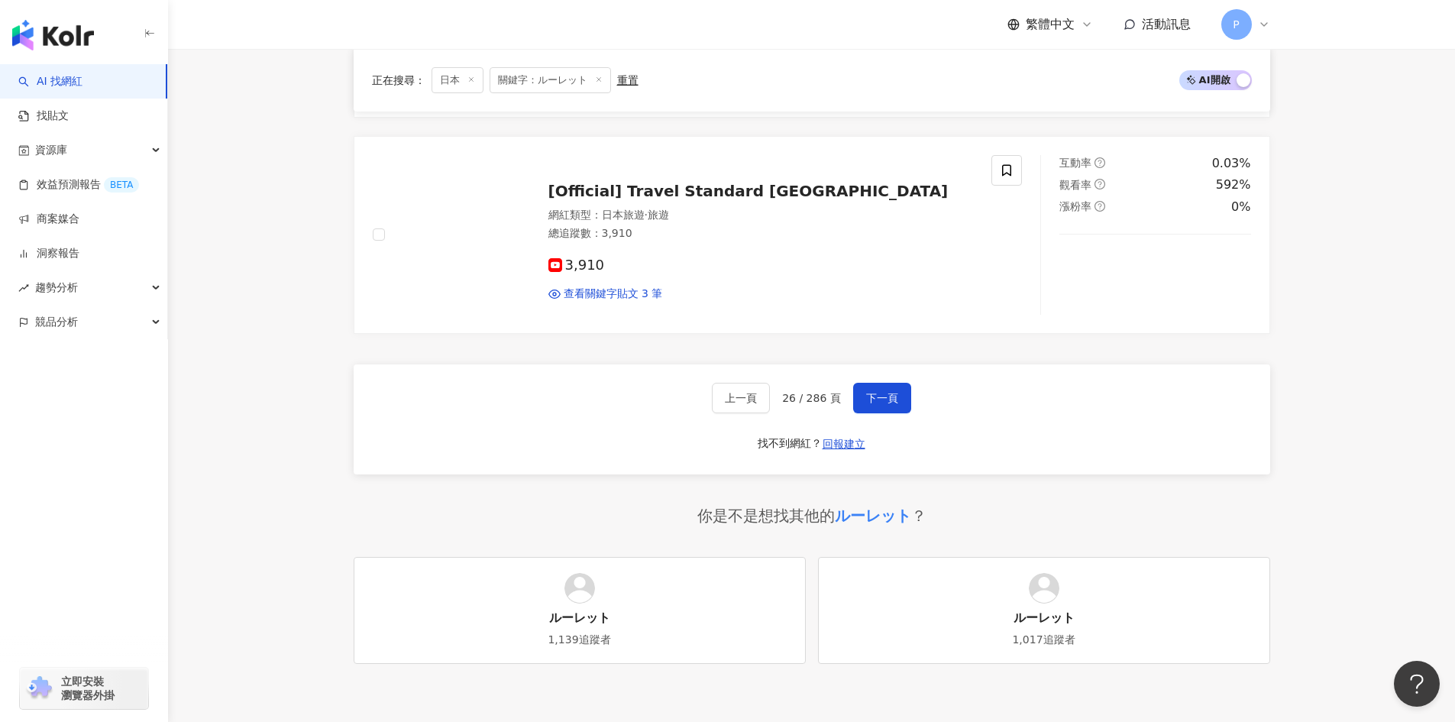
scroll to position [2381, 0]
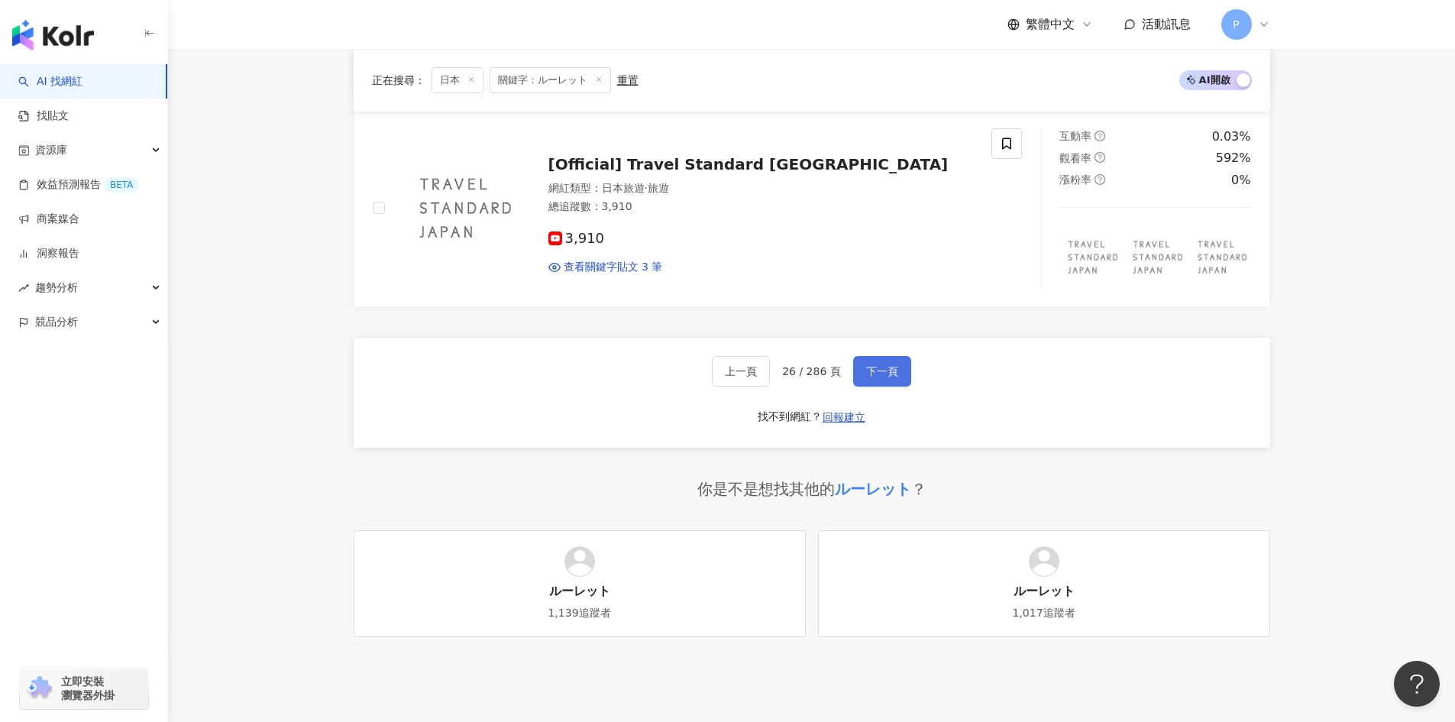
click at [882, 372] on span "下一頁" at bounding box center [882, 371] width 32 height 12
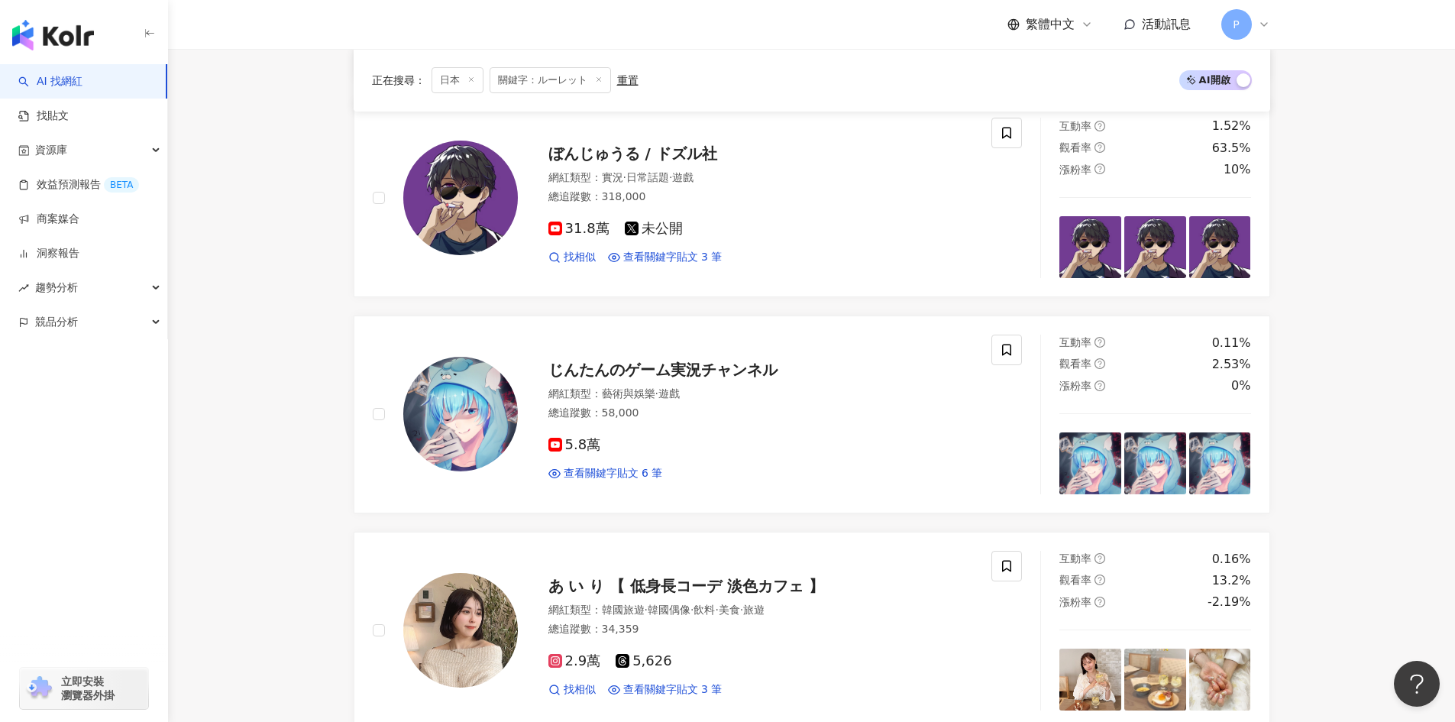
scroll to position [1069, 0]
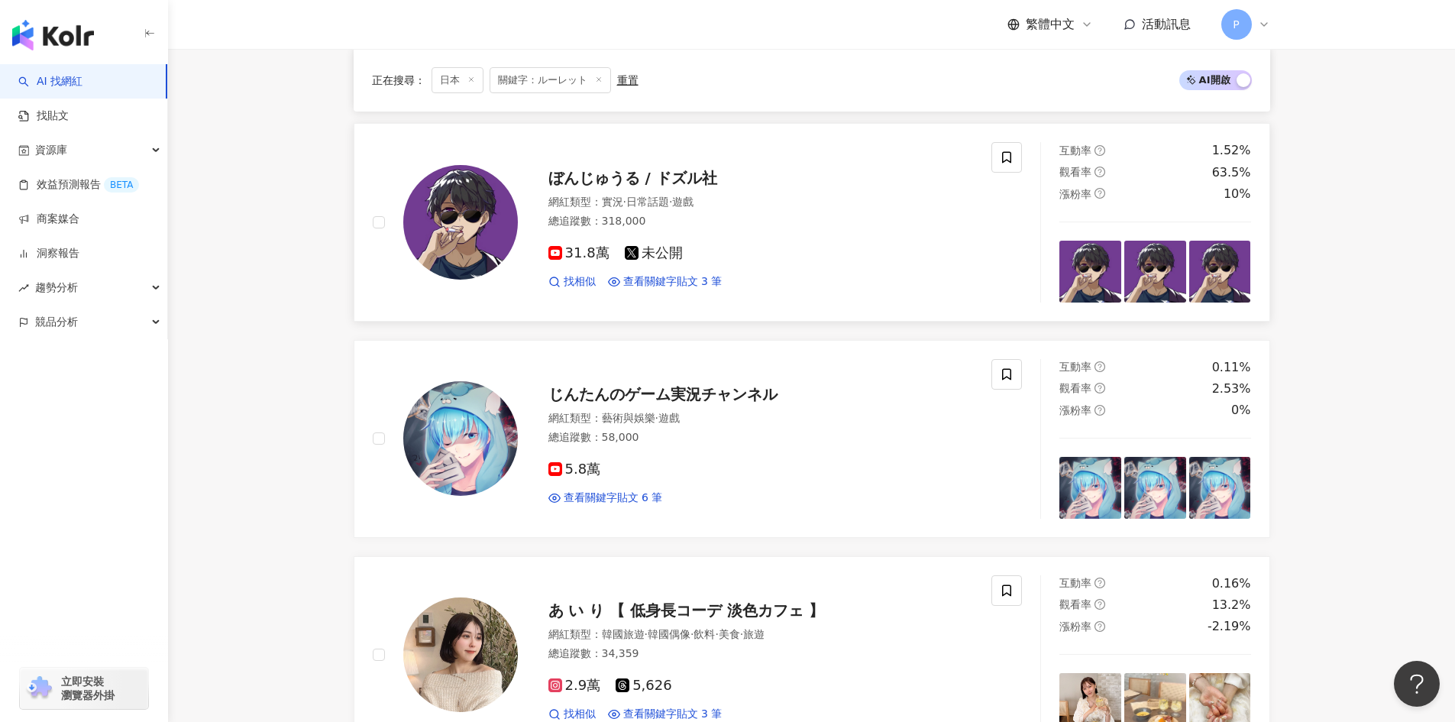
click at [656, 172] on span "ぼんじゅうる / ドズル社" at bounding box center [632, 178] width 169 height 18
click at [647, 393] on span "じんたんのゲーム実況チャンネル" at bounding box center [662, 394] width 229 height 18
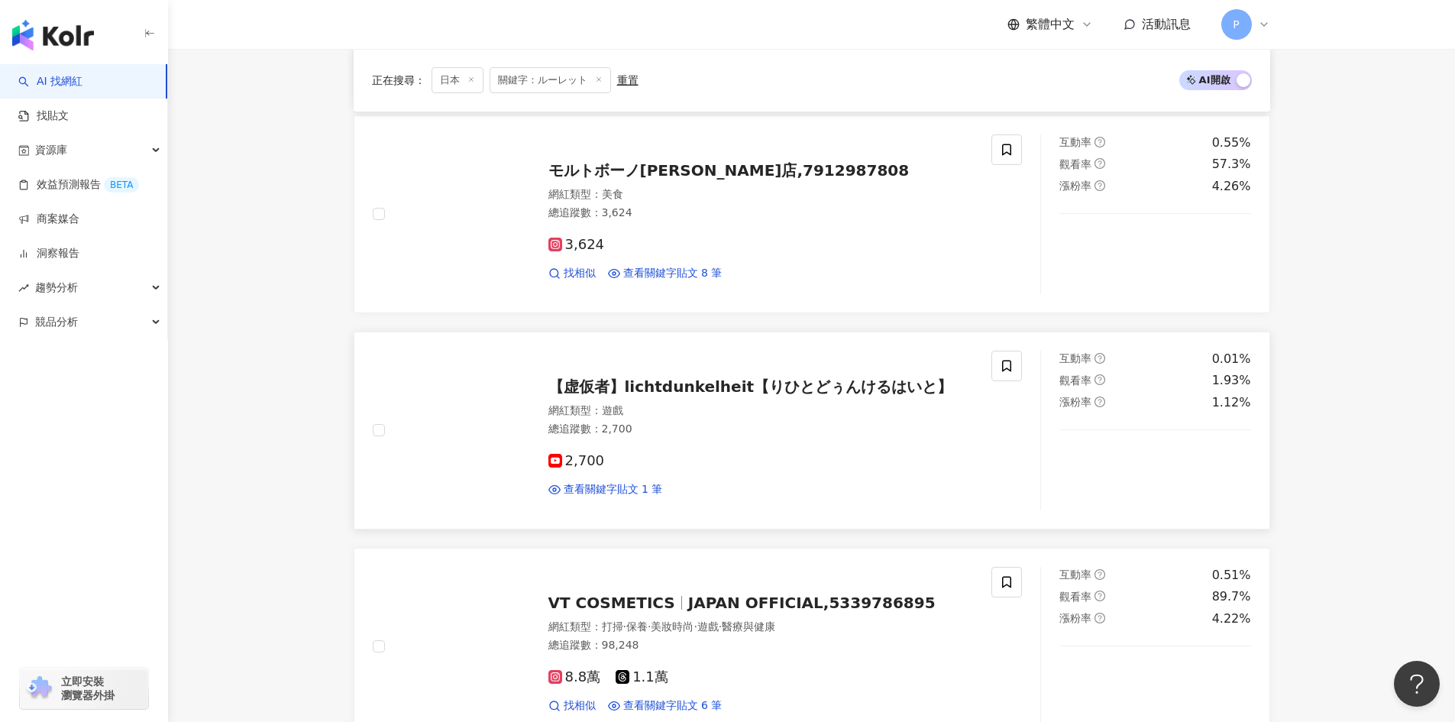
scroll to position [2444, 0]
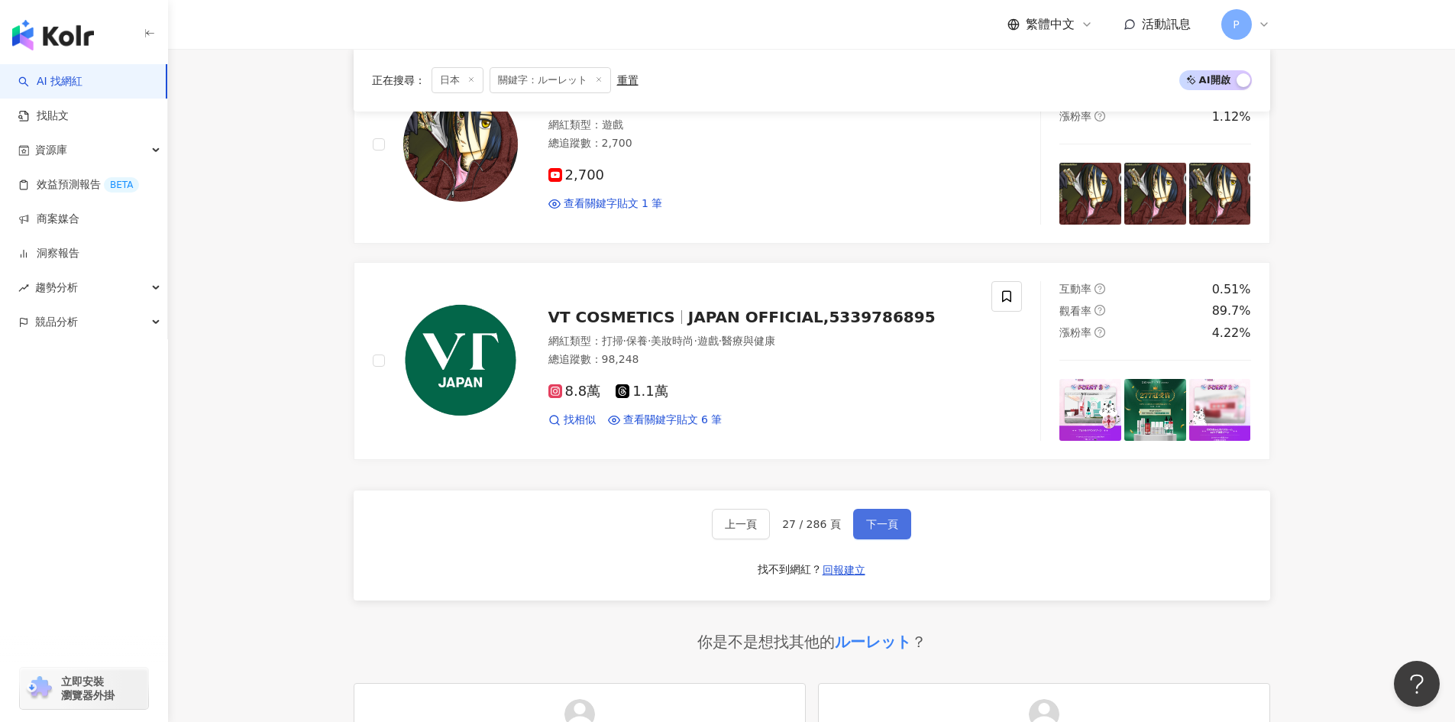
click at [876, 529] on span "下一頁" at bounding box center [882, 524] width 32 height 12
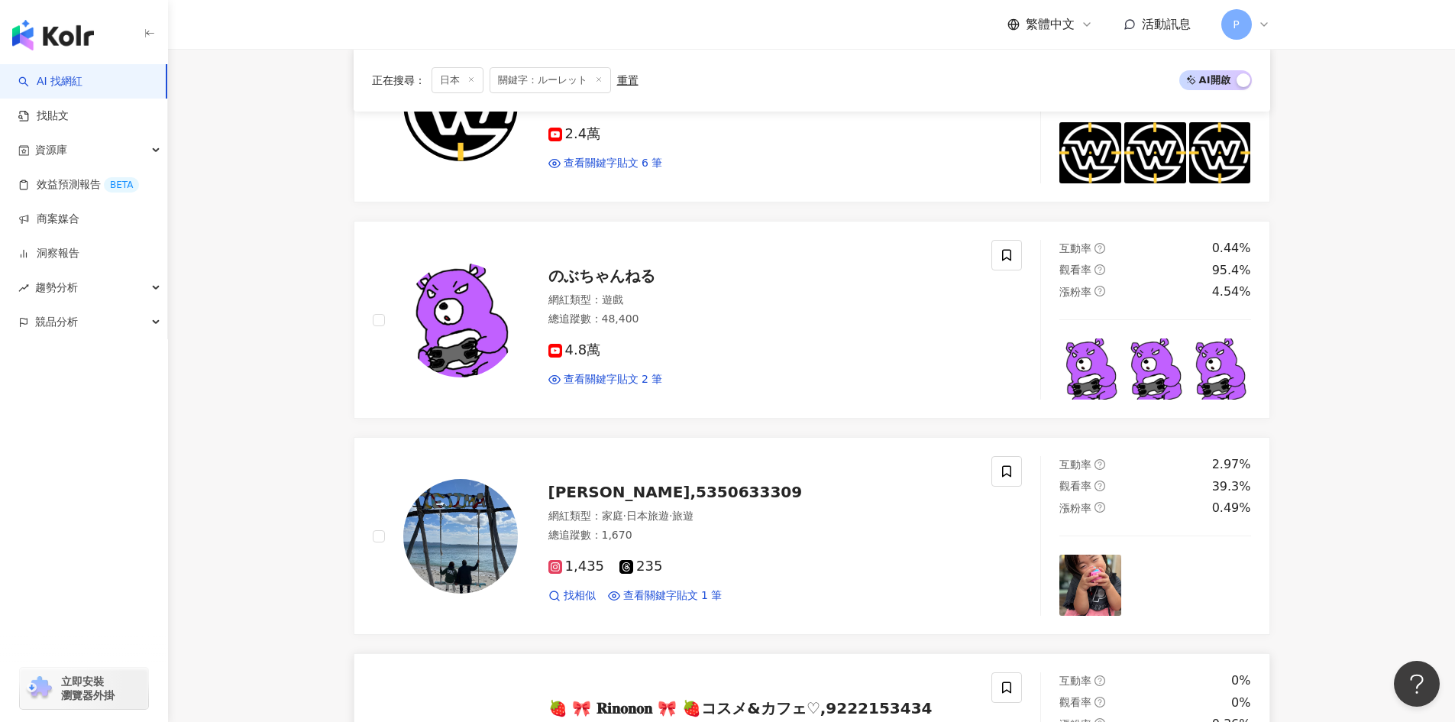
scroll to position [306, 0]
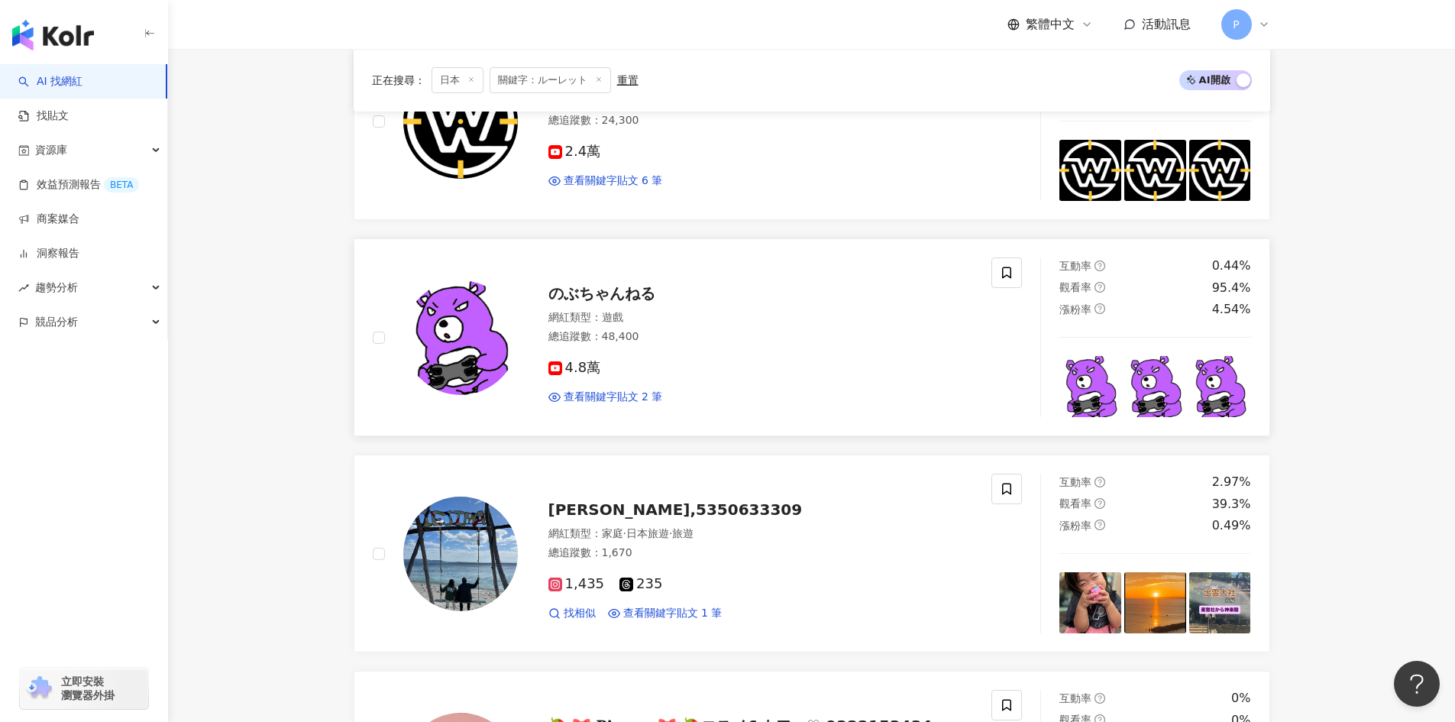
click at [634, 299] on span "のぶちゃんねる" at bounding box center [601, 293] width 107 height 18
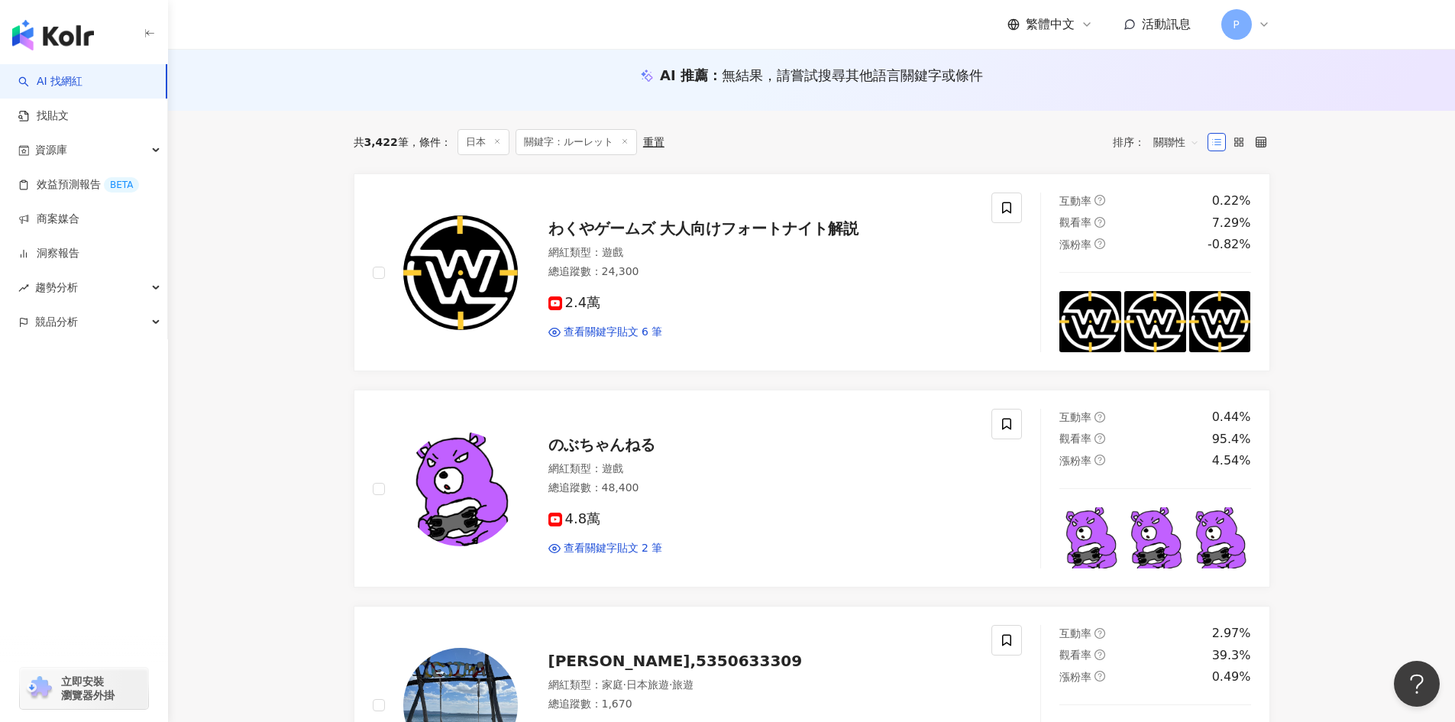
scroll to position [153, 0]
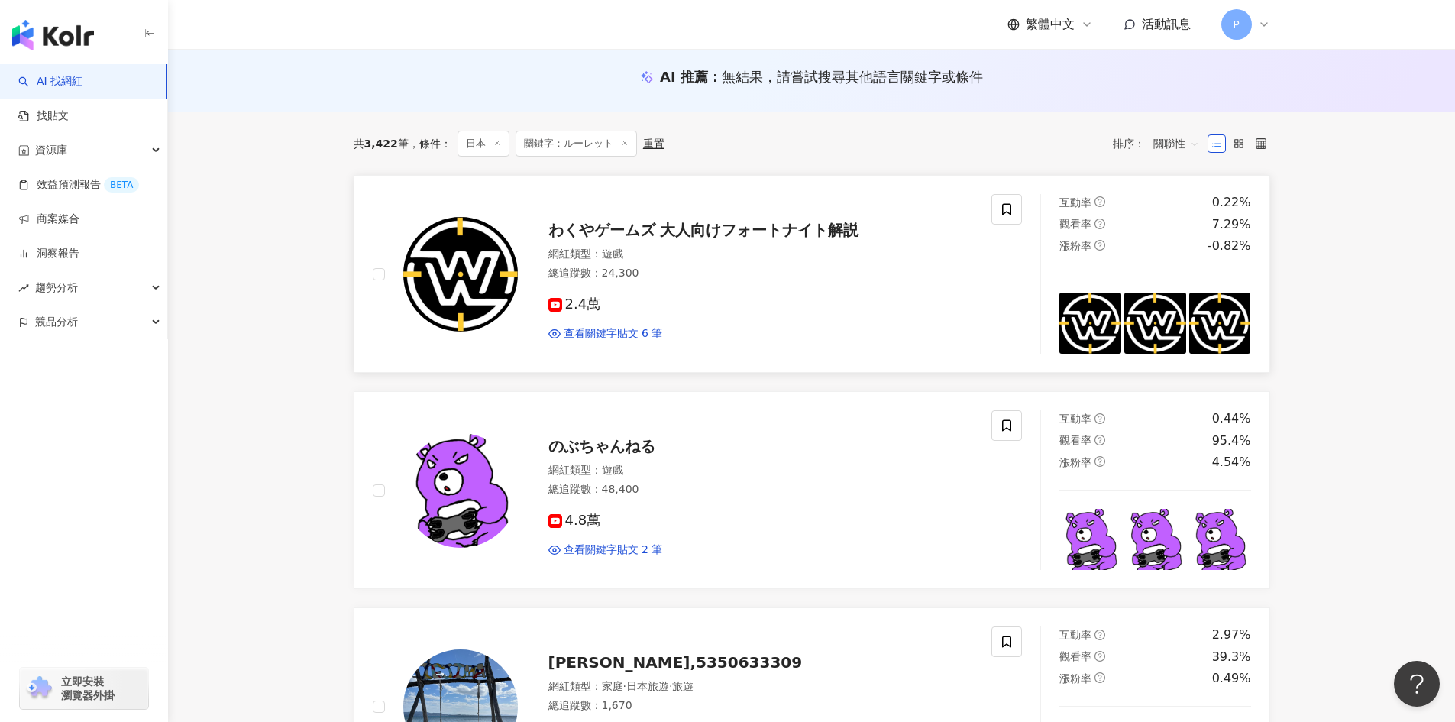
click at [705, 234] on span "わくやゲームズ 大人向けフォートナイト解説" at bounding box center [703, 230] width 311 height 18
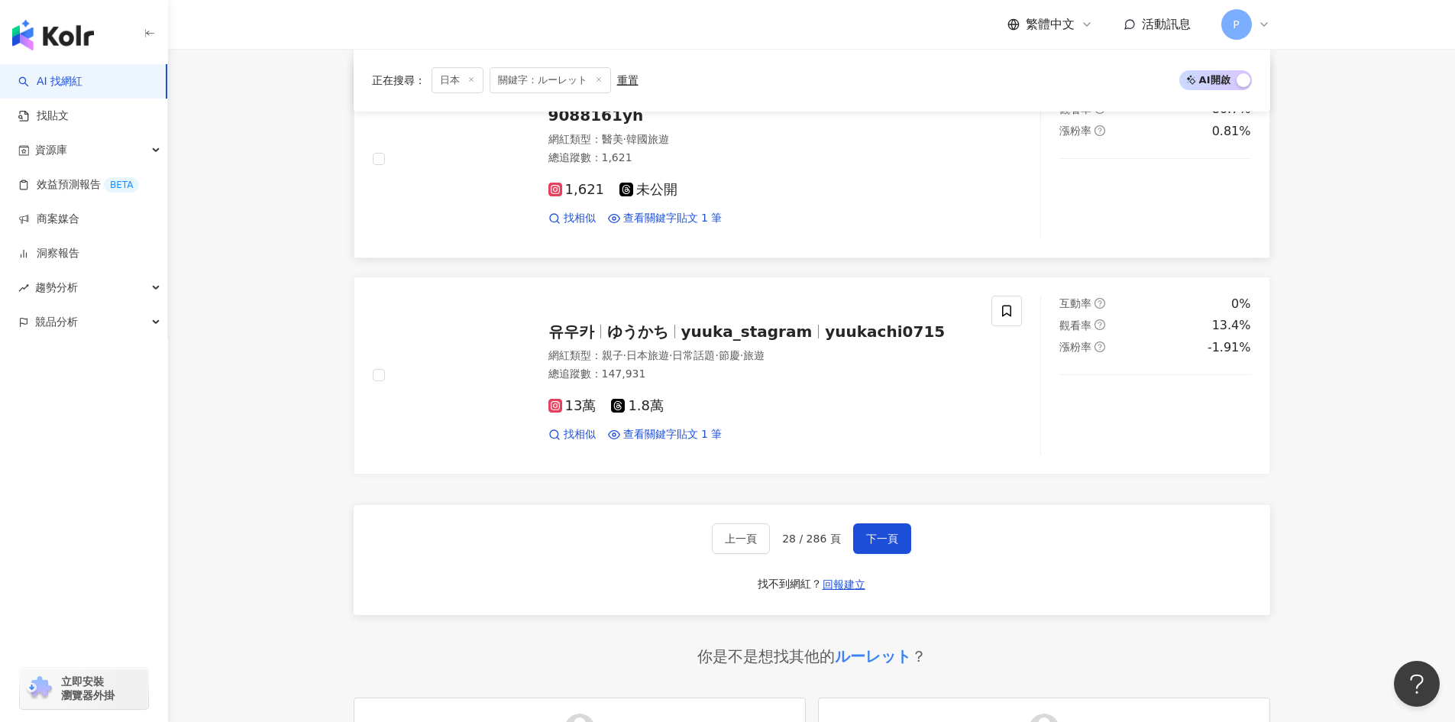
scroll to position [2444, 0]
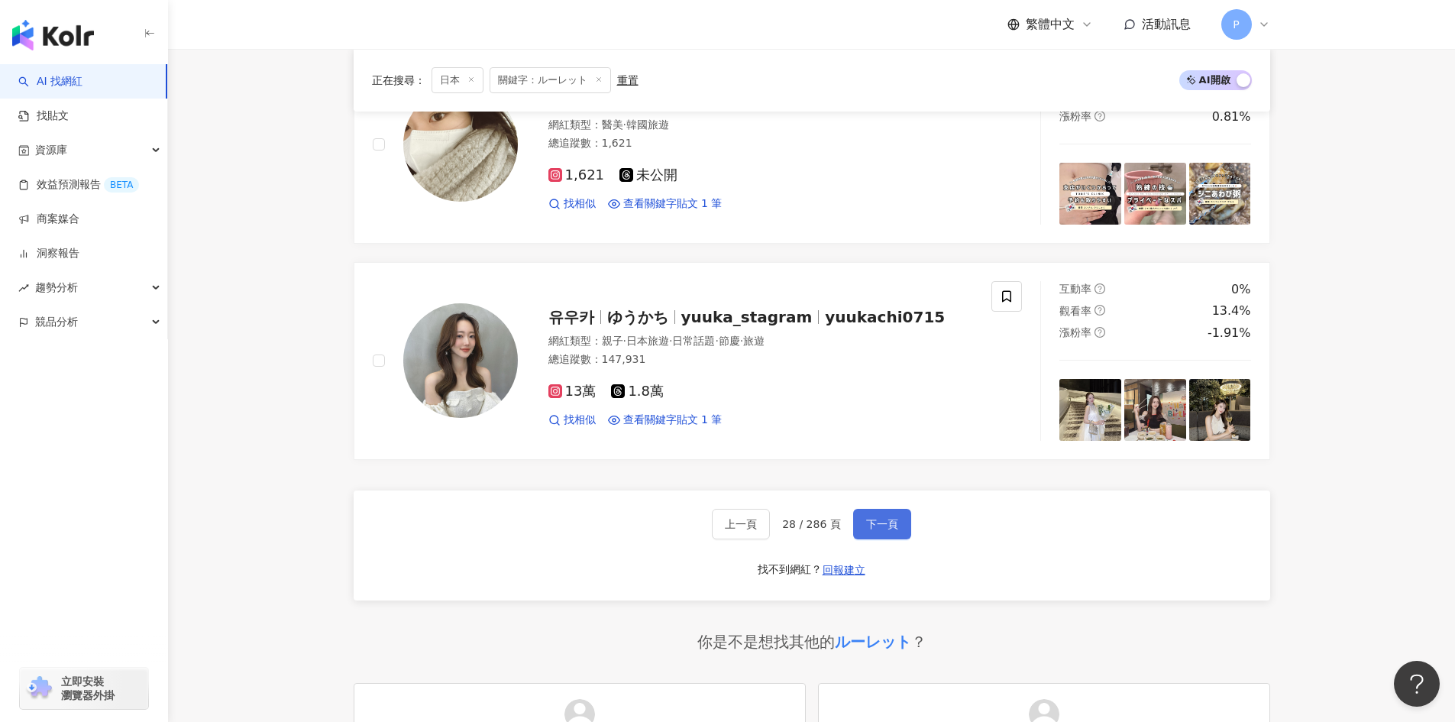
click at [890, 526] on span "下一頁" at bounding box center [882, 524] width 32 height 12
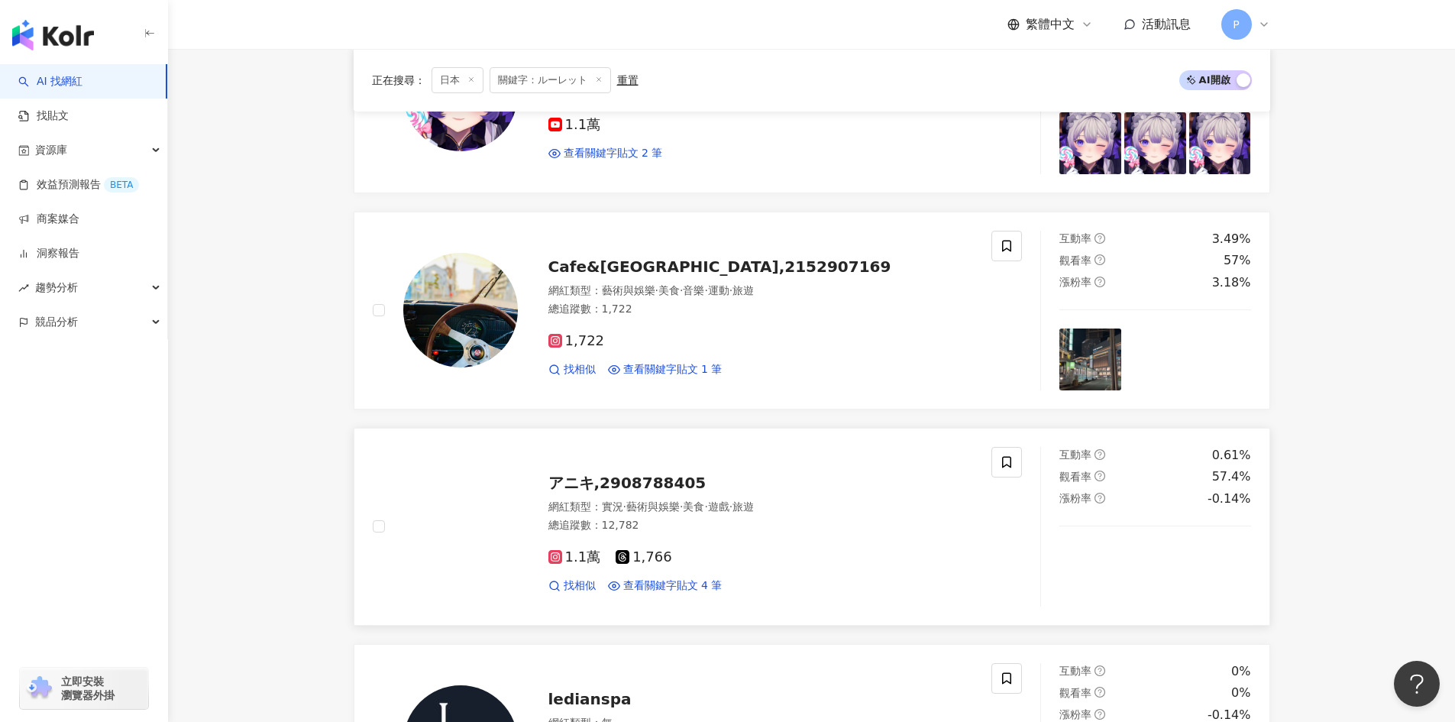
scroll to position [2597, 0]
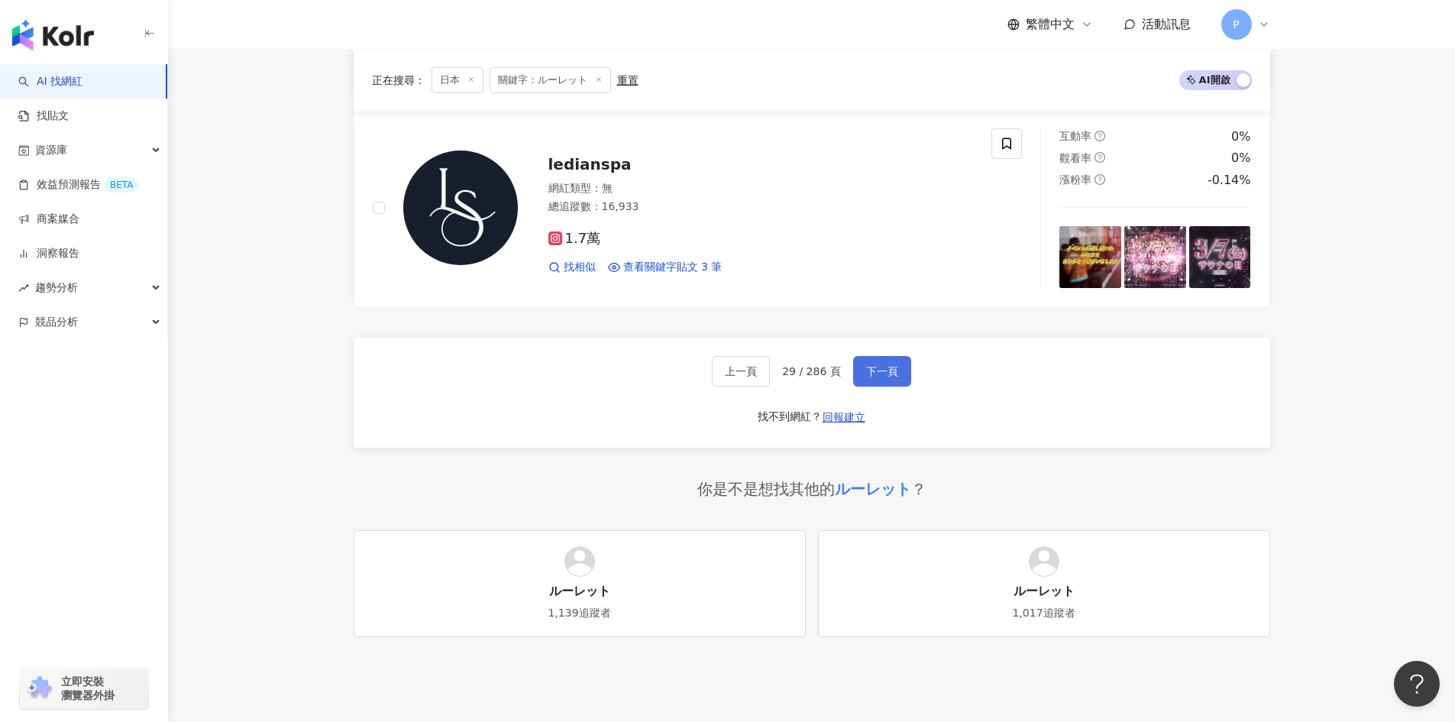
click at [888, 375] on span "下一頁" at bounding box center [882, 371] width 32 height 12
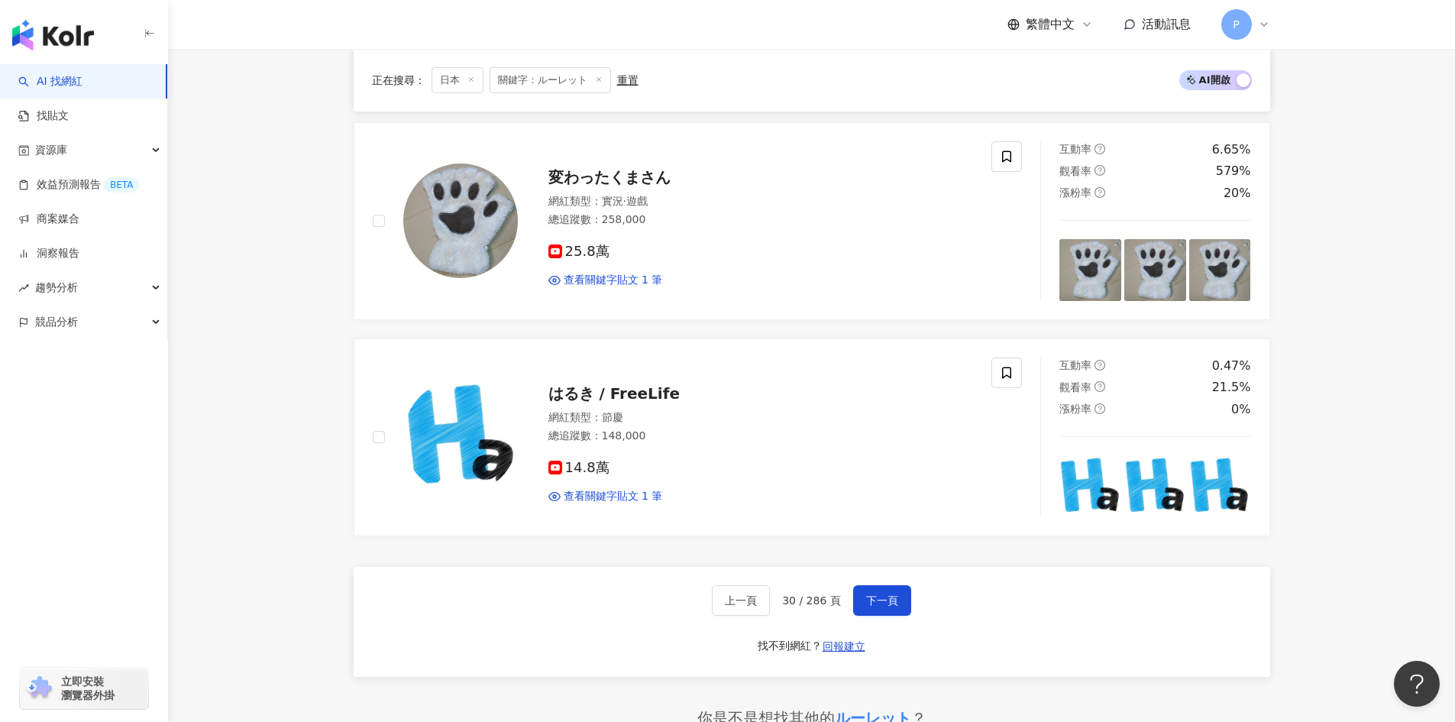
scroll to position [2292, 0]
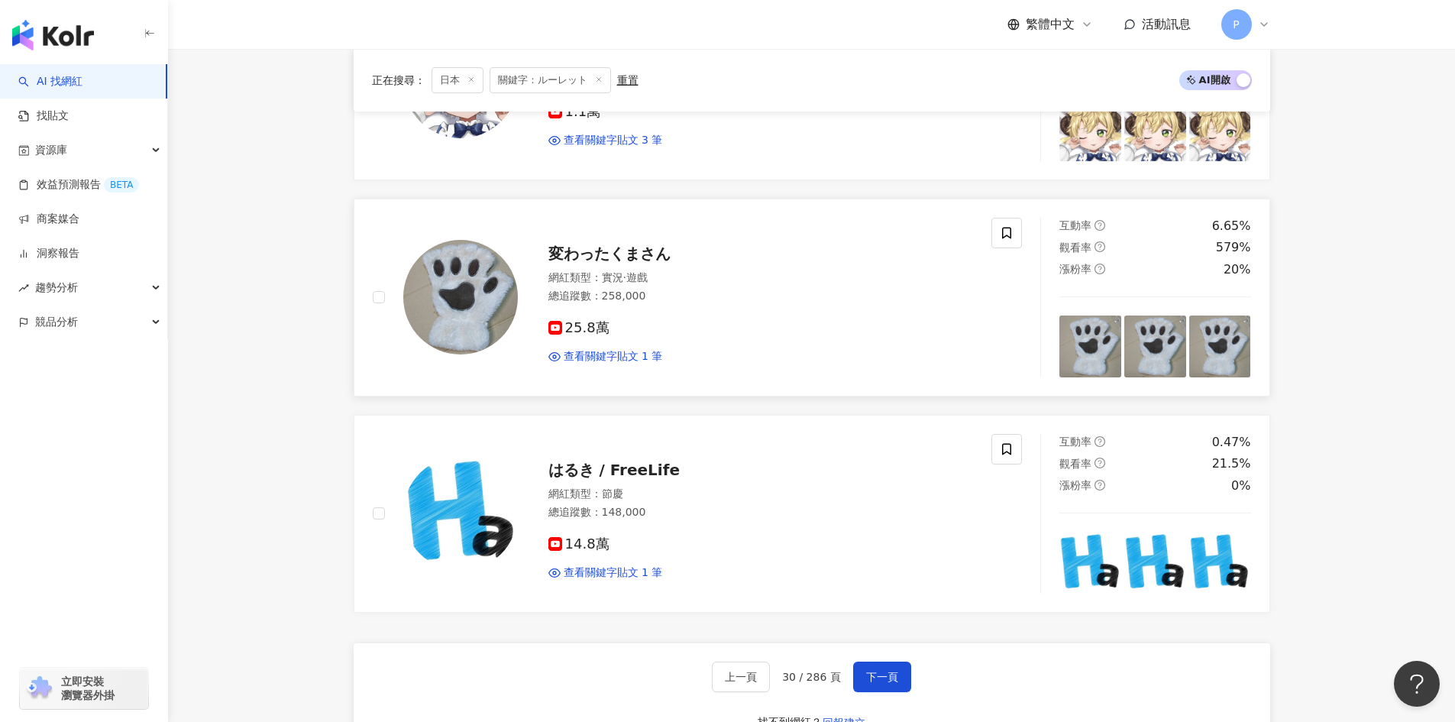
click at [642, 247] on span "変わったくまさん" at bounding box center [609, 253] width 122 height 18
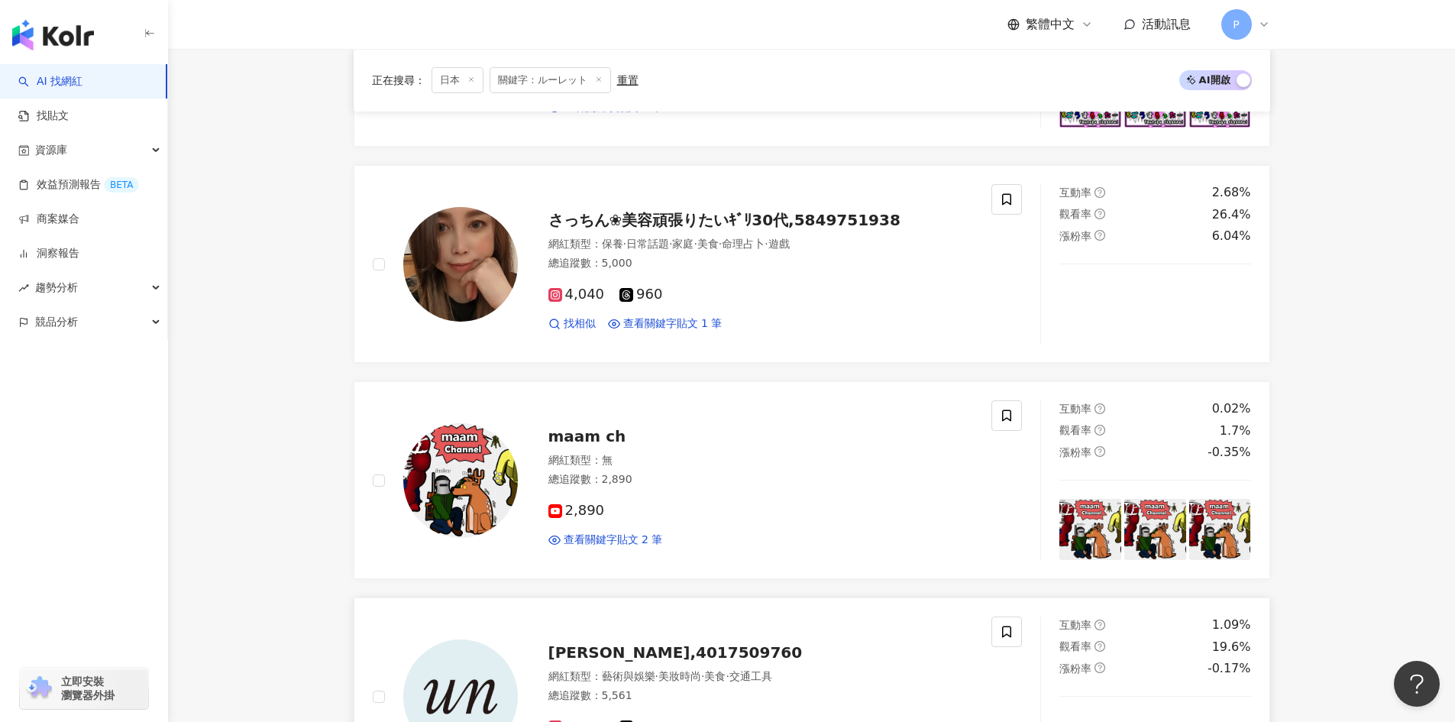
scroll to position [153, 0]
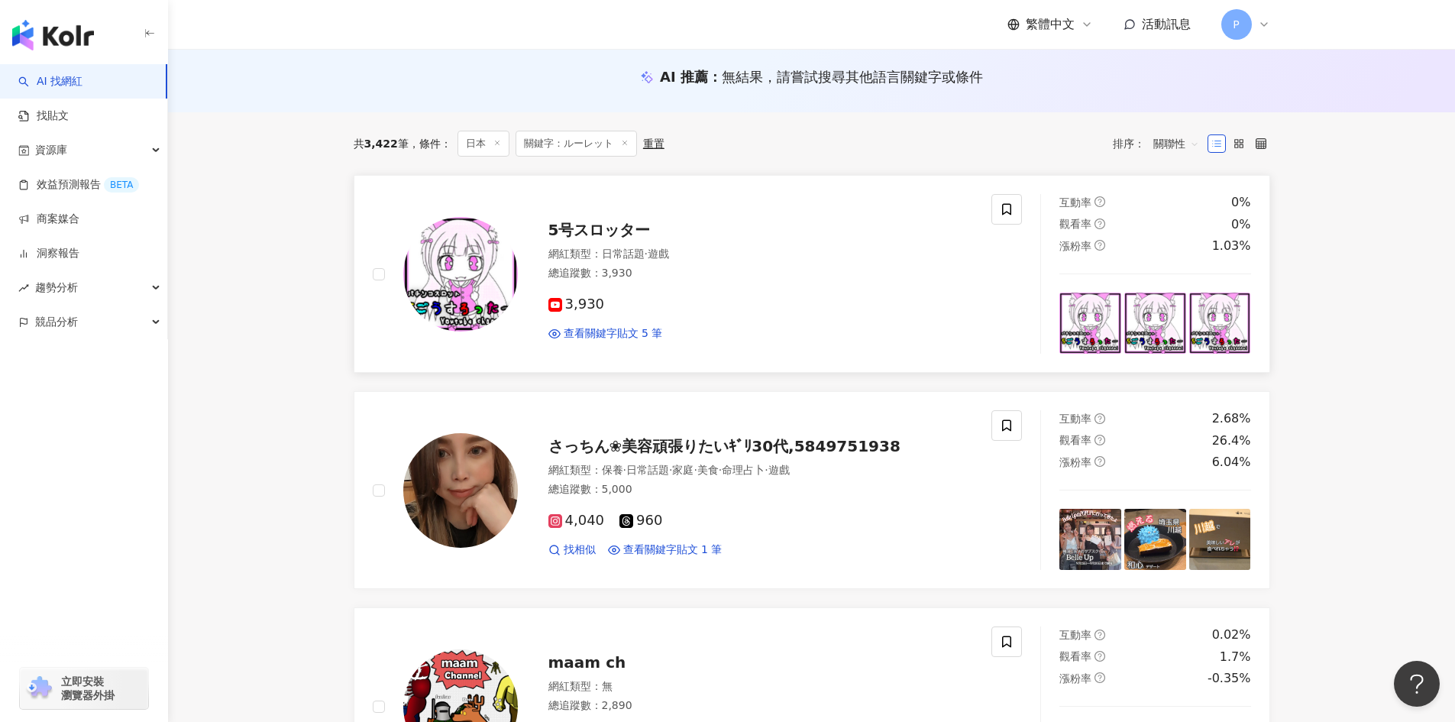
click at [578, 228] on span "5号スロッター" at bounding box center [599, 230] width 102 height 18
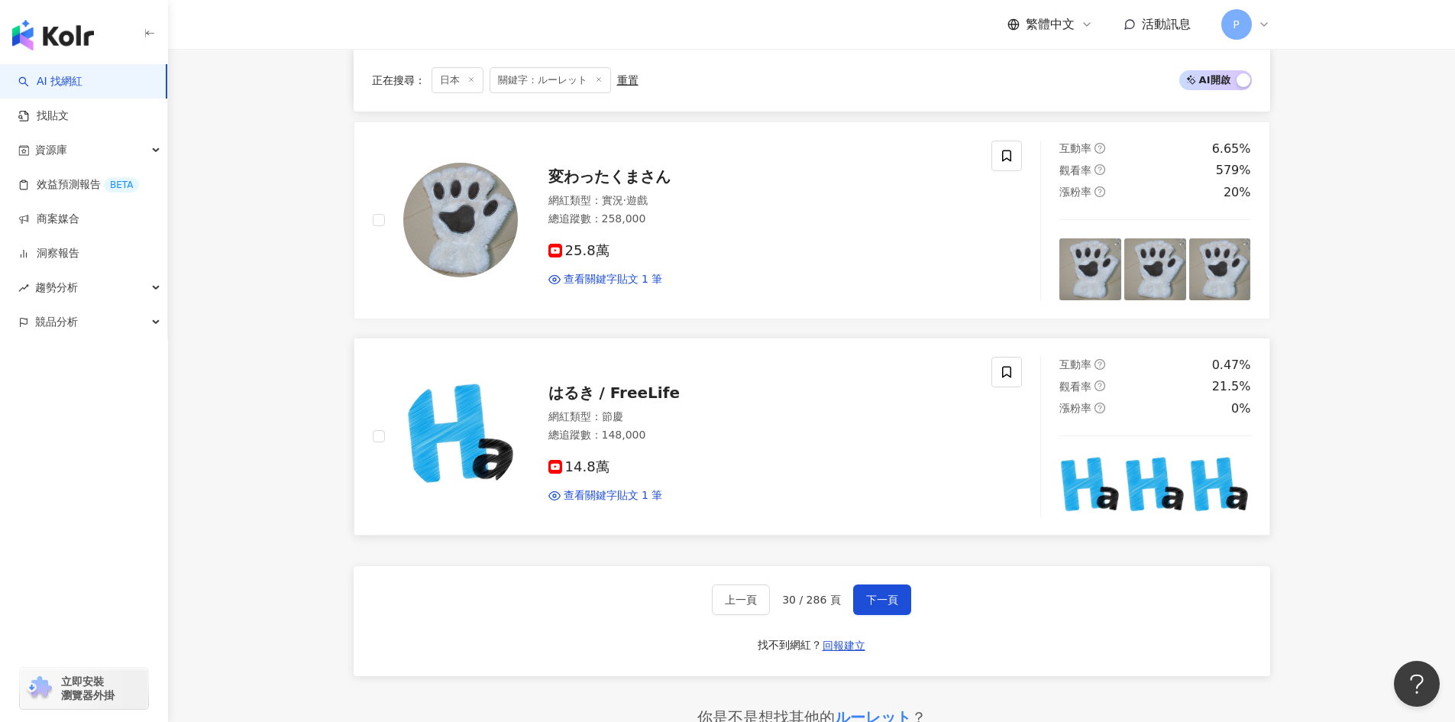
scroll to position [2720, 0]
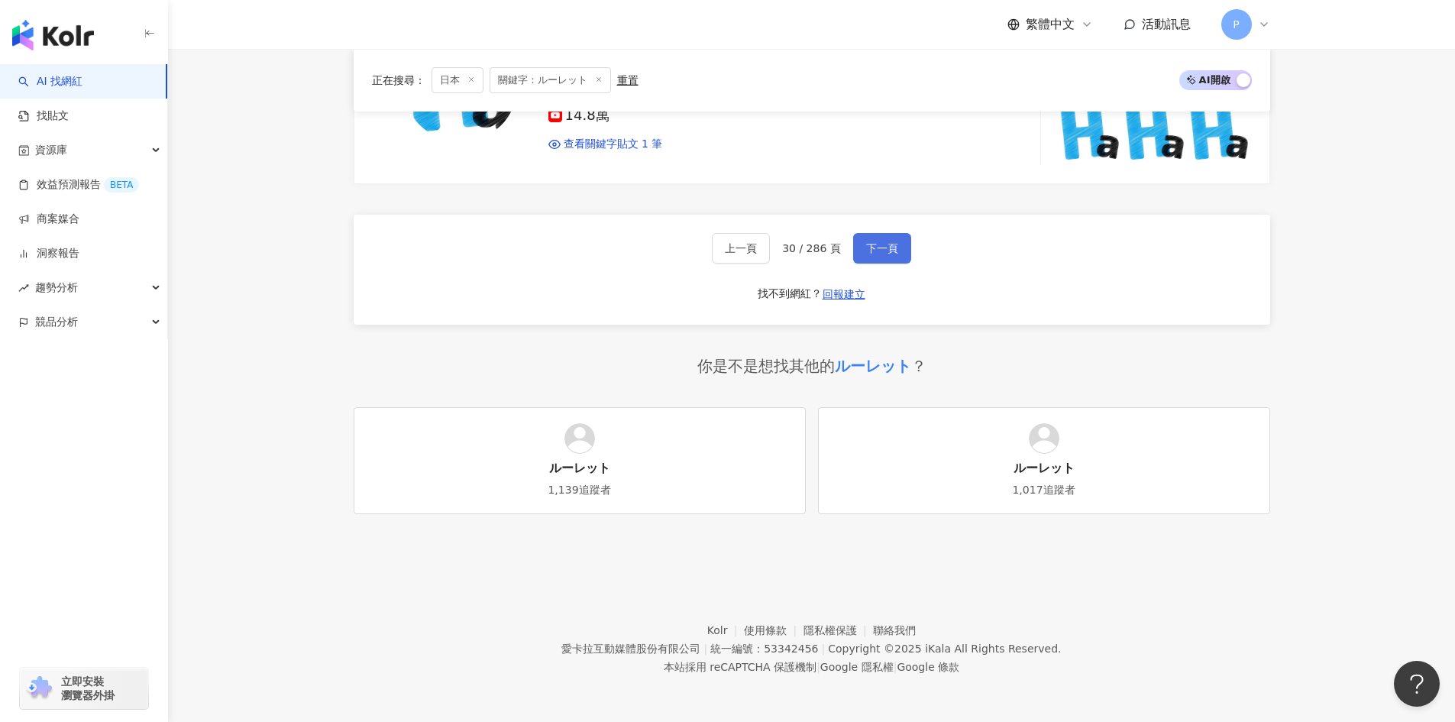
click at [876, 244] on span "下一頁" at bounding box center [882, 248] width 32 height 12
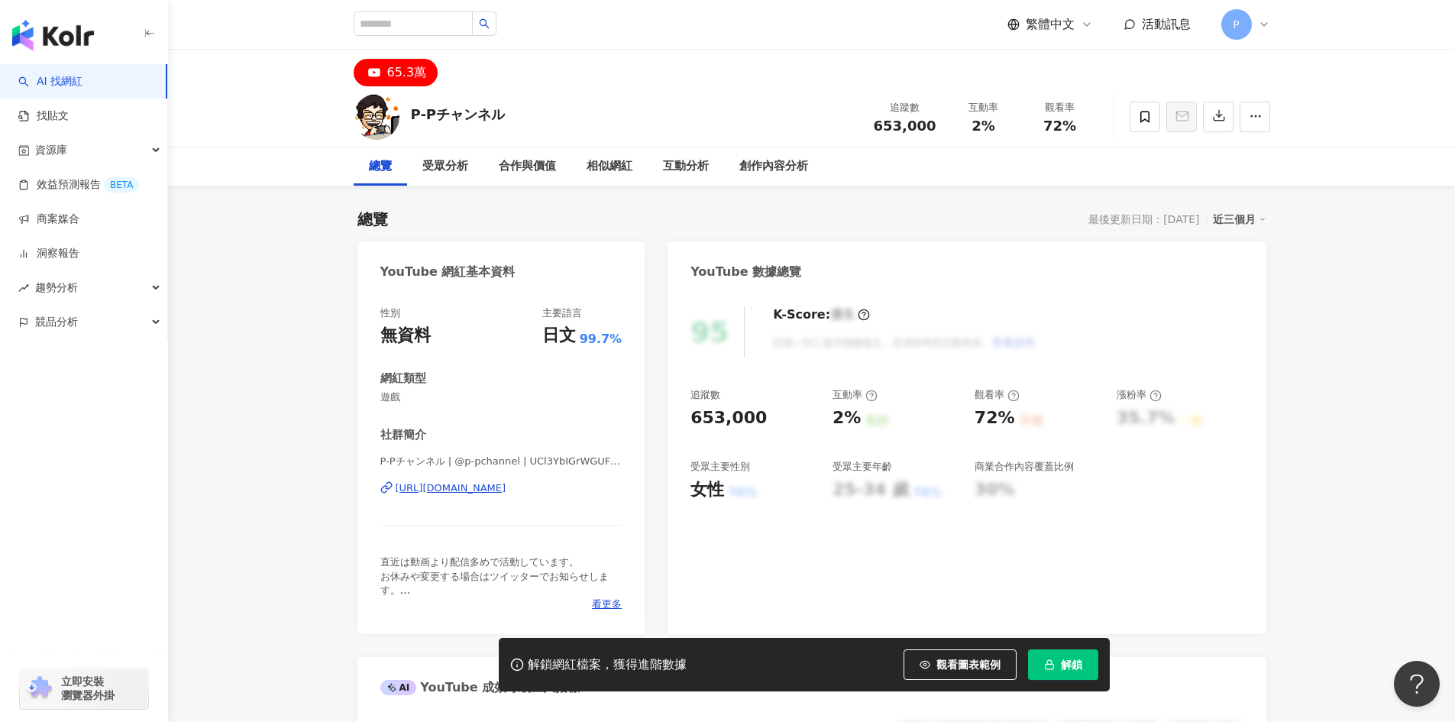
click at [445, 487] on div "https://www.youtube.com/channel/UCl3YbIGrWGUFoyx50-AFYig" at bounding box center [451, 488] width 111 height 14
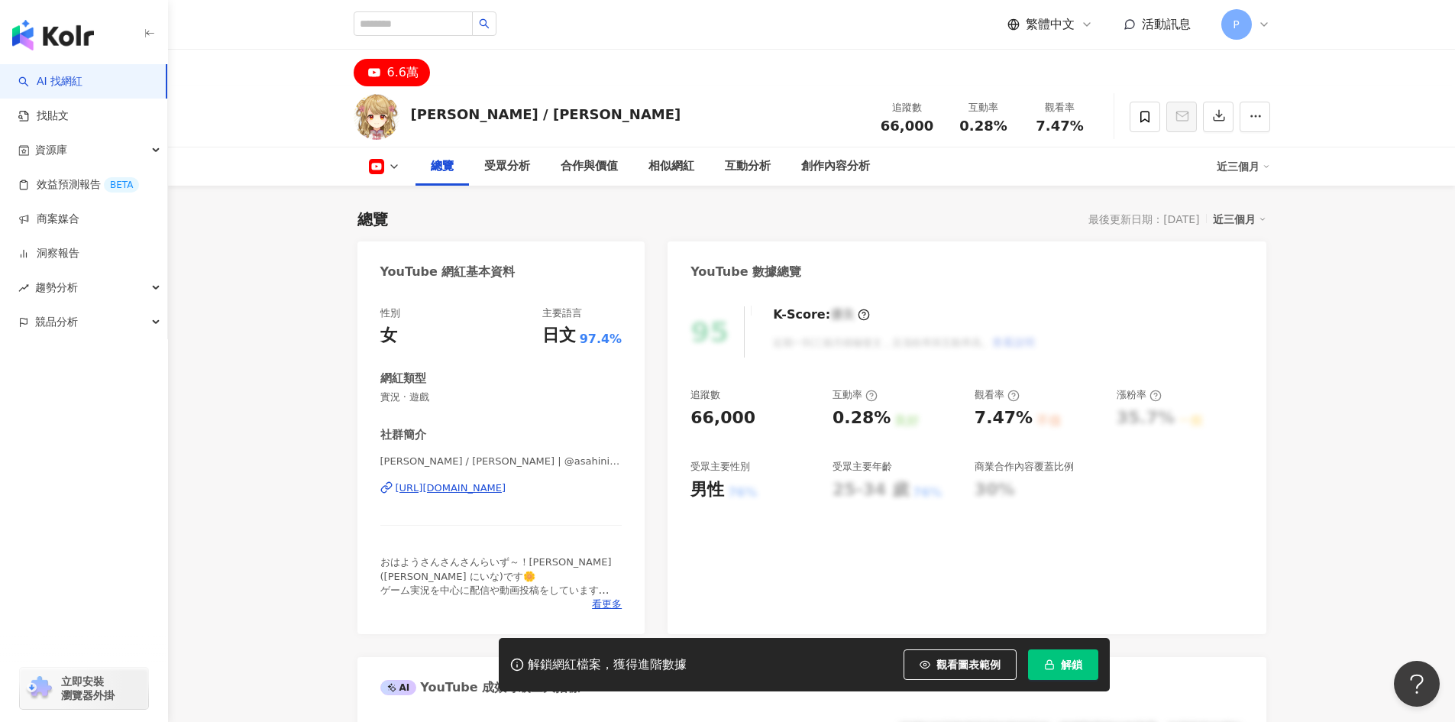
click at [487, 484] on div "https://www.youtube.com/channel/UC2JWNoJJ8MRZkgINm2IhH7Q" at bounding box center [451, 488] width 111 height 14
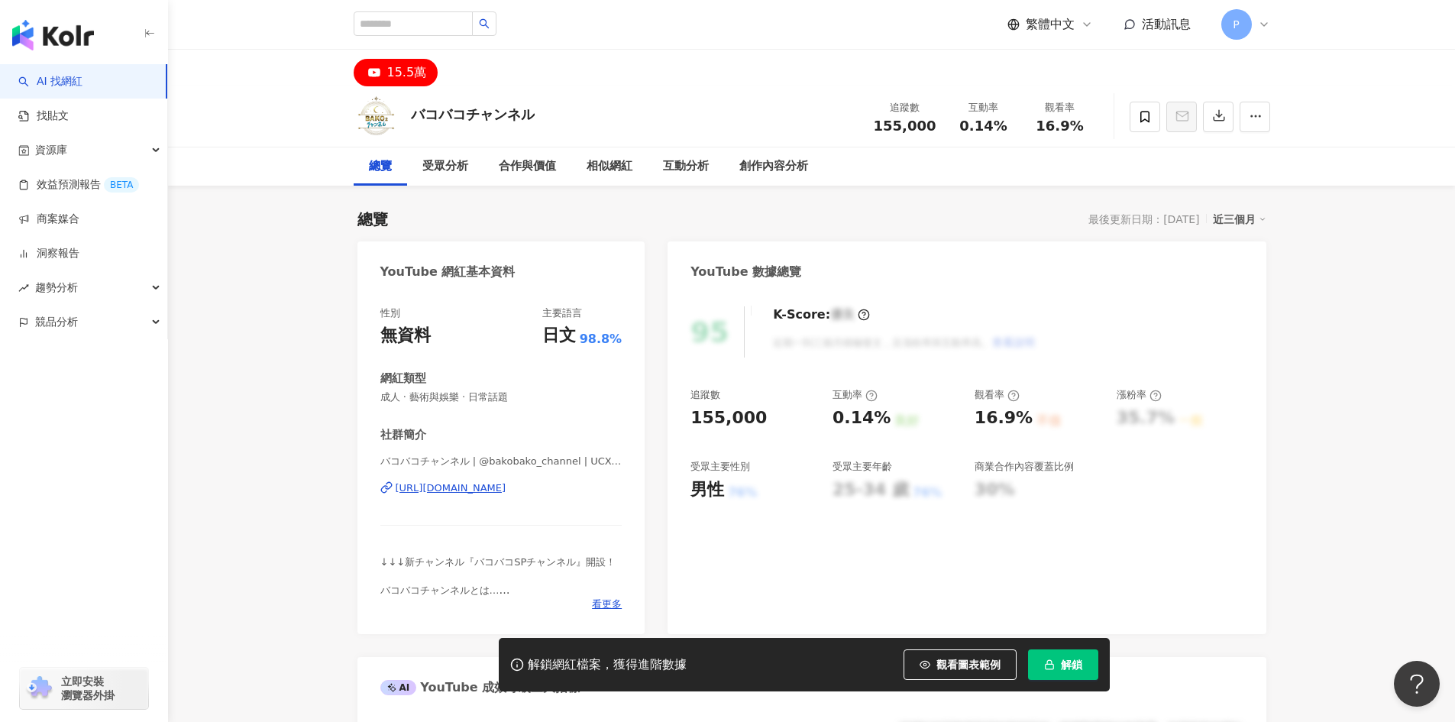
click at [466, 488] on div "https://www.youtube.com/channel/UCXen8wMqViLzCpesanGBYYA" at bounding box center [451, 488] width 111 height 14
click at [506, 487] on div "https://www.youtube.com/channel/UCXen8wMqViLzCpesanGBYYA" at bounding box center [451, 488] width 111 height 14
click at [506, 489] on div "[URL][DOMAIN_NAME]" at bounding box center [451, 488] width 111 height 14
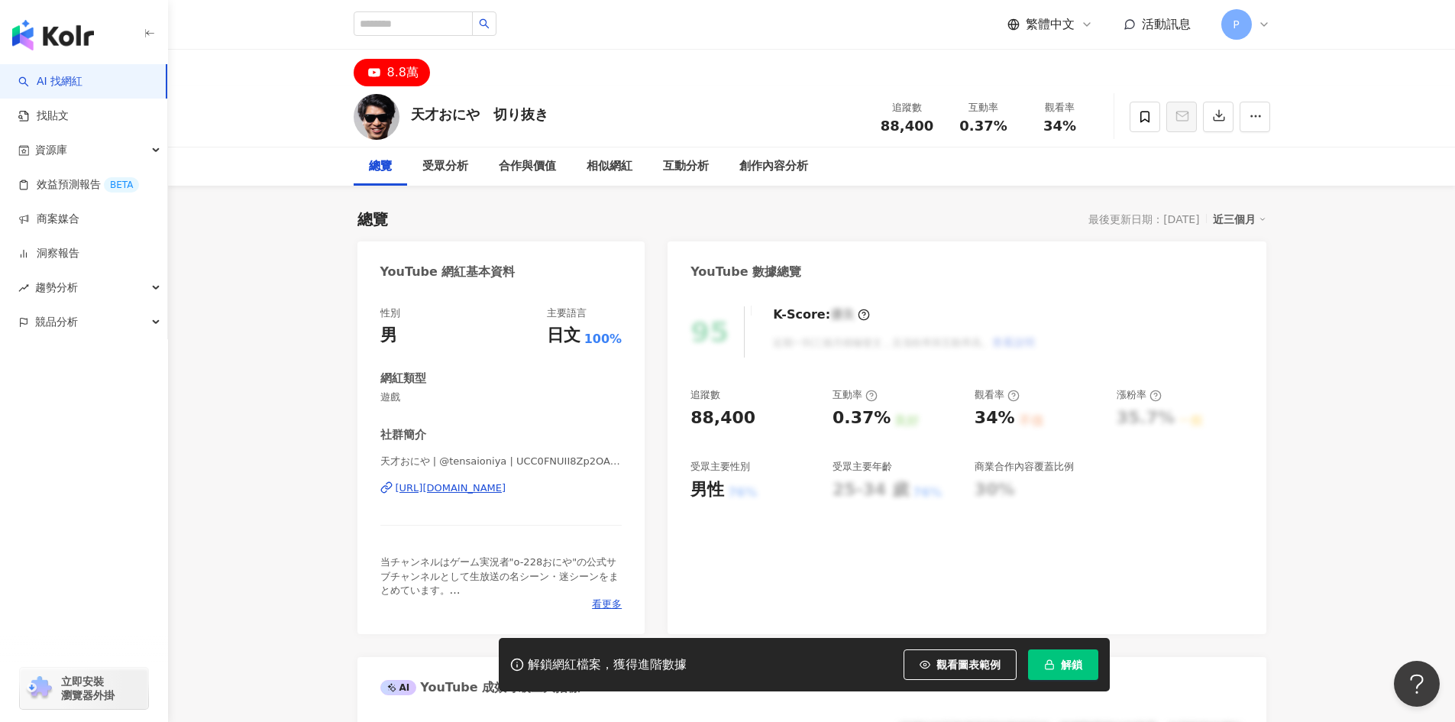
click at [506, 490] on div "https://www.youtube.com/channel/UCC0FNUII8Zp2OAc7IaetICg" at bounding box center [451, 488] width 111 height 14
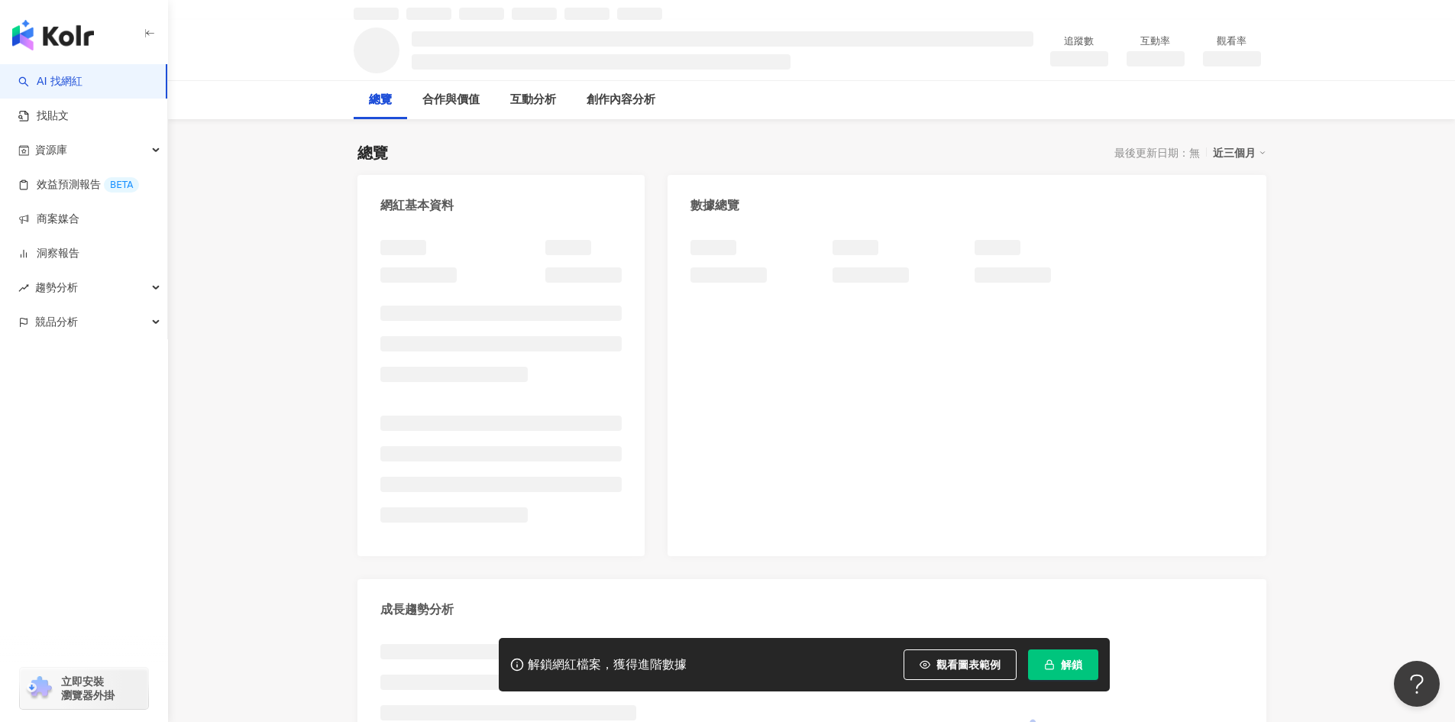
scroll to position [76, 0]
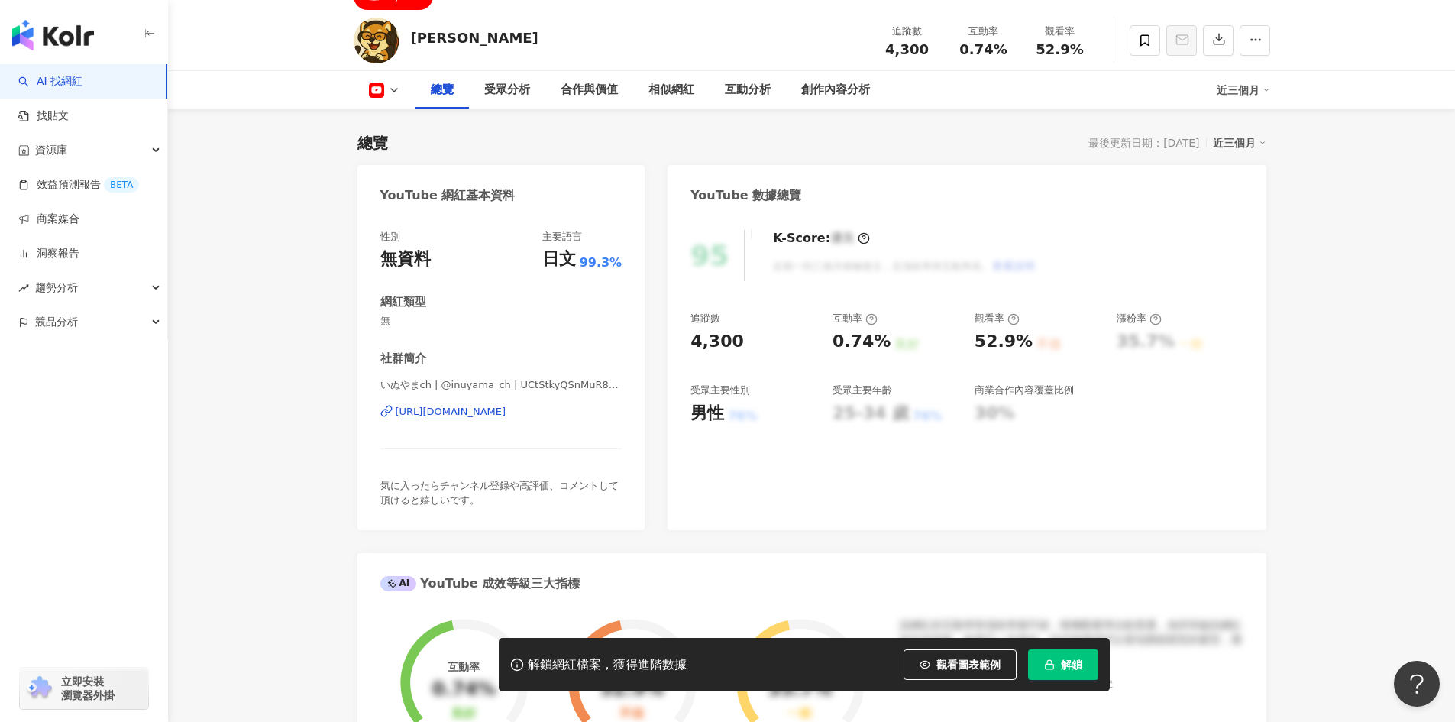
scroll to position [61, 0]
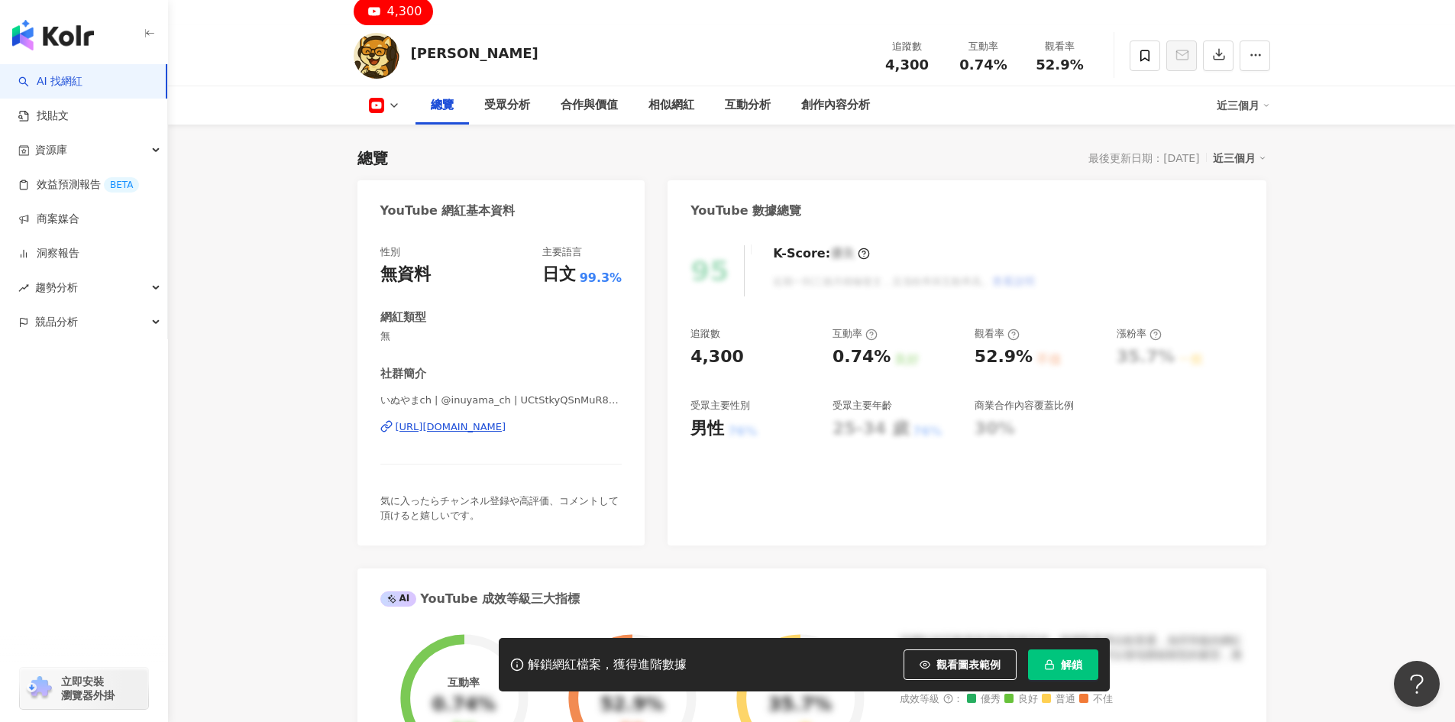
click at [502, 425] on div "https://www.youtube.com/channel/UCtStkyQSnMuR8Mt8MEG2ptw" at bounding box center [451, 427] width 111 height 14
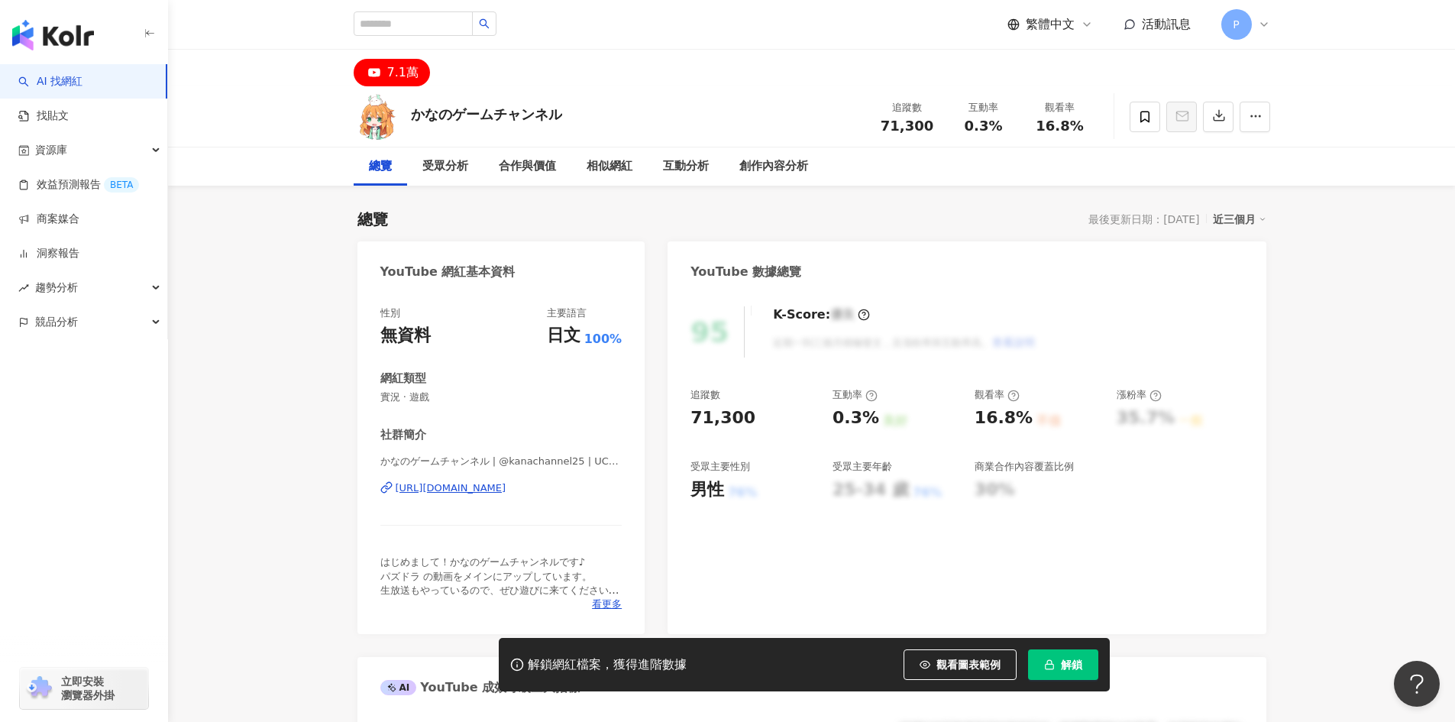
click at [495, 487] on div "https://www.youtube.com/channel/UCqdOwN_r041upBwt6QqUV1g" at bounding box center [451, 488] width 111 height 14
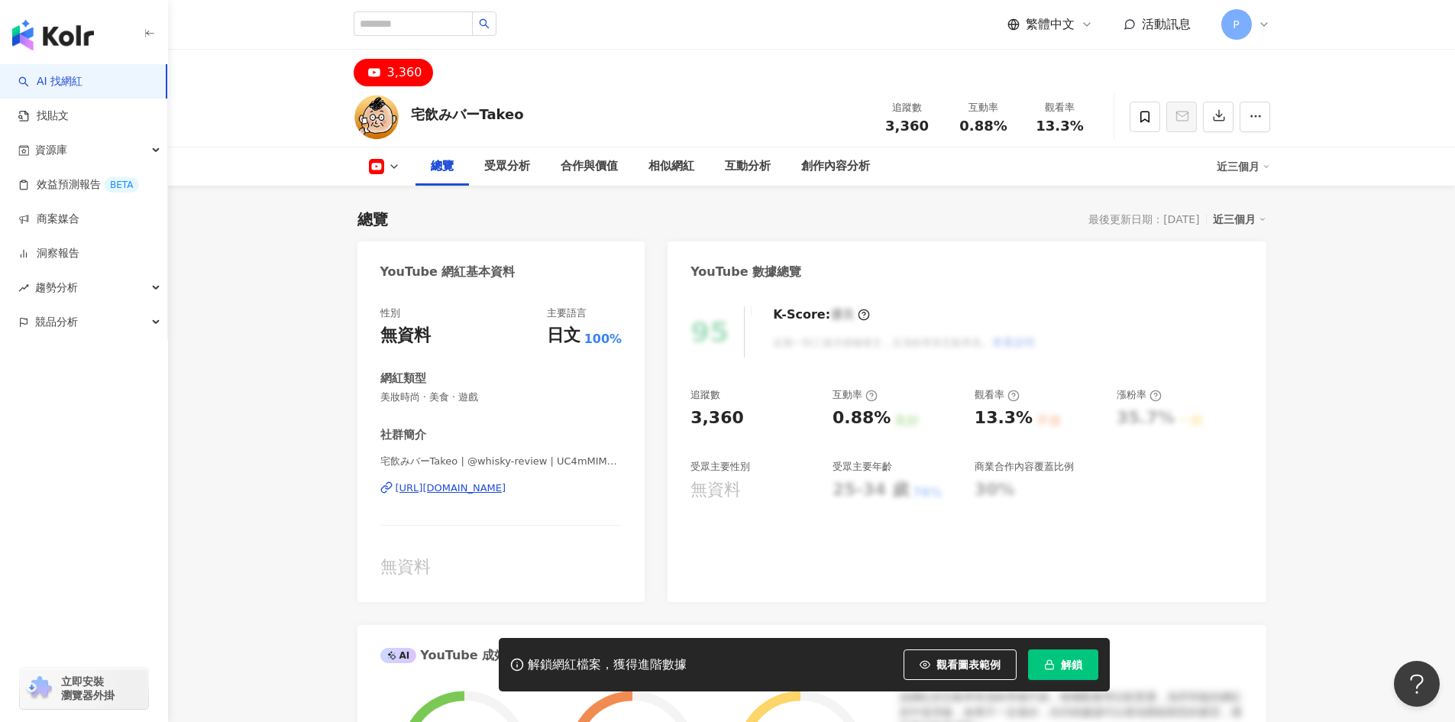
click at [464, 481] on div "[URL][DOMAIN_NAME]" at bounding box center [451, 488] width 111 height 14
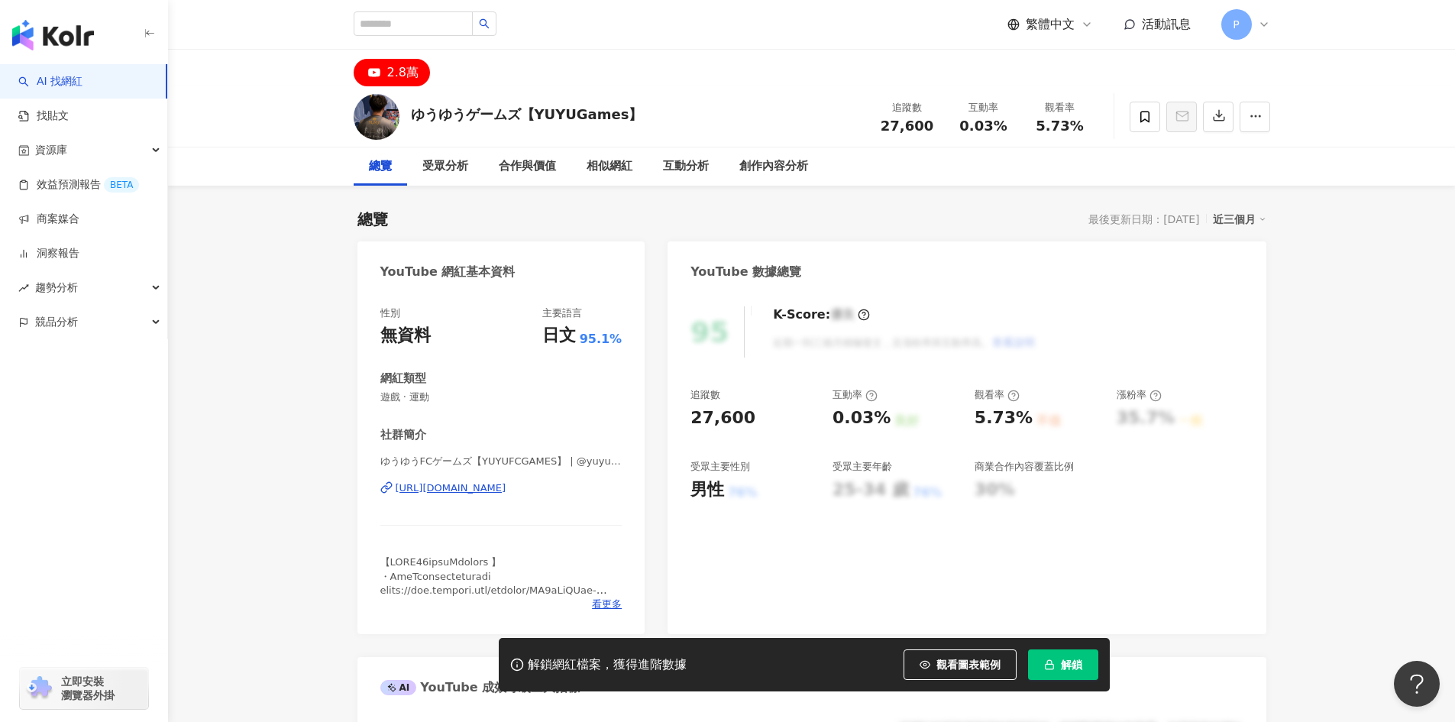
click at [506, 487] on div "https://www.youtube.com/channel/UC1sYcPKub-YYjQ2GpqRfPyg" at bounding box center [451, 488] width 111 height 14
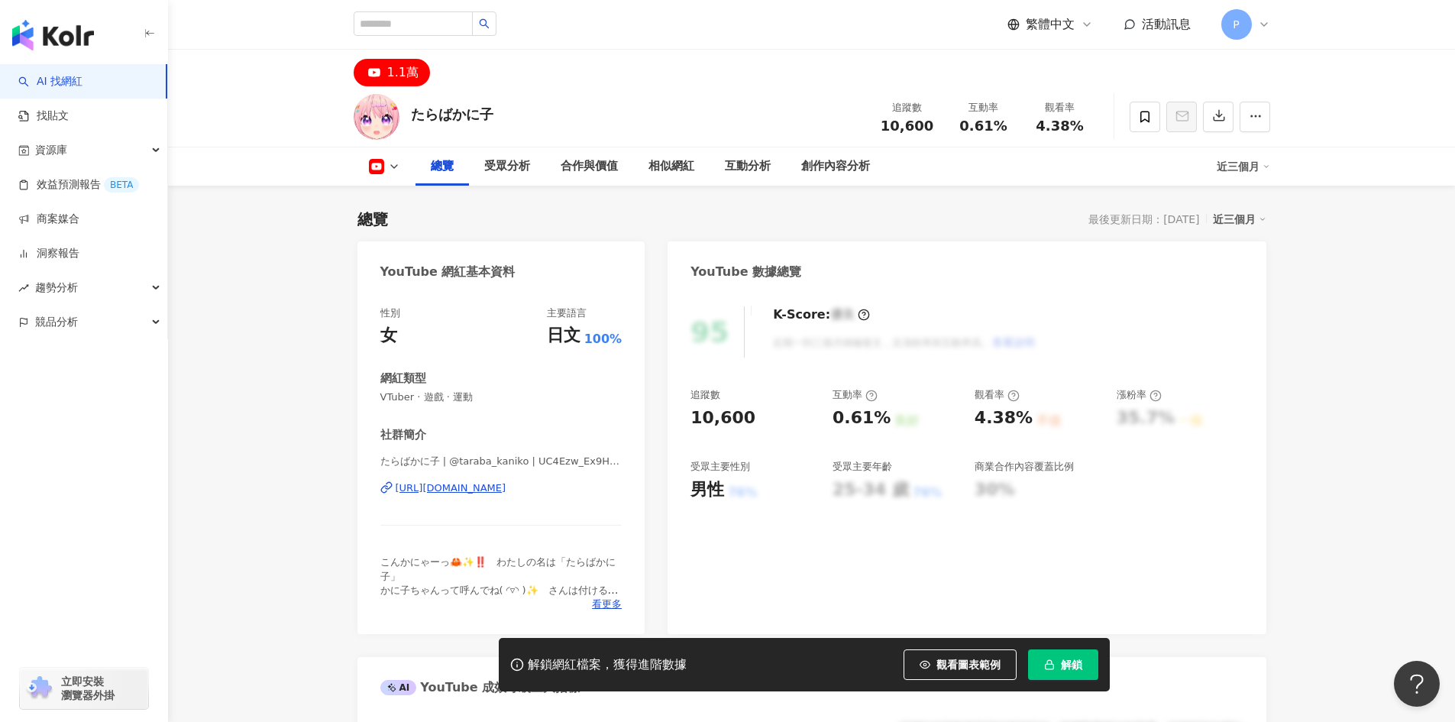
scroll to position [76, 0]
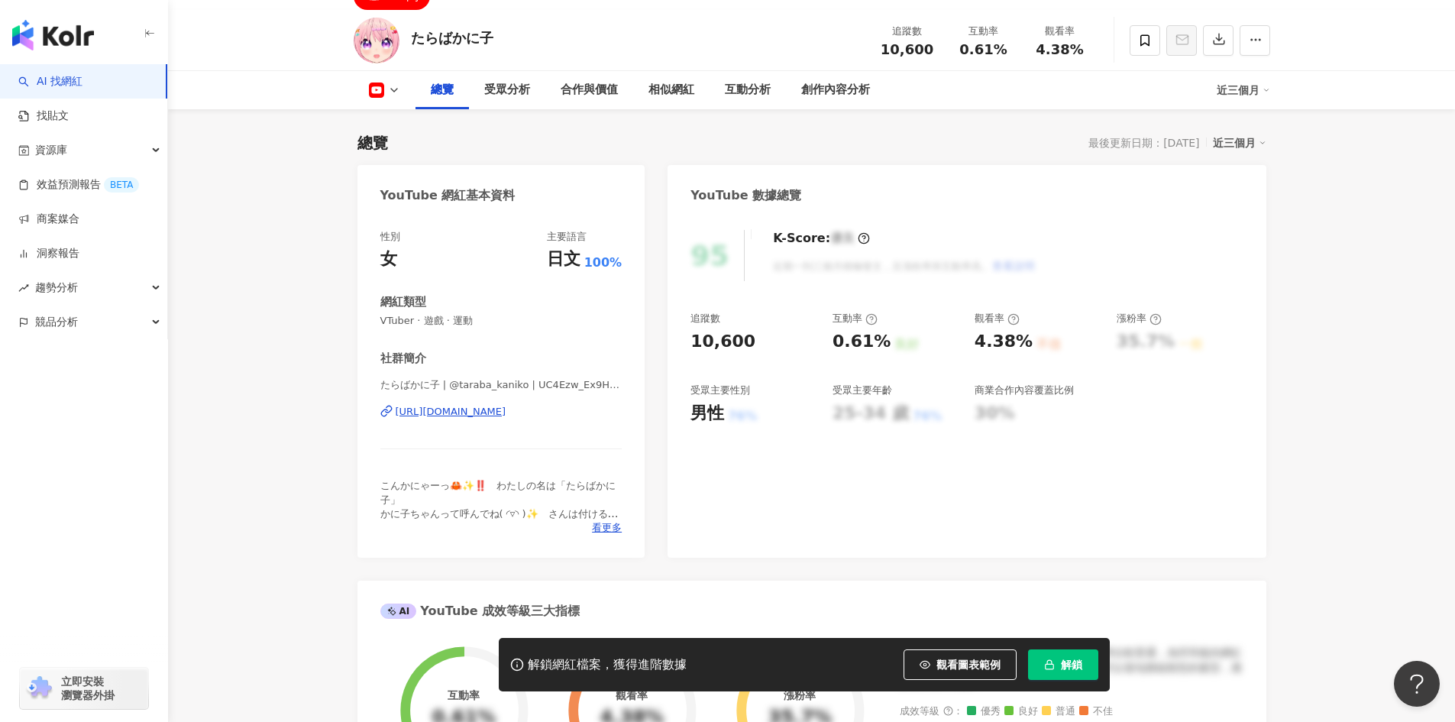
click at [468, 411] on div "https://www.youtube.com/channel/UC4Ezw_Ex9HsZA75dBjiCZPQ" at bounding box center [451, 412] width 111 height 14
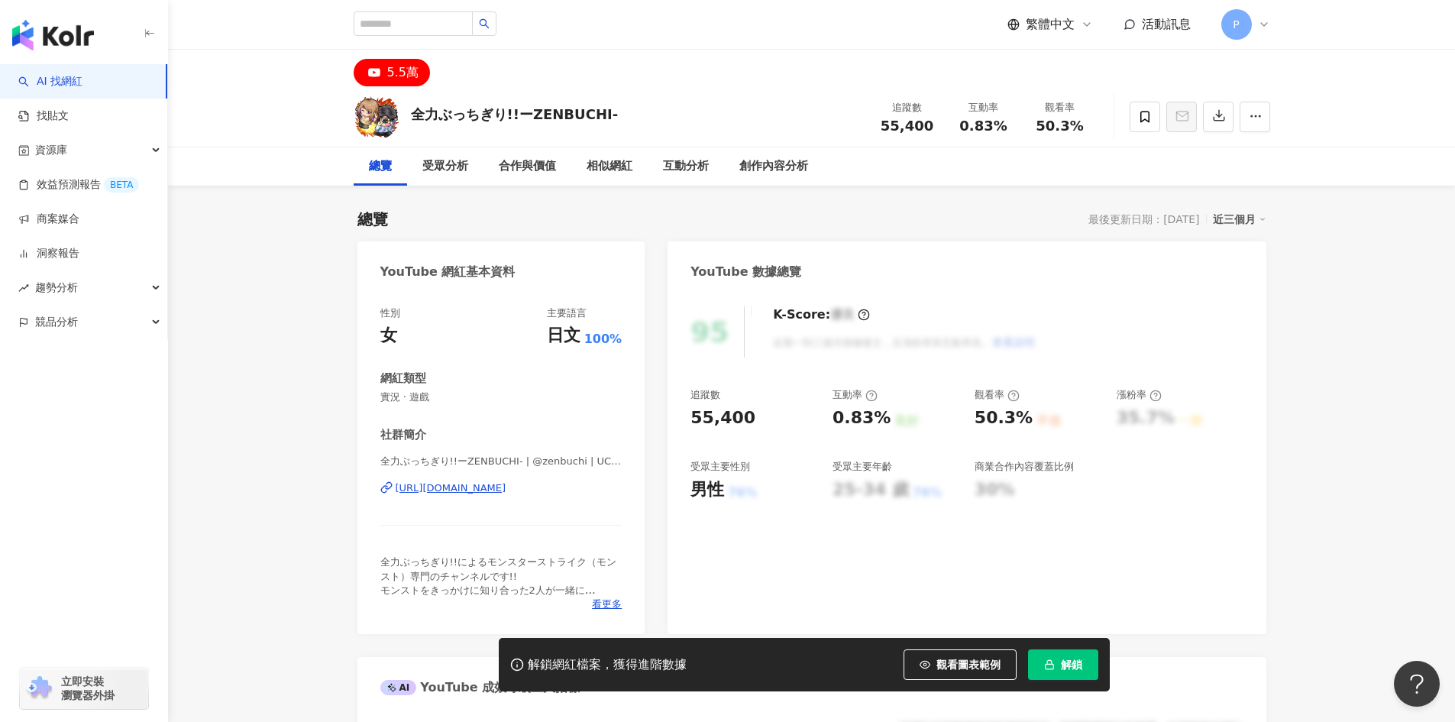
click at [506, 487] on div "[URL][DOMAIN_NAME]" at bounding box center [451, 488] width 111 height 14
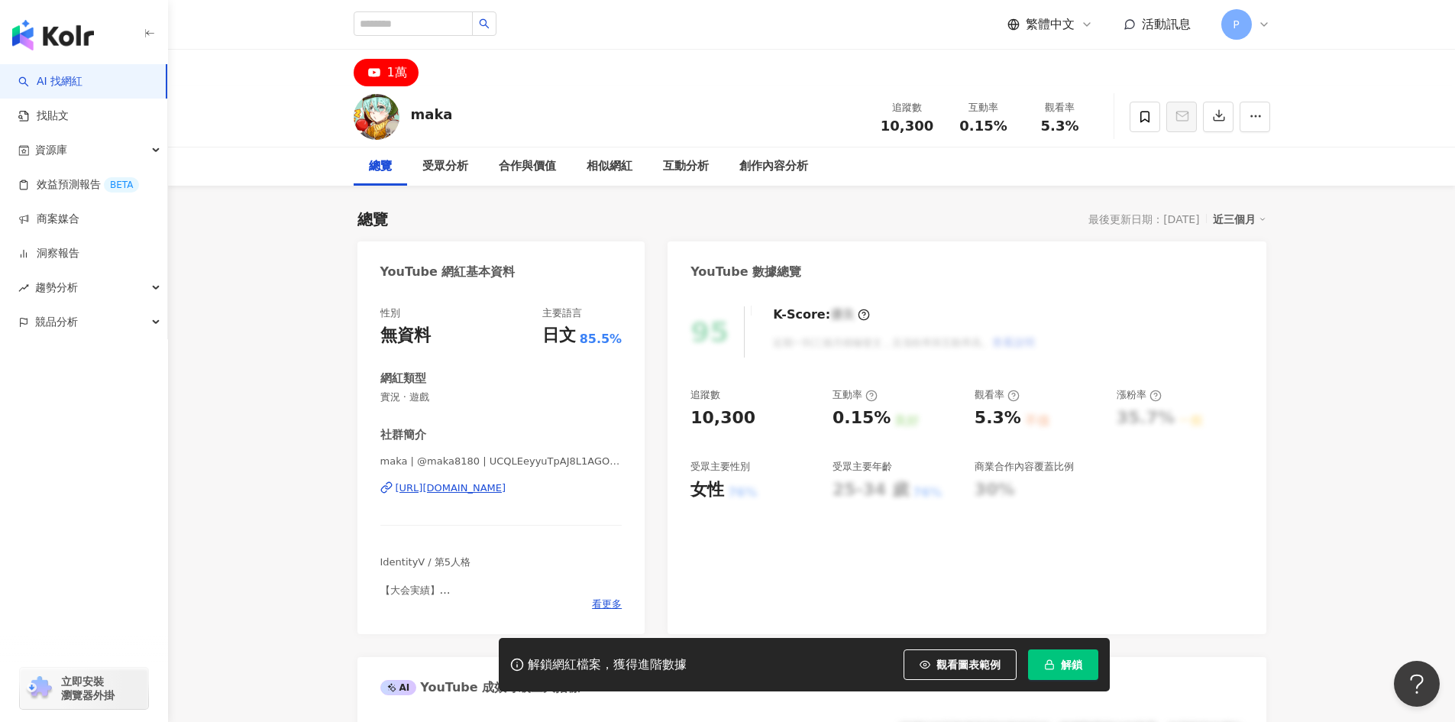
click at [502, 489] on div "[URL][DOMAIN_NAME]" at bounding box center [451, 488] width 111 height 14
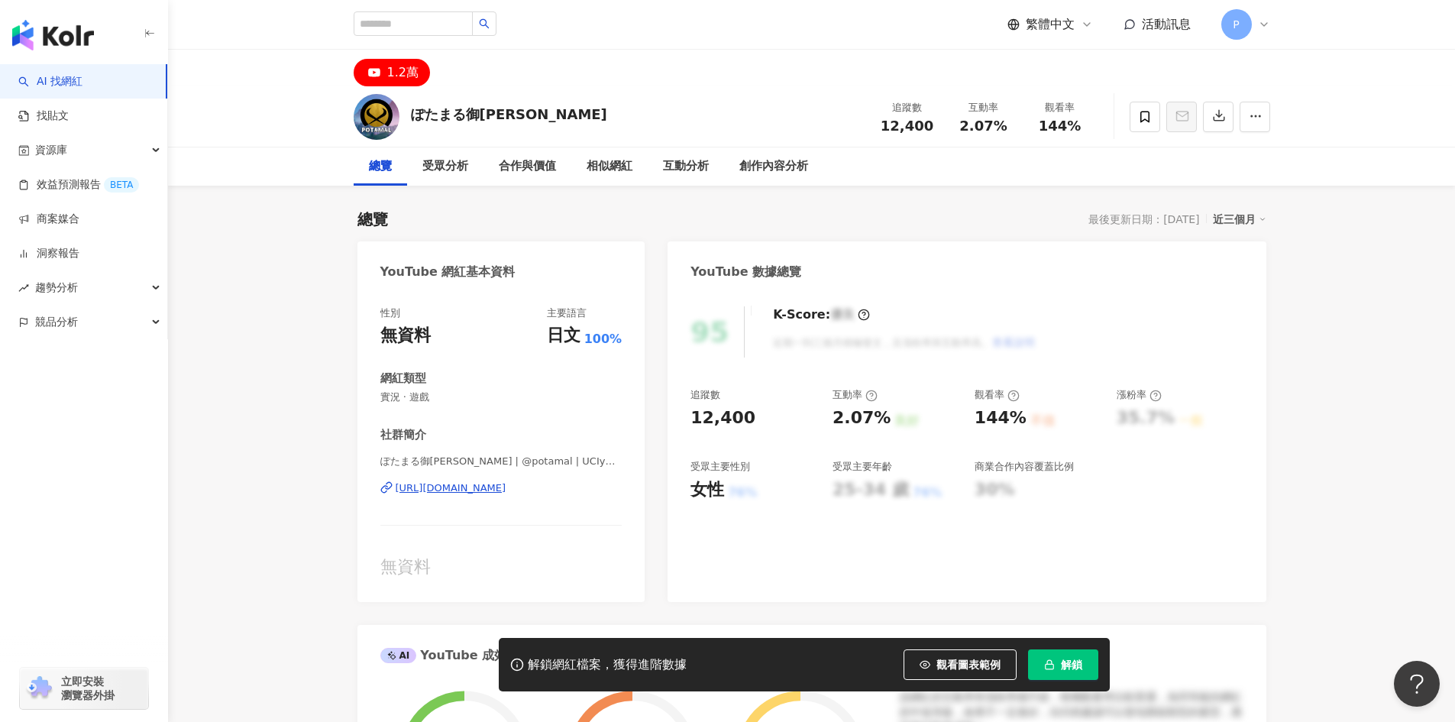
click at [506, 493] on div "https://www.youtube.com/channel/UCIyBkJD3Sq-aB68is5F37LA" at bounding box center [451, 488] width 111 height 14
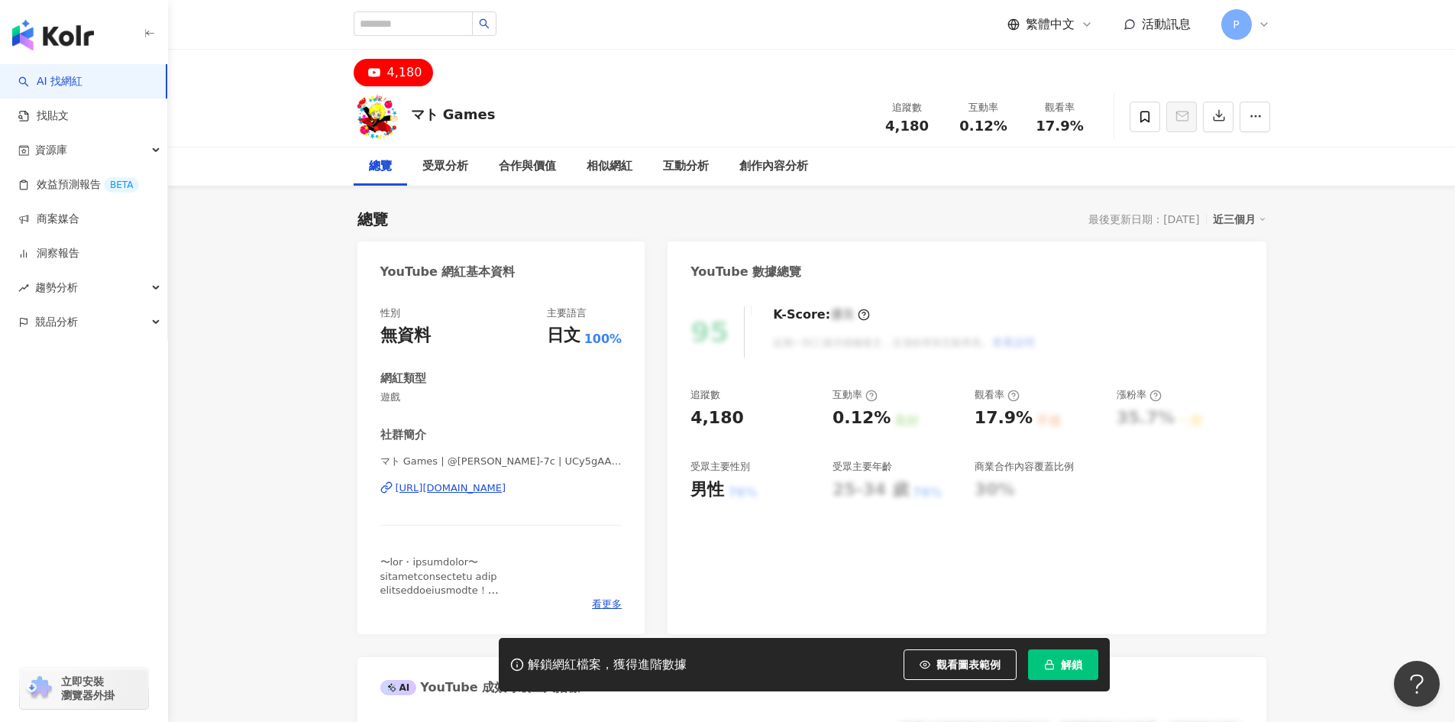
click at [503, 493] on div "https://www.youtube.com/channel/UCy5gAA4ccOTAWV5wPwW78Hg" at bounding box center [451, 488] width 111 height 14
click at [506, 489] on div "[URL][DOMAIN_NAME]" at bounding box center [451, 488] width 111 height 14
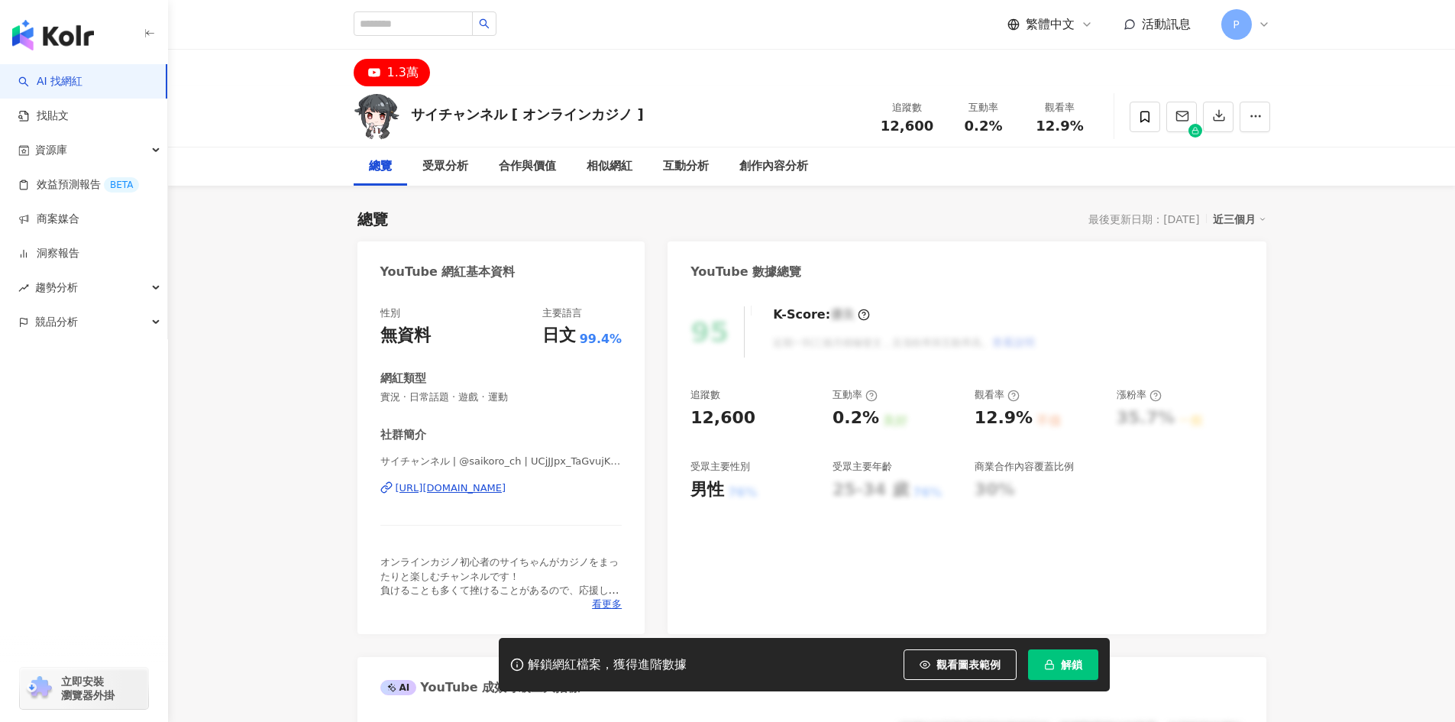
click at [445, 490] on div "[URL][DOMAIN_NAME]" at bounding box center [451, 488] width 111 height 14
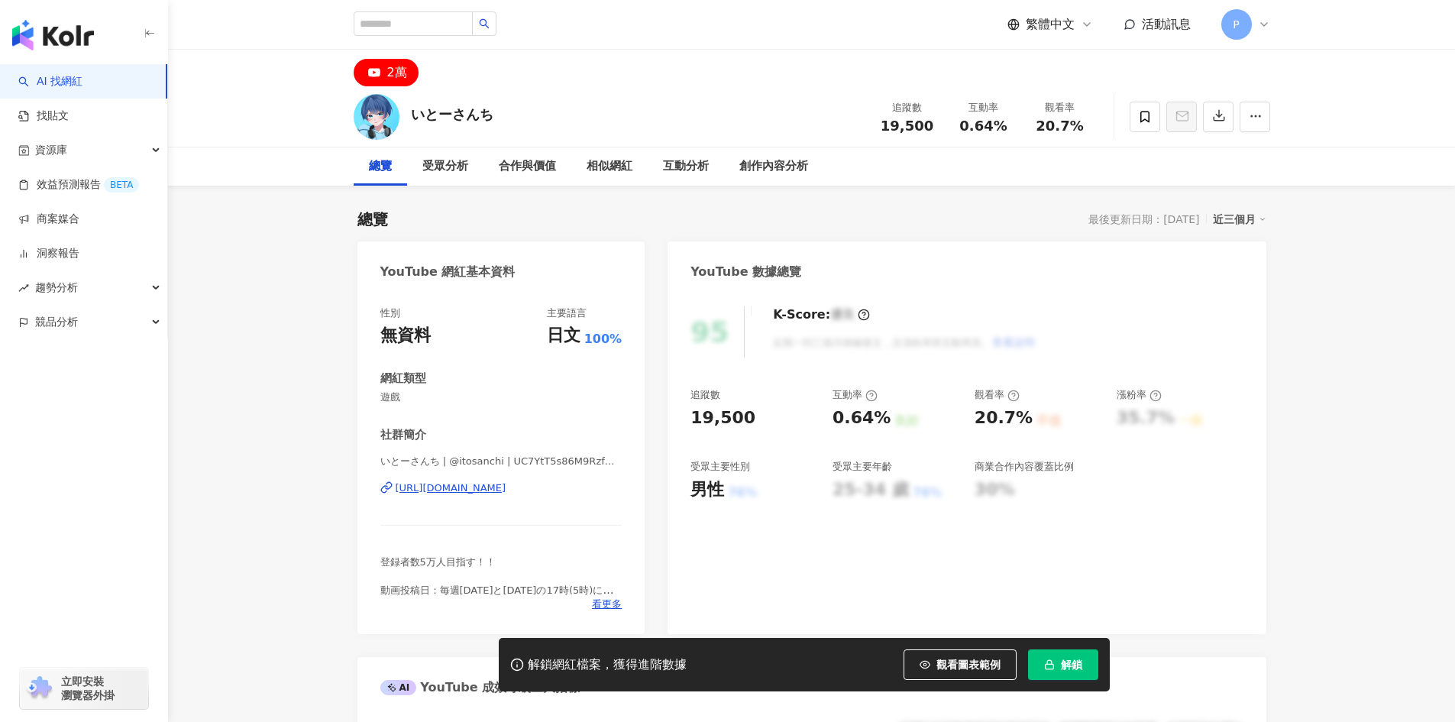
scroll to position [76, 0]
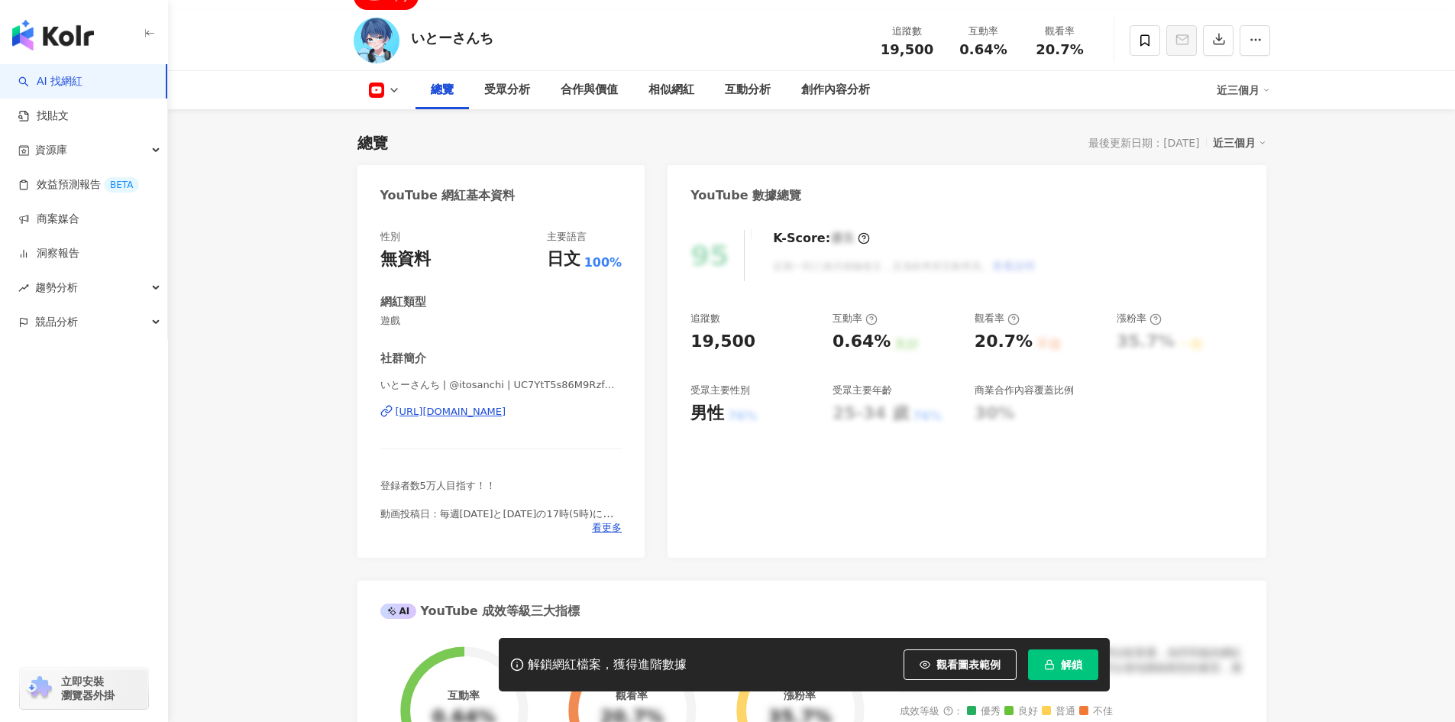
drag, startPoint x: 477, startPoint y: 411, endPoint x: 478, endPoint y: 390, distance: 20.6
click at [477, 411] on div "https://www.youtube.com/channel/UC7YtT5s86M9RzfwMemVliQQ" at bounding box center [451, 412] width 111 height 14
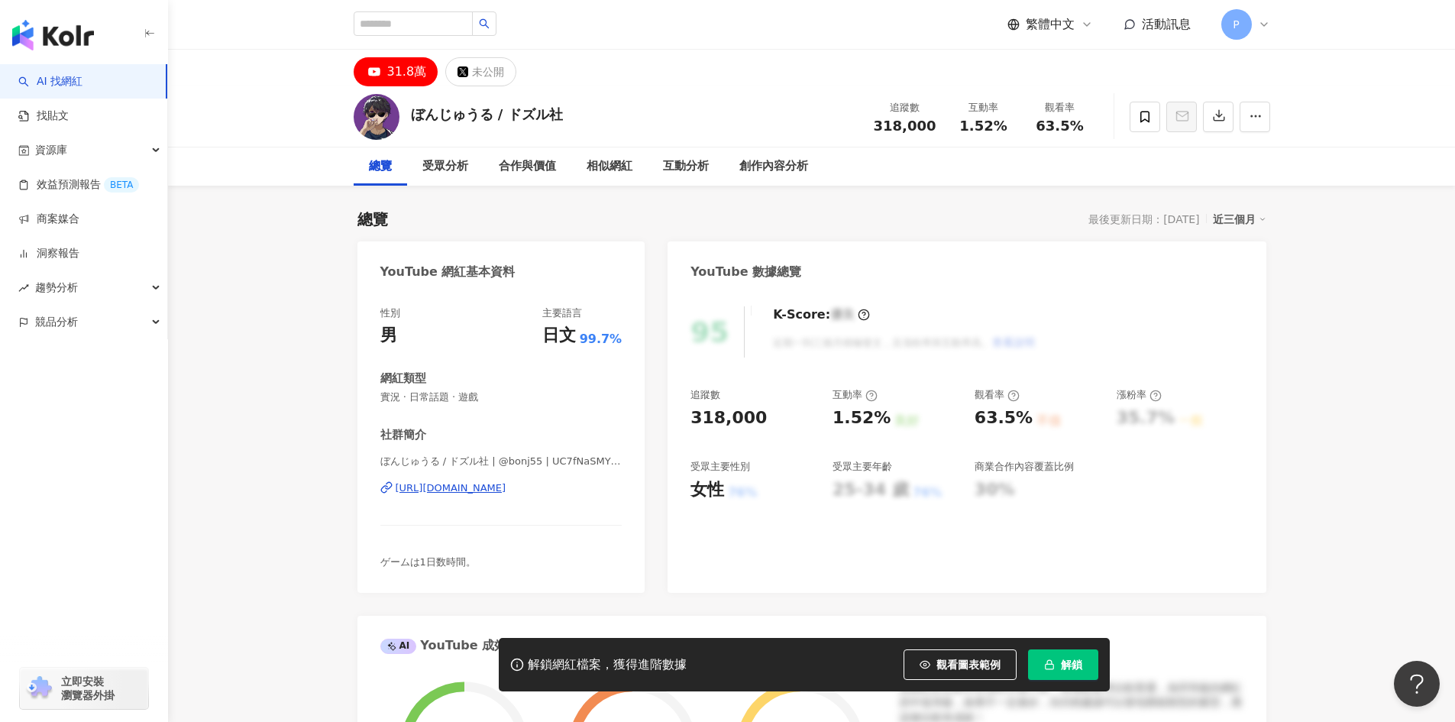
click at [484, 490] on div "https://www.youtube.com/channel/UC7fNaSMYW29jHQmYZgZ5rkA" at bounding box center [451, 488] width 111 height 14
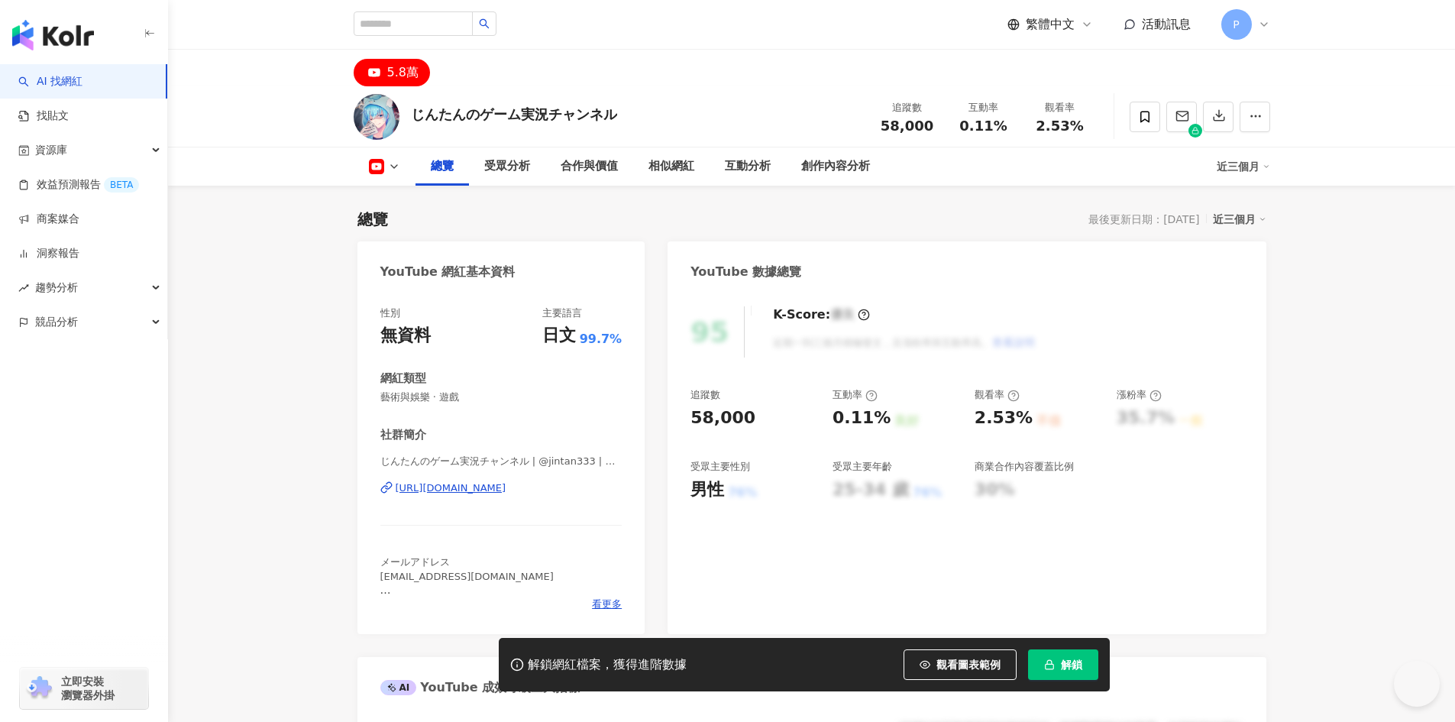
click at [454, 485] on div "https://www.youtube.com/channel/UCcaSyHHCrZFGi8_vRNiZmYg" at bounding box center [451, 488] width 111 height 14
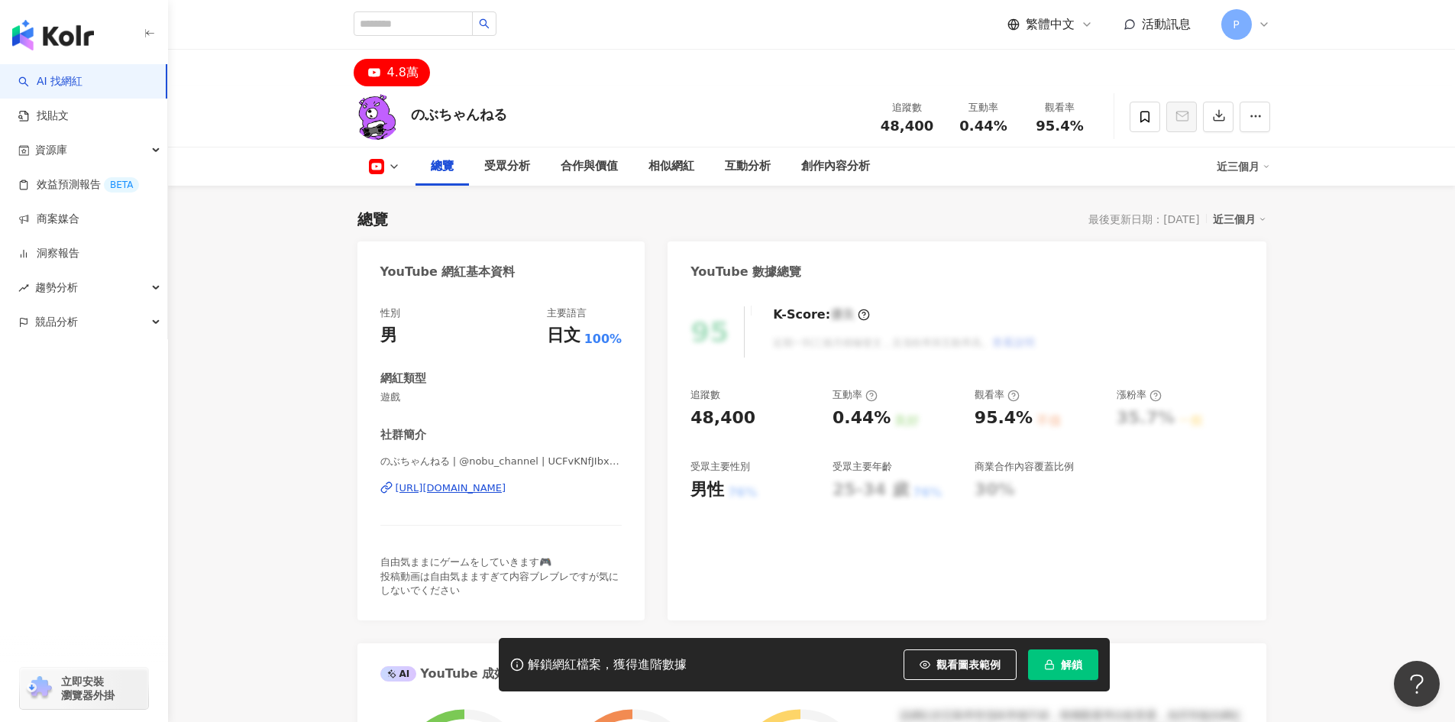
click at [452, 481] on div "https://www.youtube.com/channel/UCFvKNfJIbxEYtpqwWsgY8Jg" at bounding box center [451, 488] width 111 height 14
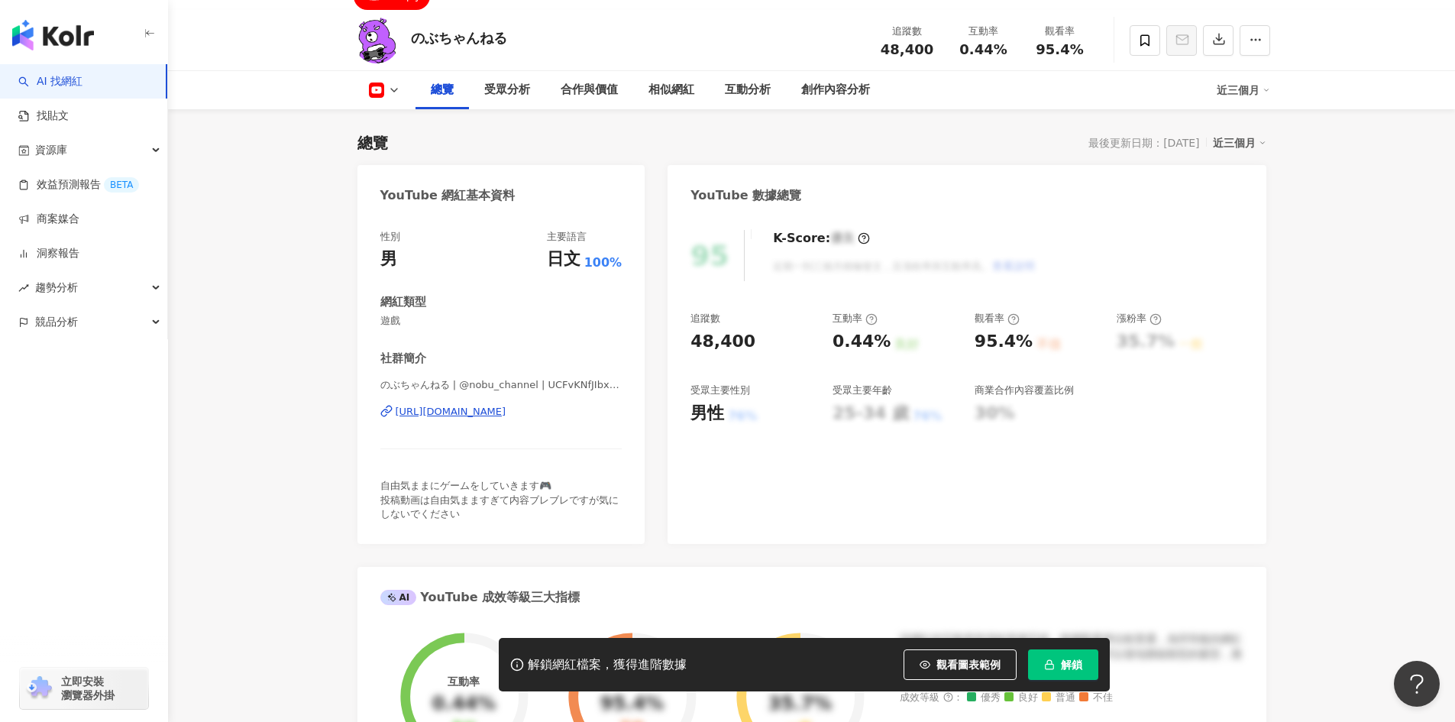
click at [480, 415] on div "https://www.youtube.com/channel/UCFvKNfJIbxEYtpqwWsgY8Jg" at bounding box center [451, 412] width 111 height 14
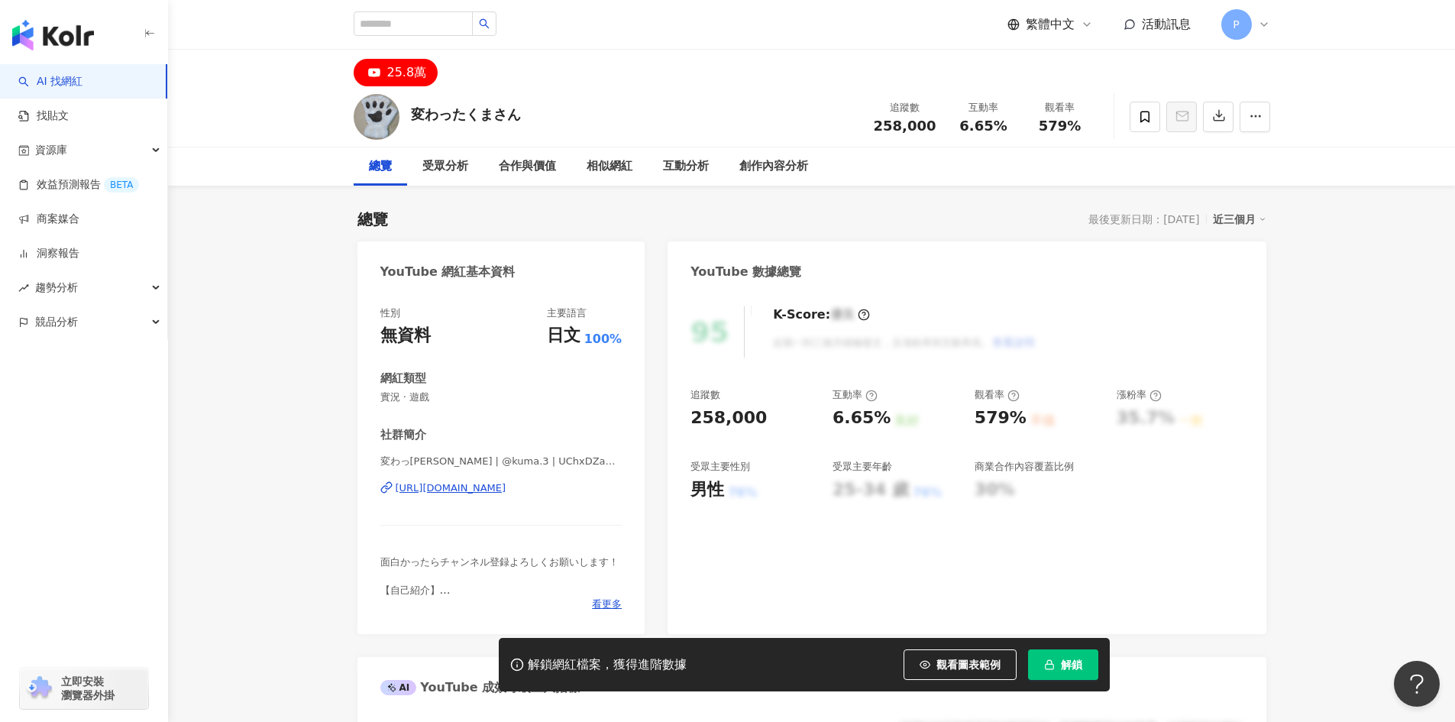
click at [471, 488] on div "https://www.youtube.com/channel/UChxDZaBKzxjqaLjZu9BgSow" at bounding box center [451, 488] width 111 height 14
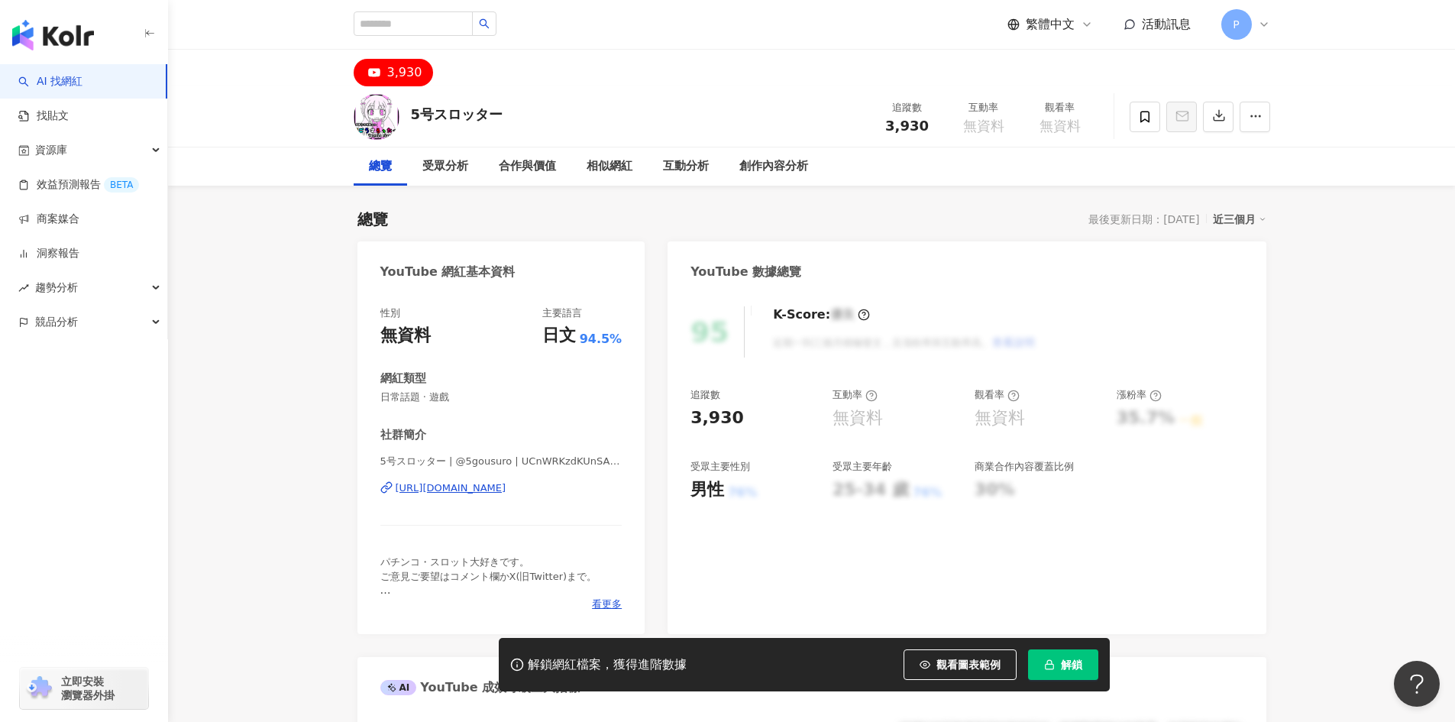
drag, startPoint x: 480, startPoint y: 483, endPoint x: 481, endPoint y: 467, distance: 16.1
click at [480, 483] on div "[URL][DOMAIN_NAME]" at bounding box center [451, 488] width 111 height 14
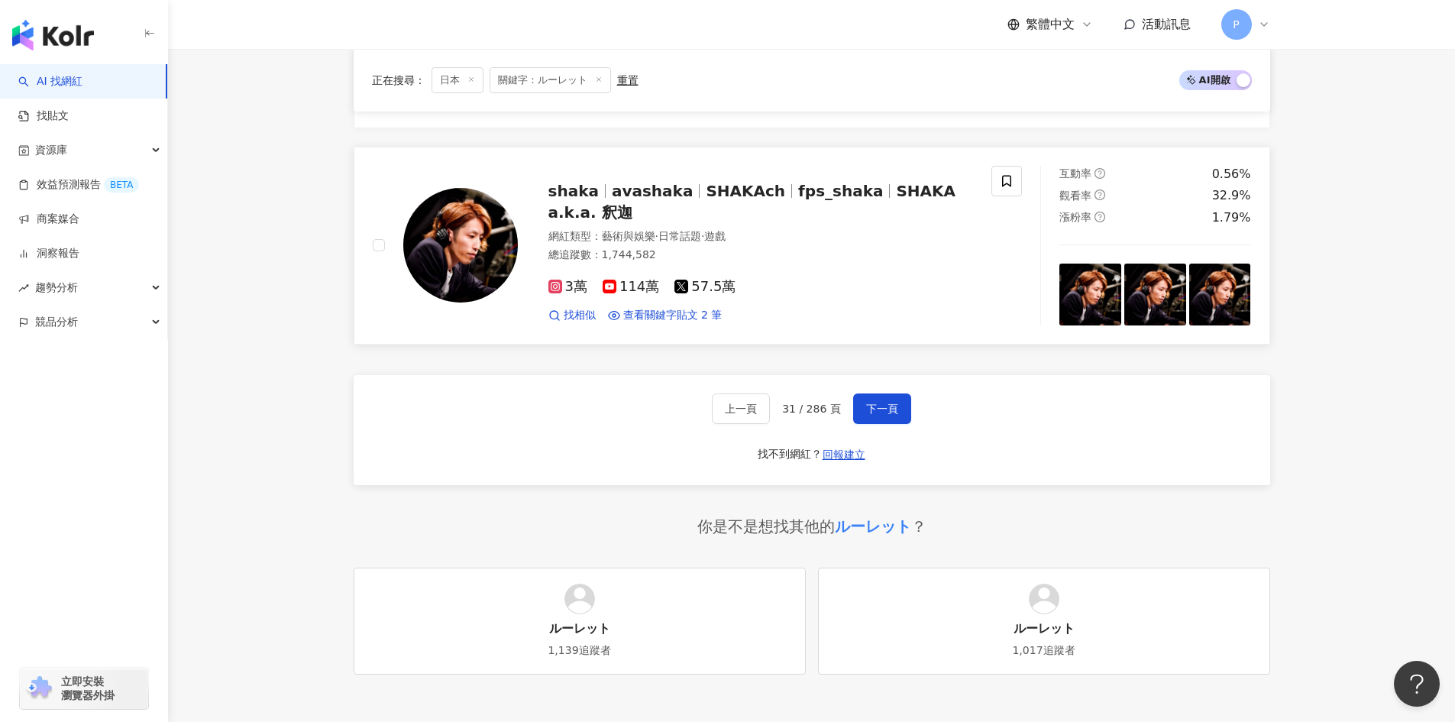
scroll to position [2720, 0]
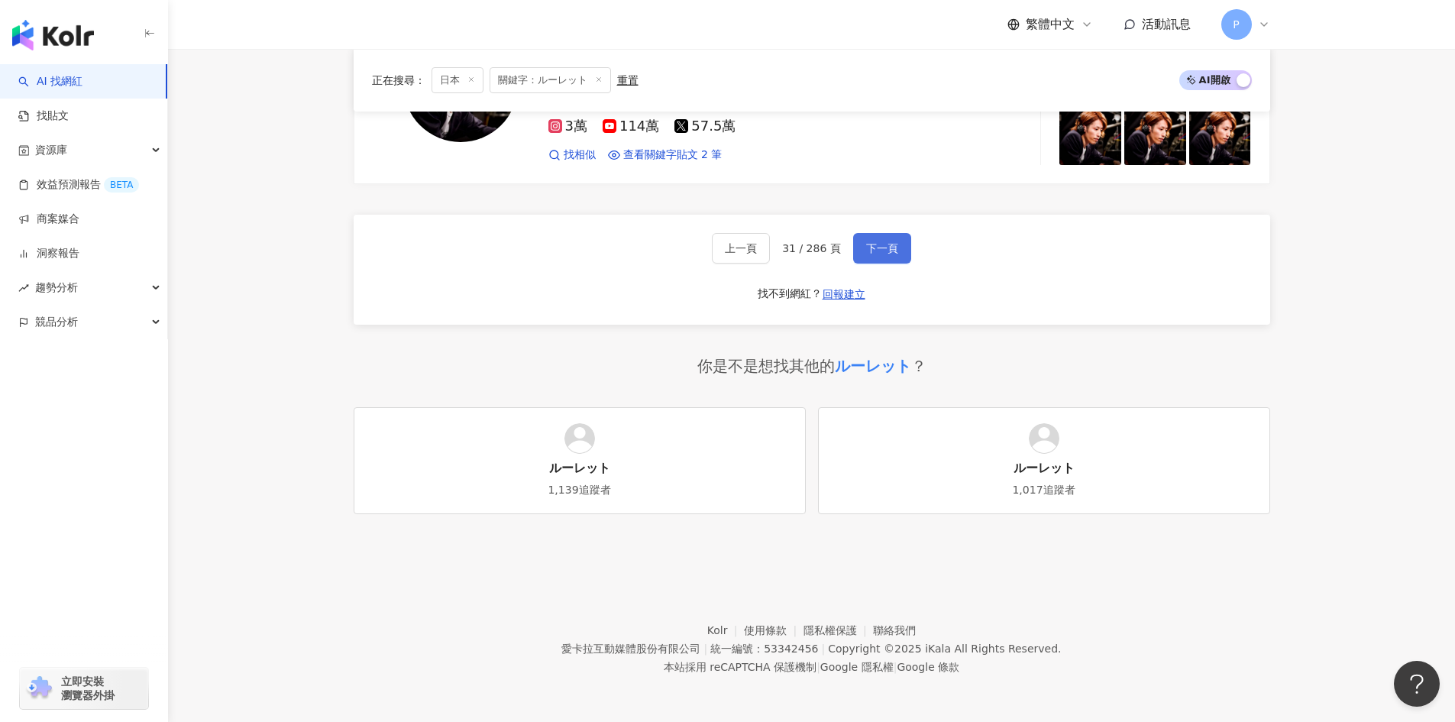
click at [877, 257] on button "下一頁" at bounding box center [882, 248] width 58 height 31
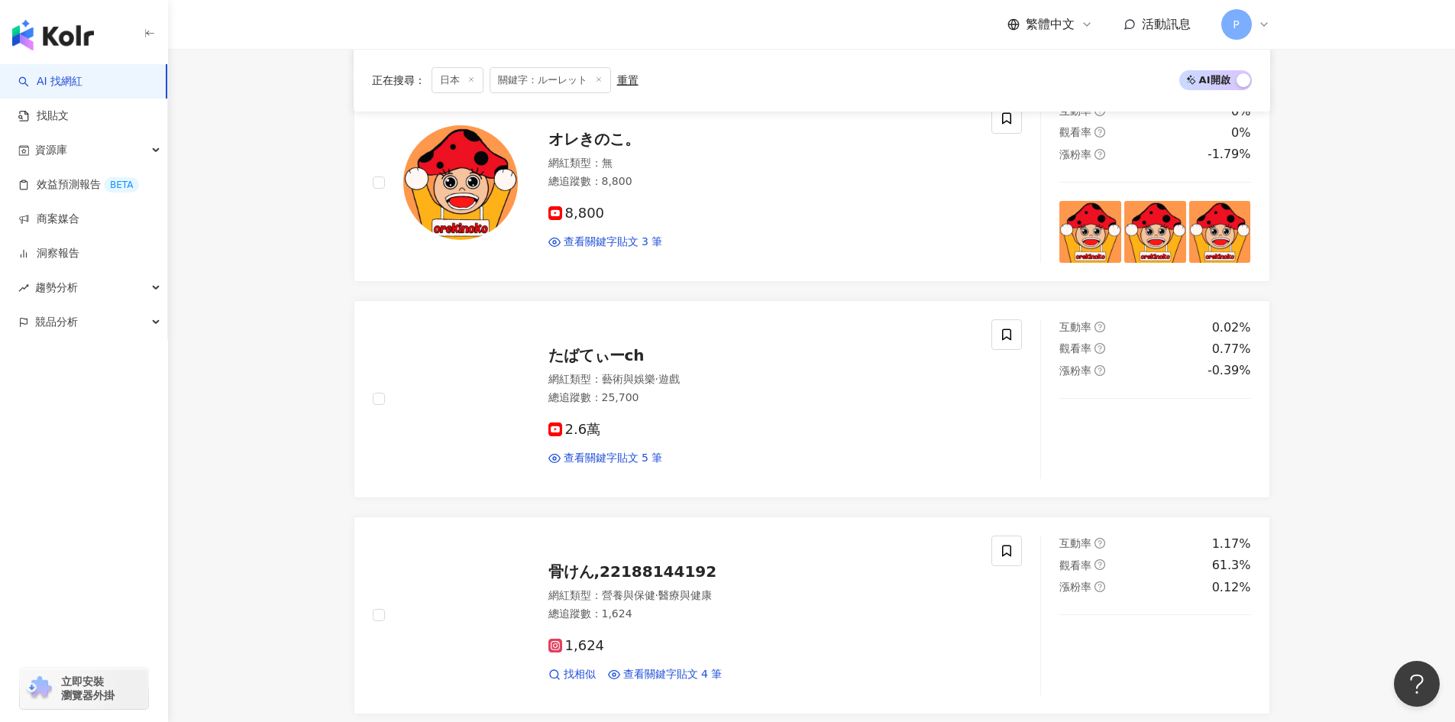
scroll to position [1740, 0]
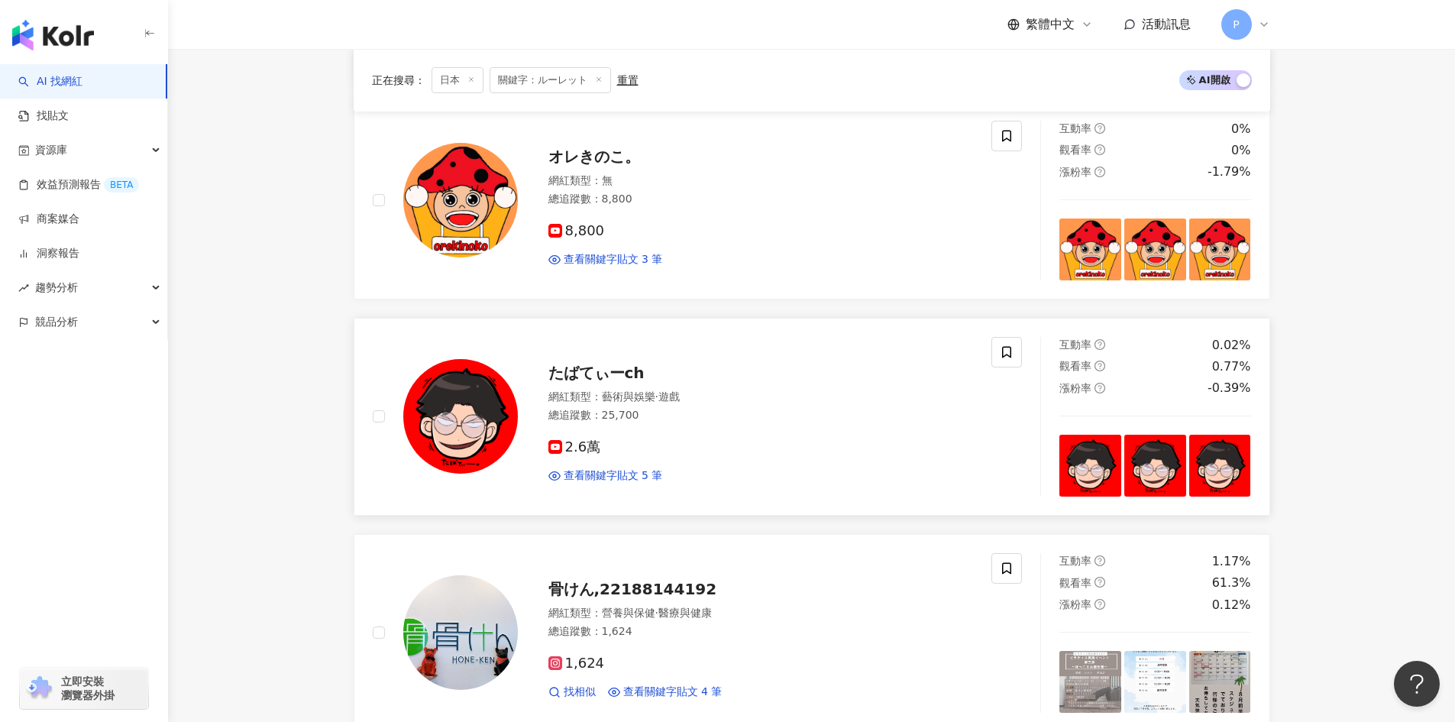
click at [620, 367] on span "たばてぃーch" at bounding box center [596, 373] width 96 height 18
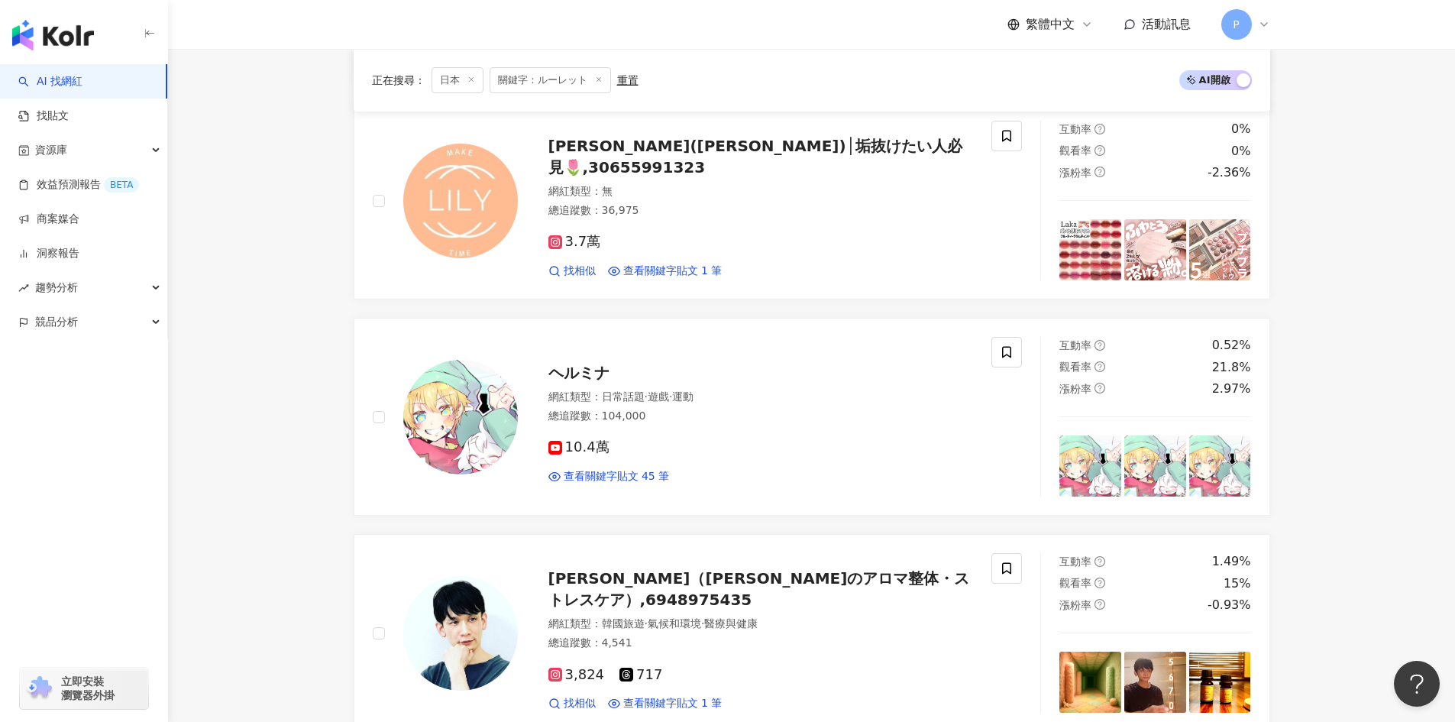
scroll to position [442, 0]
click at [577, 370] on span "ヘルミナ" at bounding box center [578, 373] width 61 height 18
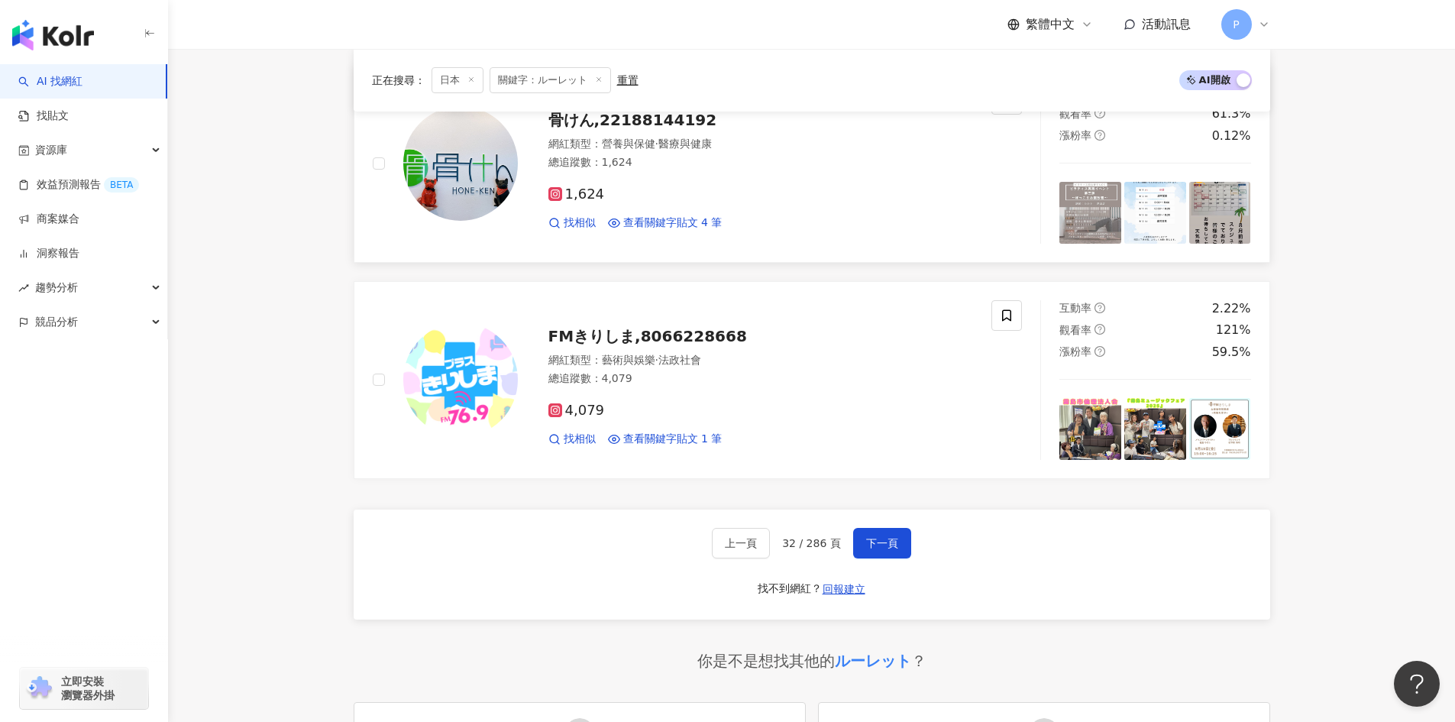
scroll to position [2504, 0]
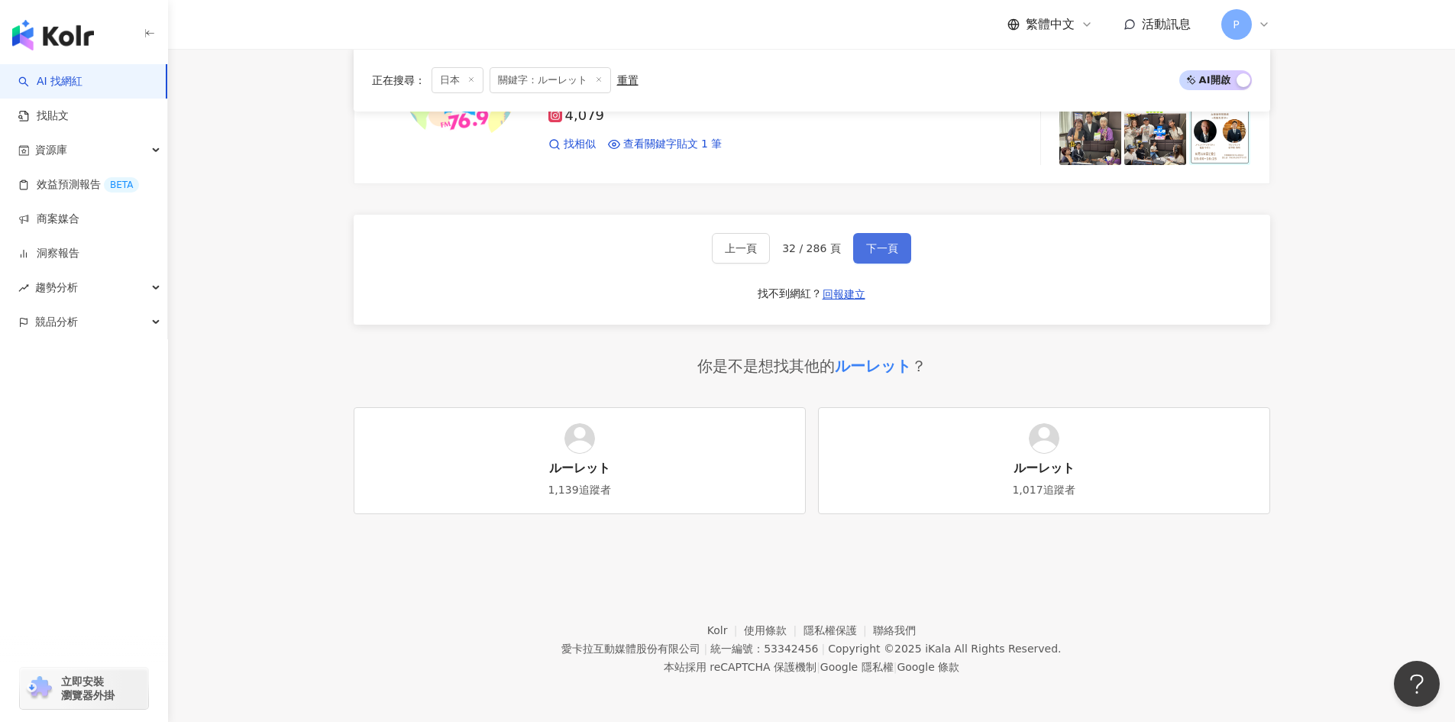
click at [888, 238] on button "下一頁" at bounding box center [882, 248] width 58 height 31
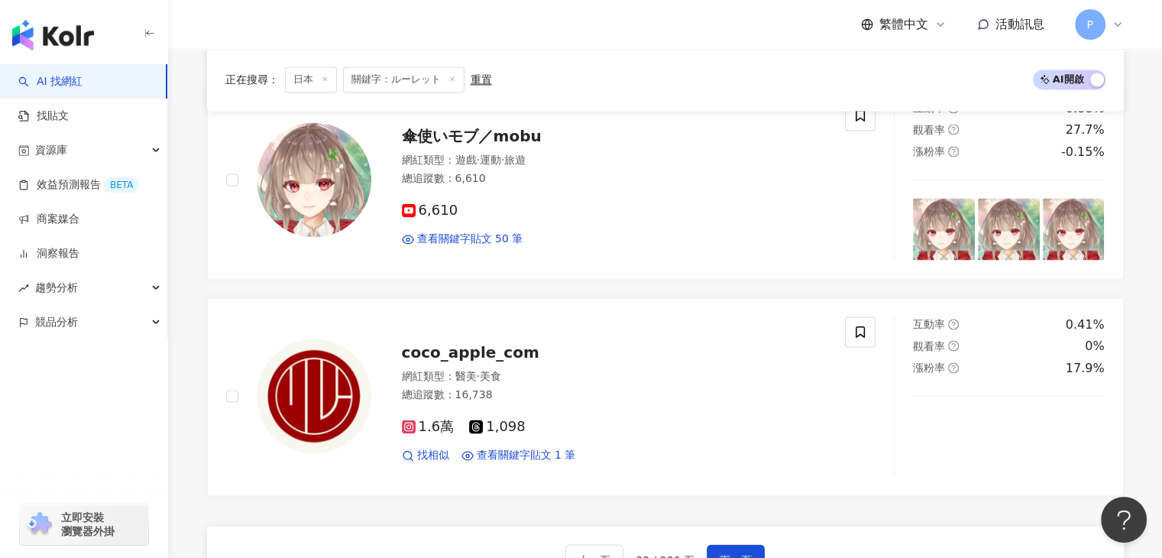
scroll to position [2409, 0]
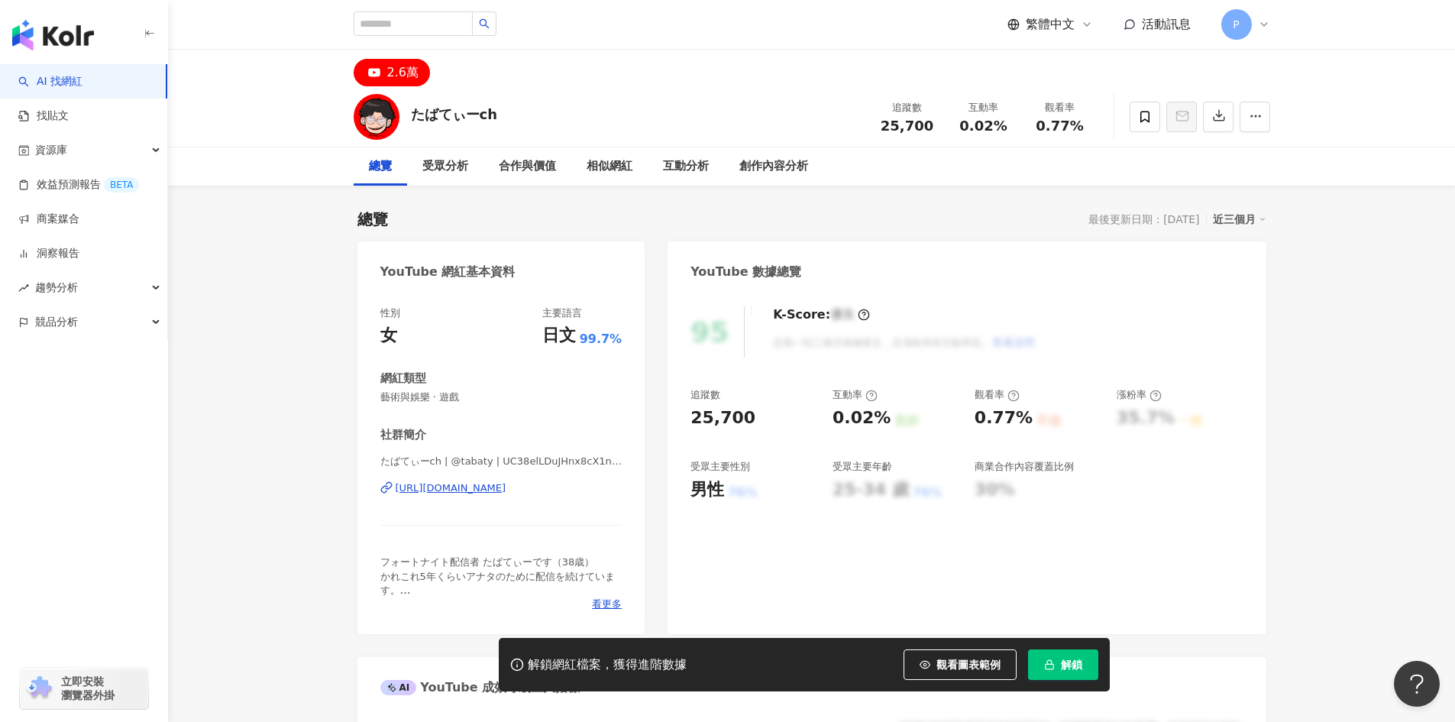
click at [506, 486] on div "https://www.youtube.com/channel/UC38elLDuJHnx8cX1nCazmRQ" at bounding box center [451, 488] width 111 height 14
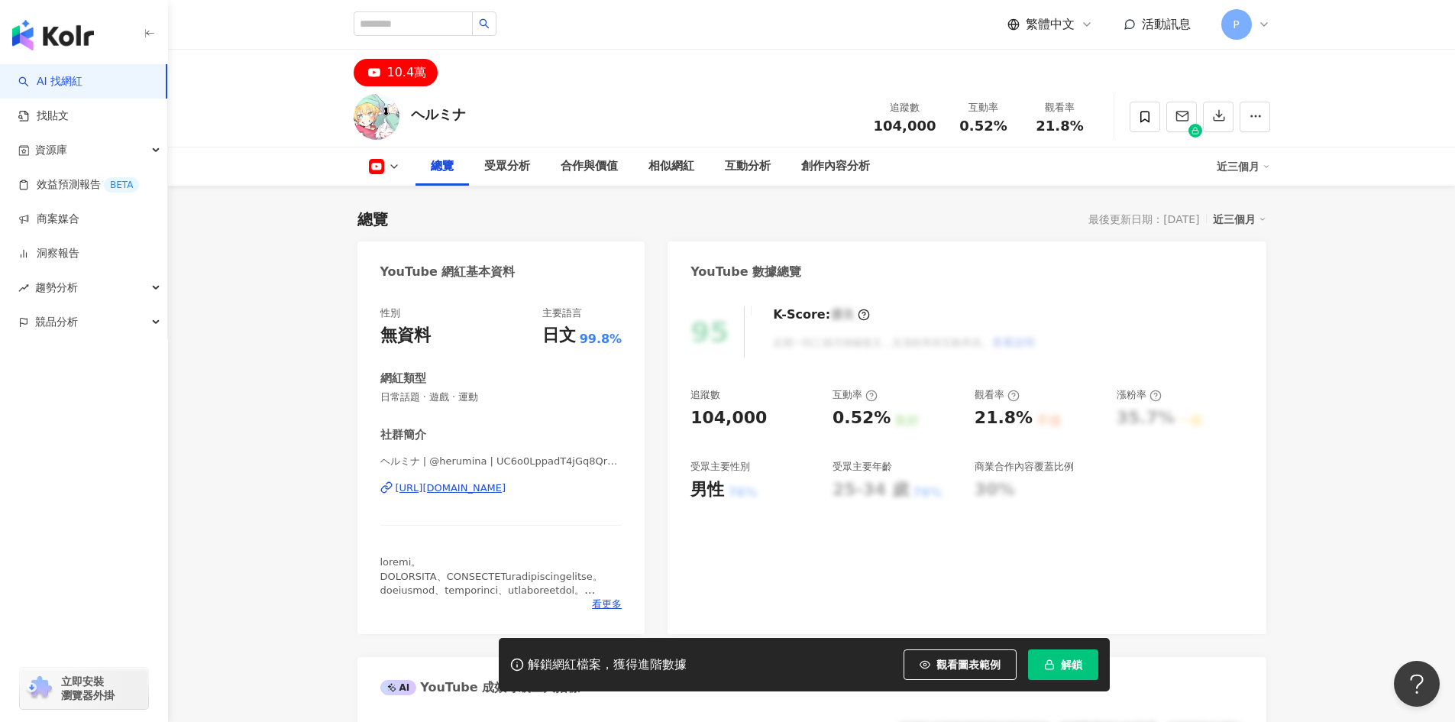
click at [500, 488] on div "[URL][DOMAIN_NAME]" at bounding box center [451, 488] width 111 height 14
